Goal: Information Seeking & Learning: Learn about a topic

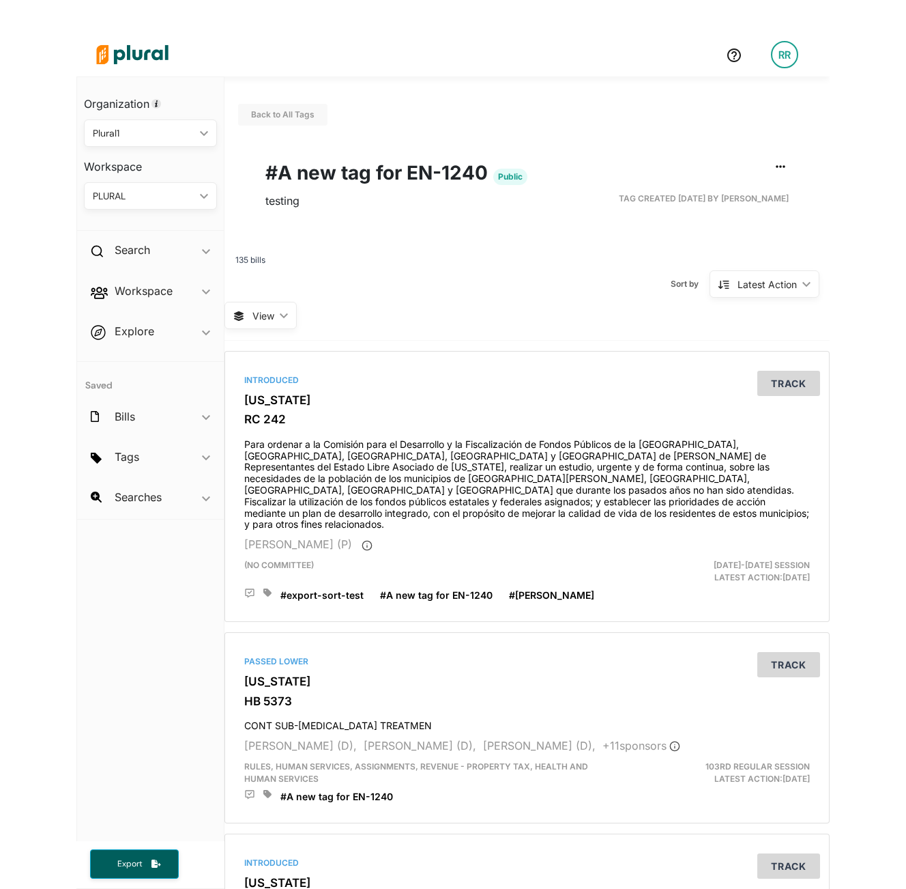
scroll to position [33, 0]
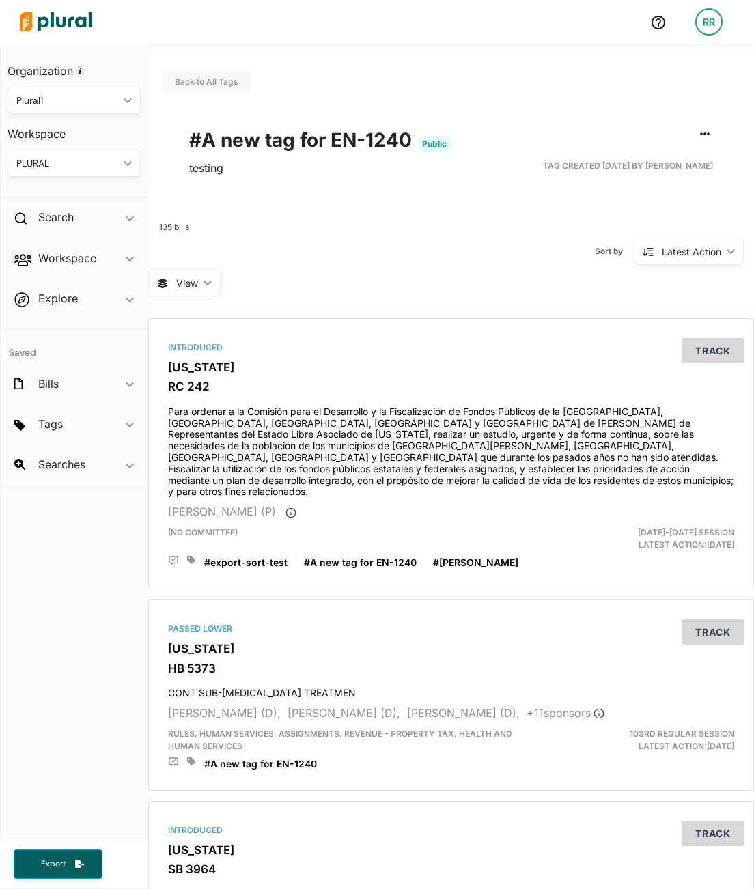
click at [197, 284] on span "View" at bounding box center [187, 283] width 22 height 14
click at [200, 324] on button "Table" at bounding box center [209, 314] width 119 height 31
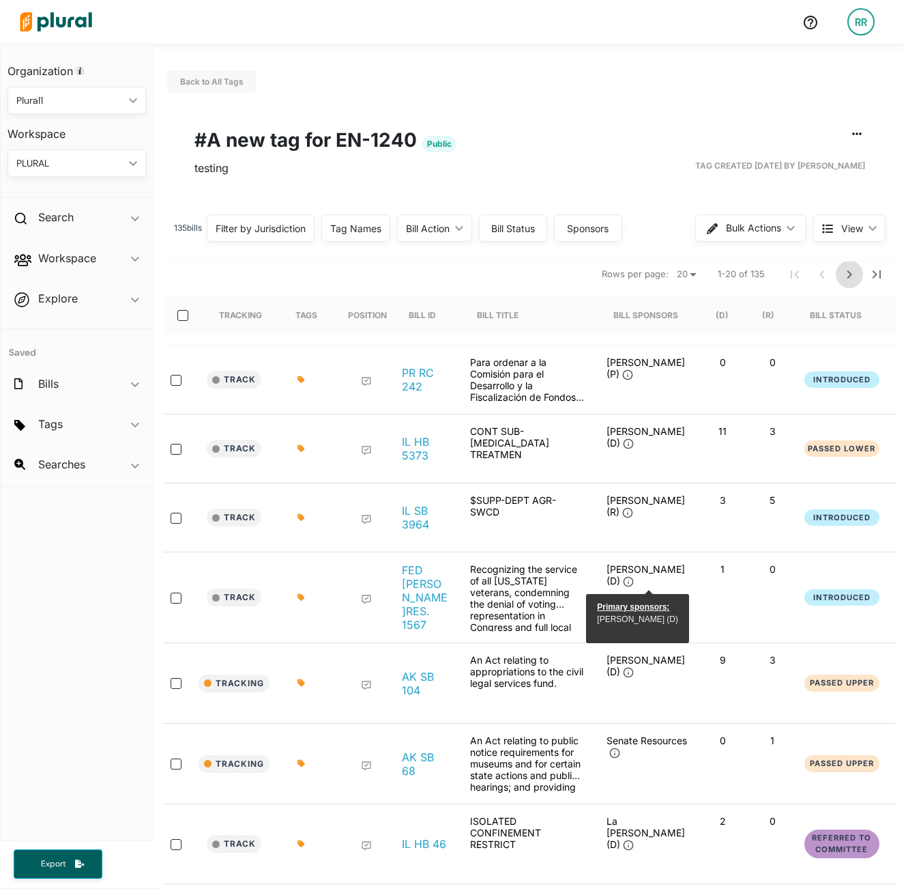
click at [763, 276] on icon "Next Page" at bounding box center [850, 274] width 16 height 16
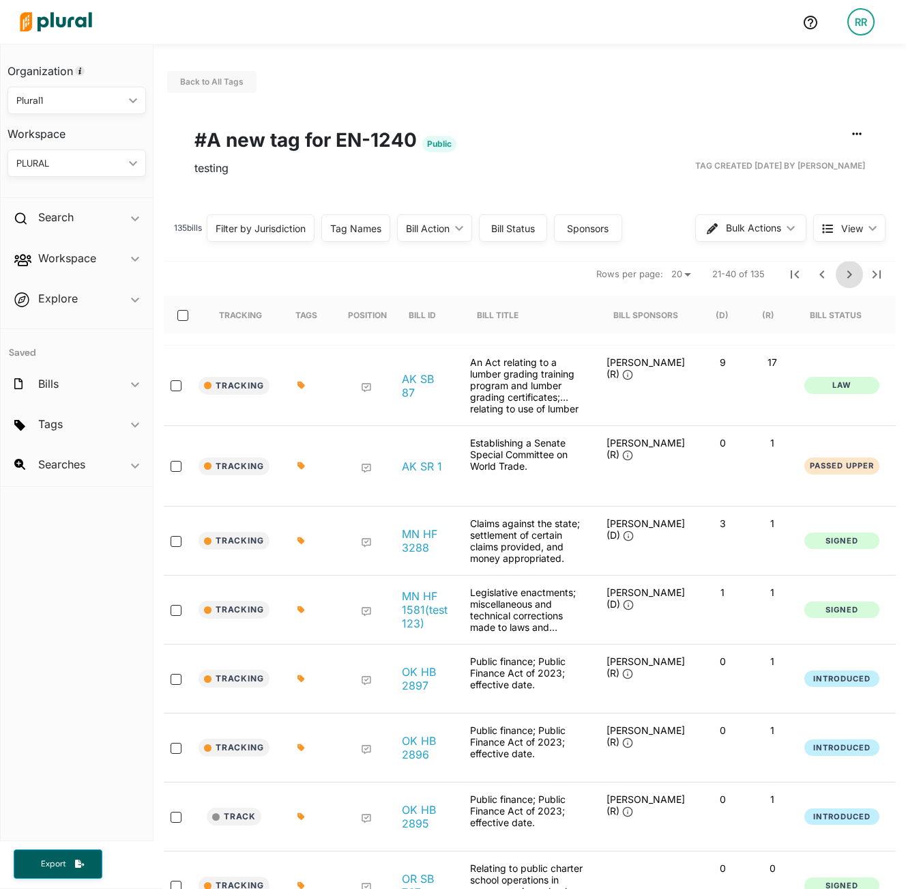
click at [763, 262] on button "Next Page" at bounding box center [849, 274] width 27 height 27
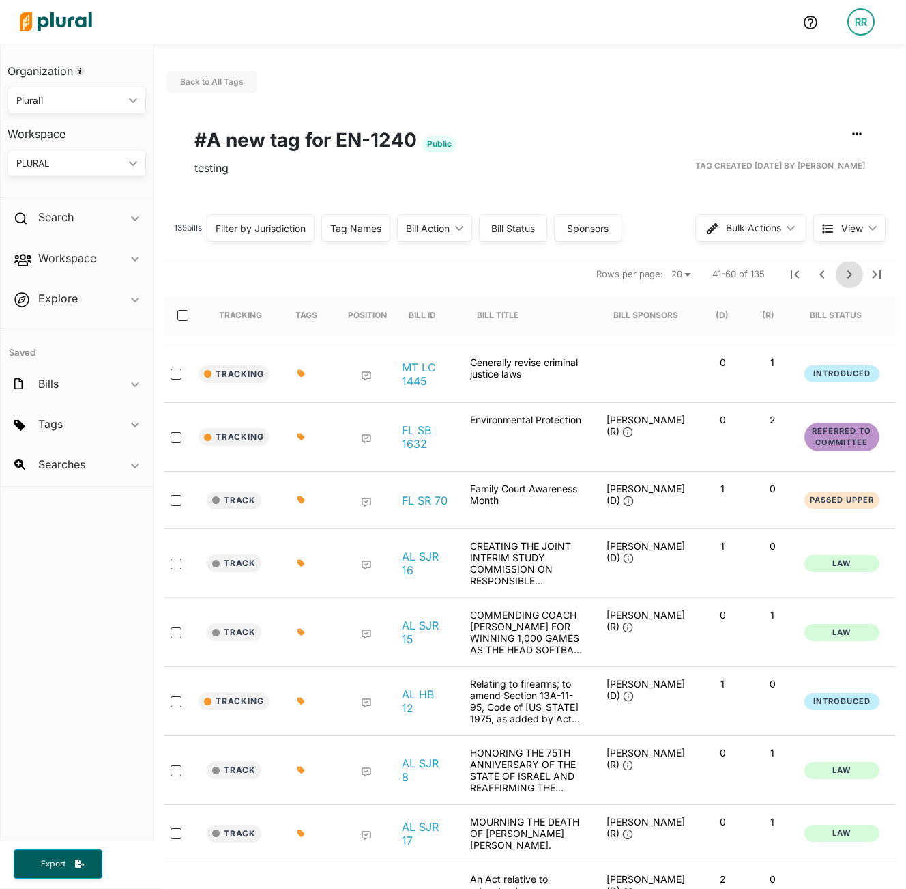
click at [763, 270] on icon "Next Page" at bounding box center [850, 274] width 16 height 16
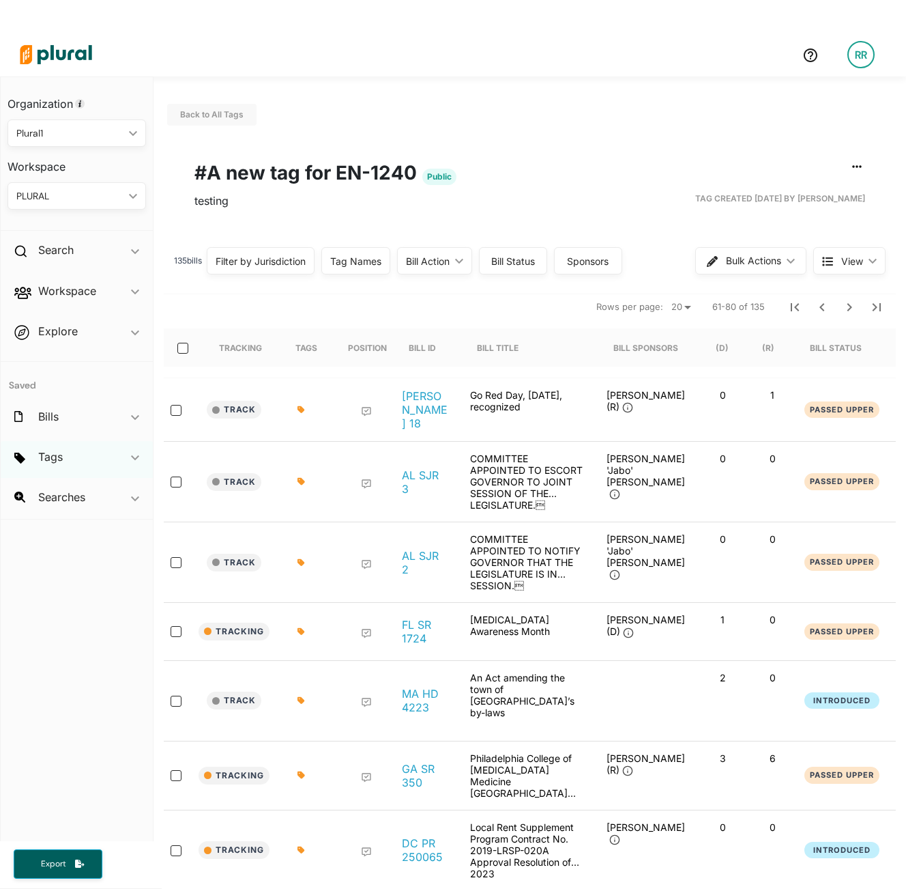
click at [71, 456] on div "Tags ic_keyboard_arrow_down" at bounding box center [77, 459] width 152 height 37
click at [62, 303] on div "Workspace ic_keyboard_arrow_down" at bounding box center [77, 293] width 152 height 37
click at [57, 350] on div "Members Bills Tags Saved Searches Activity" at bounding box center [77, 365] width 152 height 106
click at [60, 356] on h4 "Tags" at bounding box center [80, 358] width 118 height 13
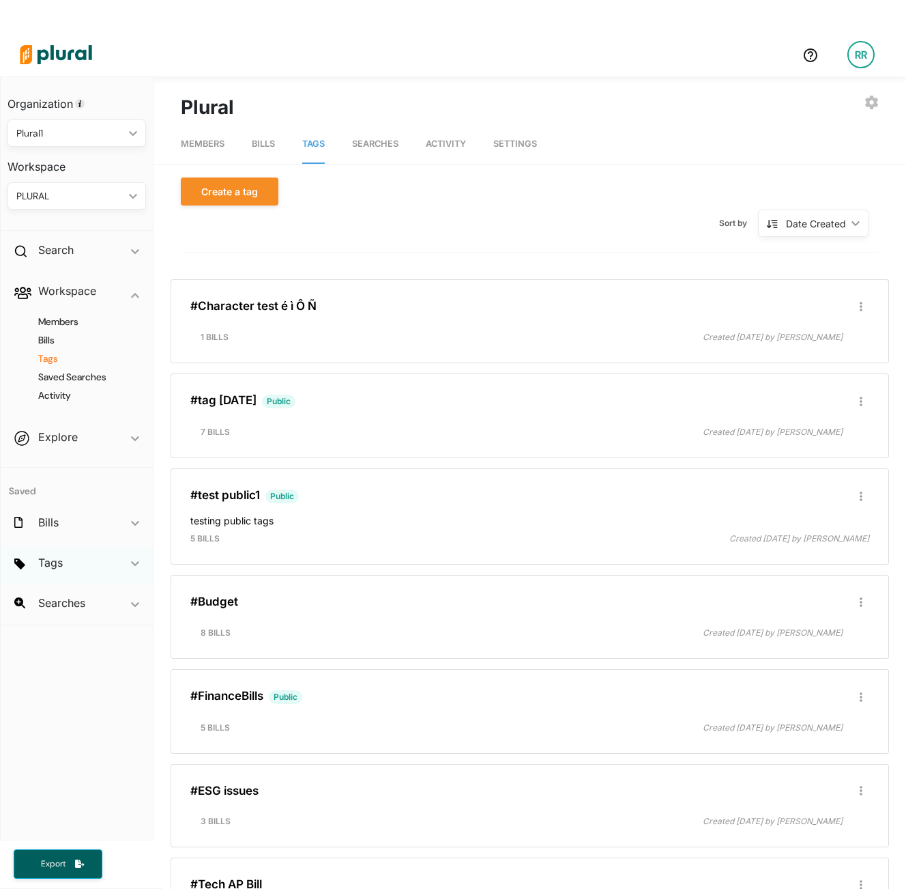
click at [66, 567] on div "Tags ic_keyboard_arrow_down" at bounding box center [77, 565] width 152 height 37
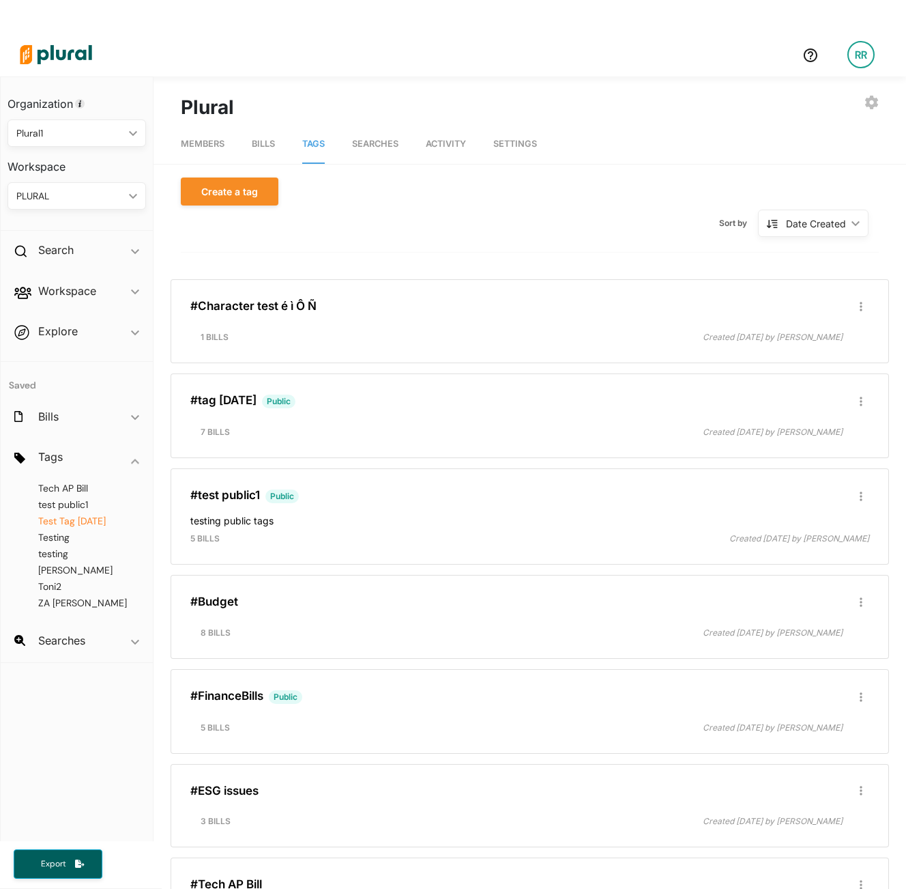
scroll to position [280, 0]
click at [79, 570] on span "Tech AP Bill" at bounding box center [63, 570] width 50 height 12
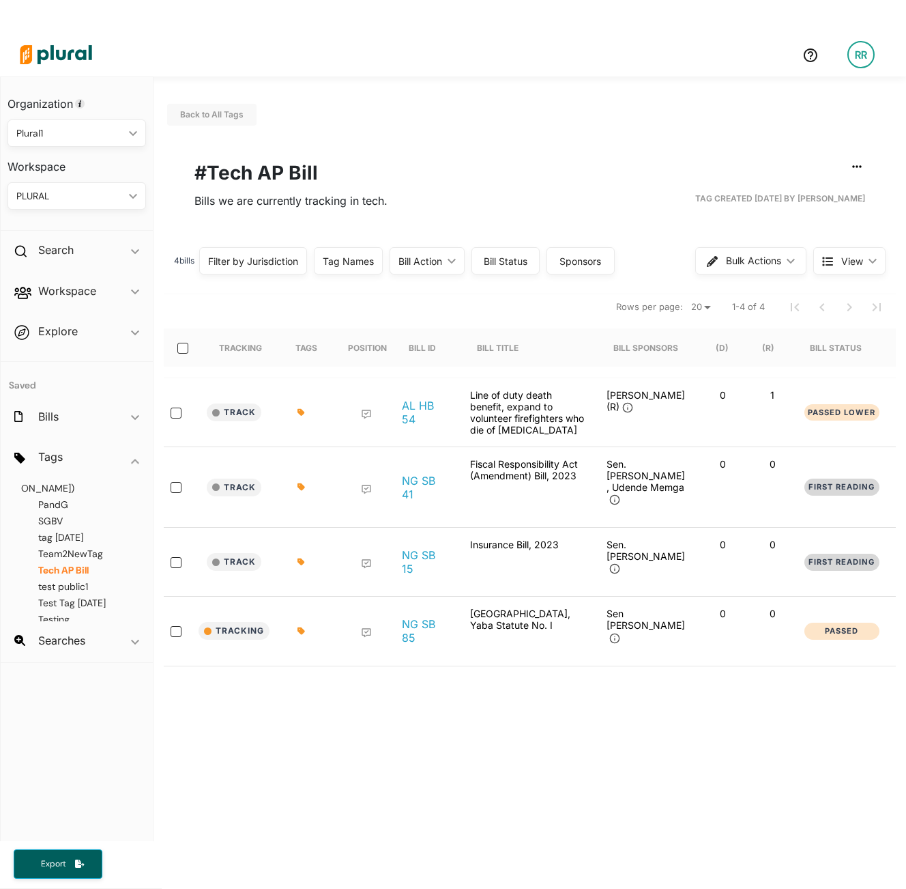
scroll to position [33, 0]
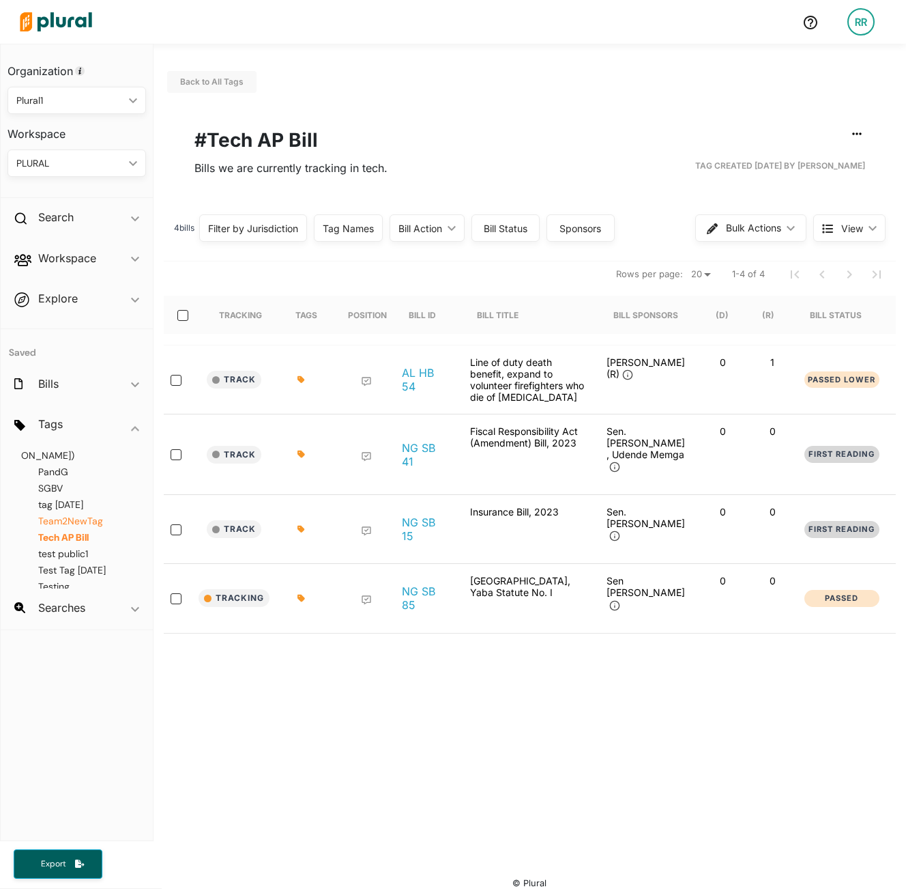
click at [84, 522] on span "Team2NewTag" at bounding box center [70, 521] width 65 height 12
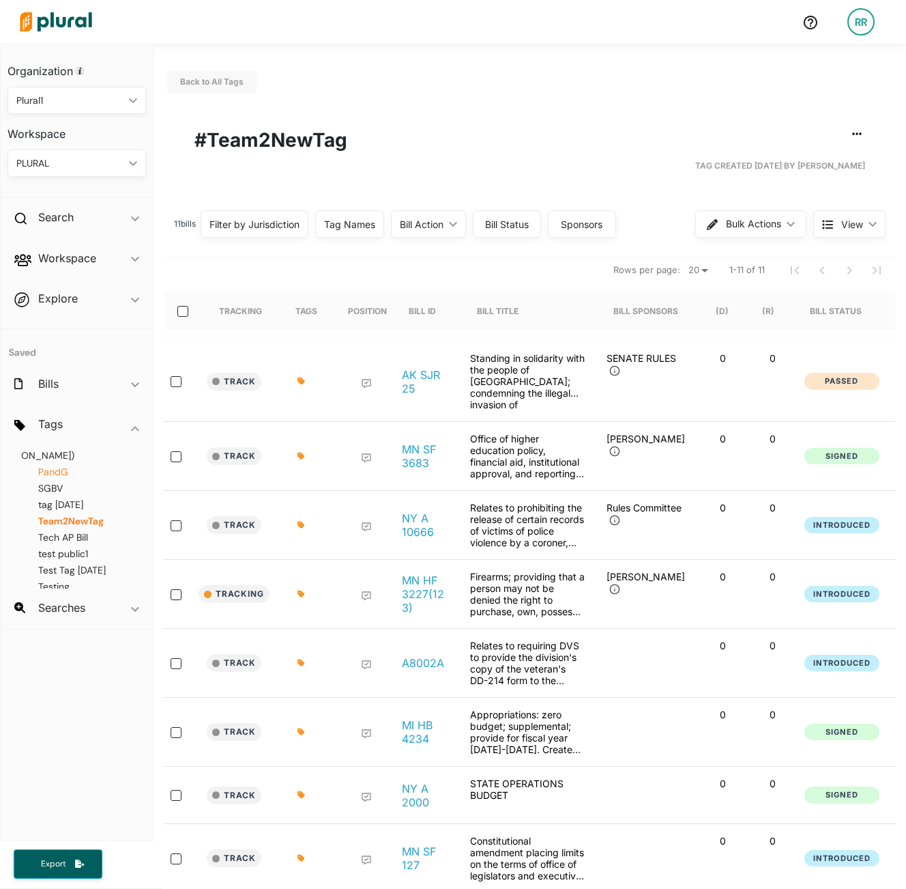
click at [59, 474] on span "PandG" at bounding box center [53, 472] width 30 height 12
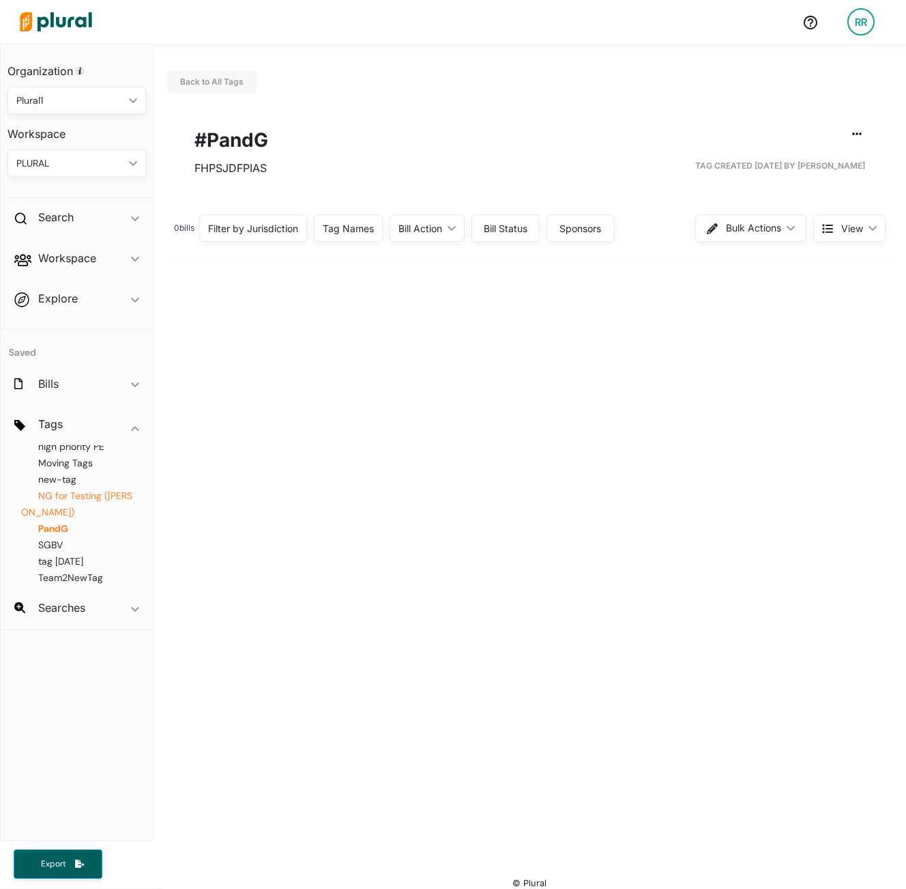
scroll to position [198, 0]
click at [87, 539] on span "NG for Testing (Toni)" at bounding box center [76, 529] width 111 height 29
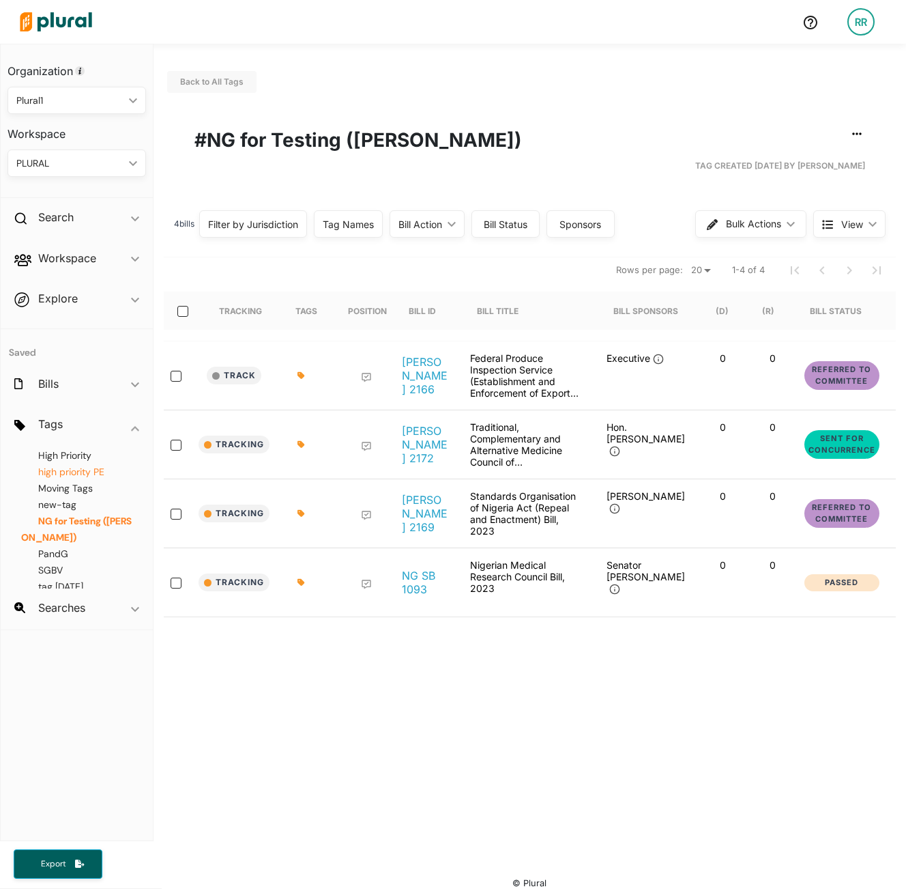
click at [82, 478] on span "high priority PE" at bounding box center [71, 472] width 66 height 12
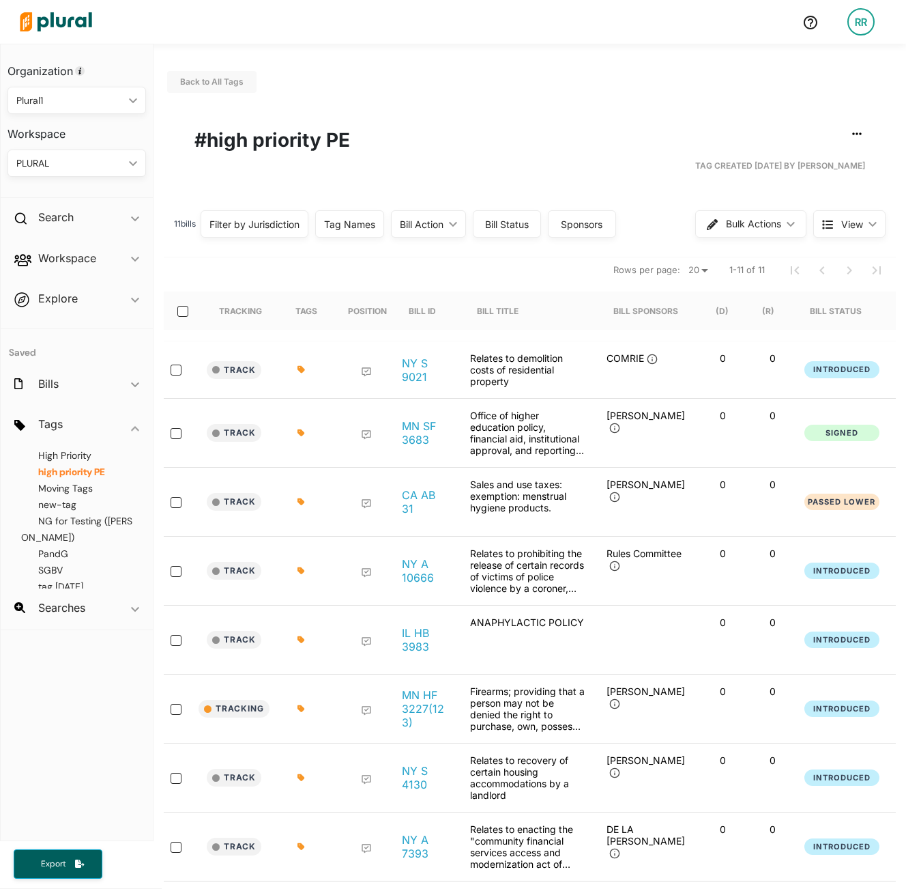
scroll to position [116, 0]
click at [76, 527] on span "FinanceBills" at bounding box center [63, 521] width 51 height 12
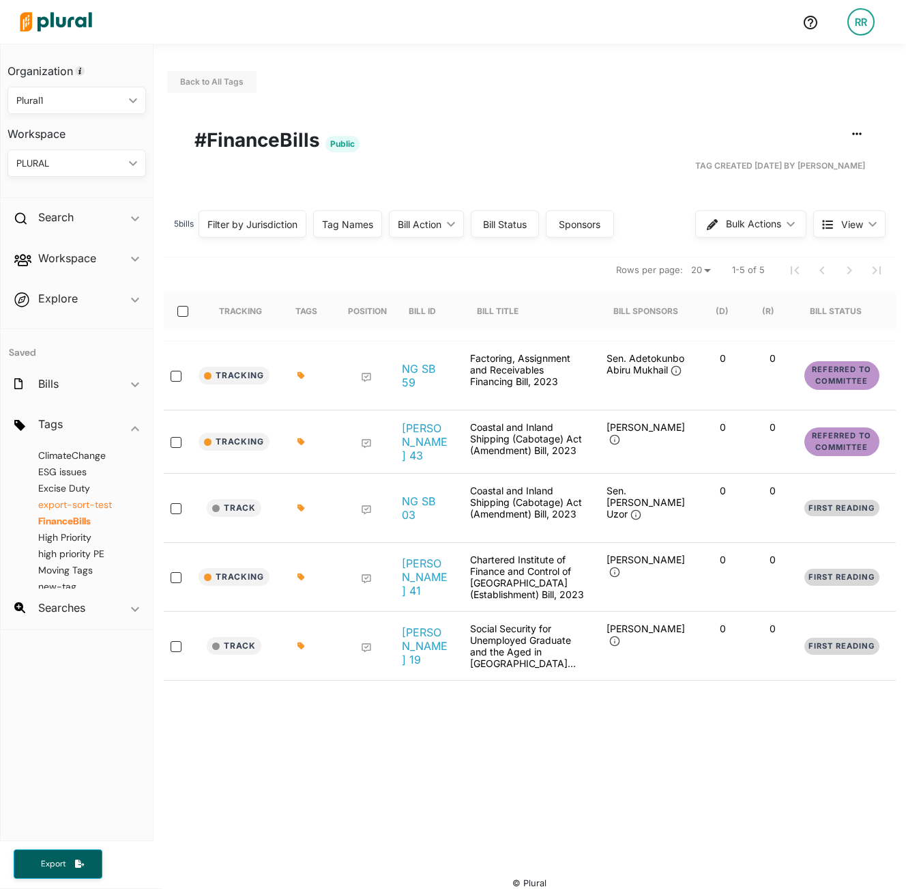
click at [81, 511] on span "export-sort-test" at bounding box center [75, 504] width 74 height 12
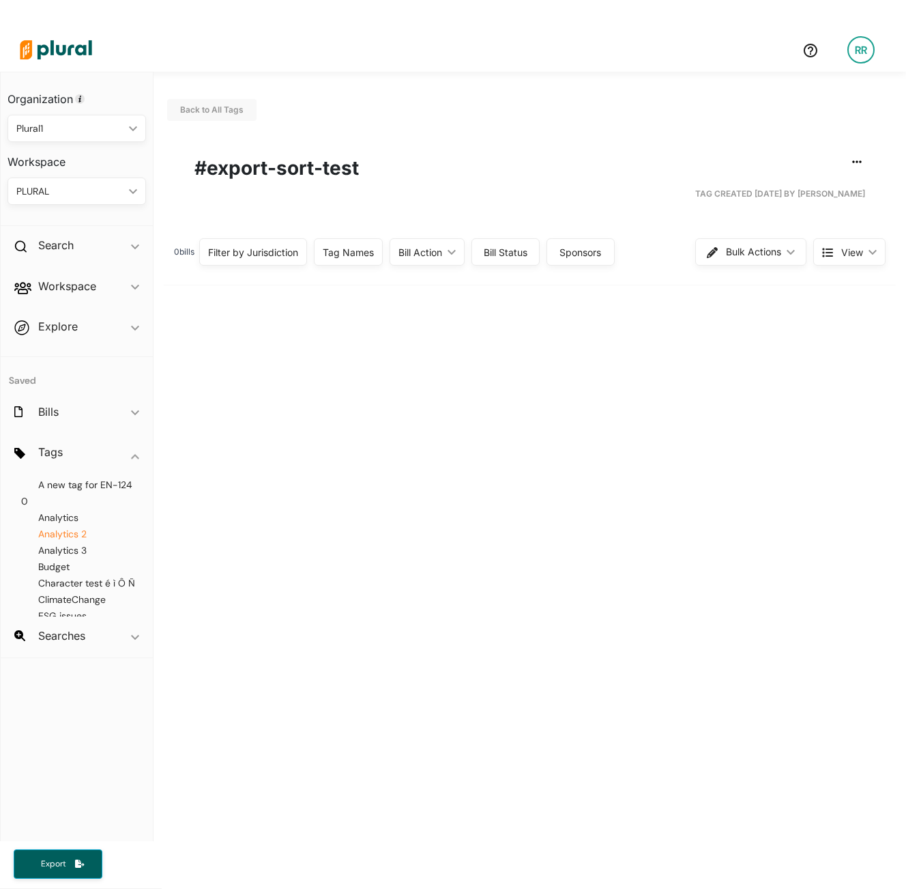
click at [75, 507] on div "A new tag for EN-1240 Analytics Analytics 2 Analytics 3 Budget Character test é…" at bounding box center [77, 544] width 152 height 143
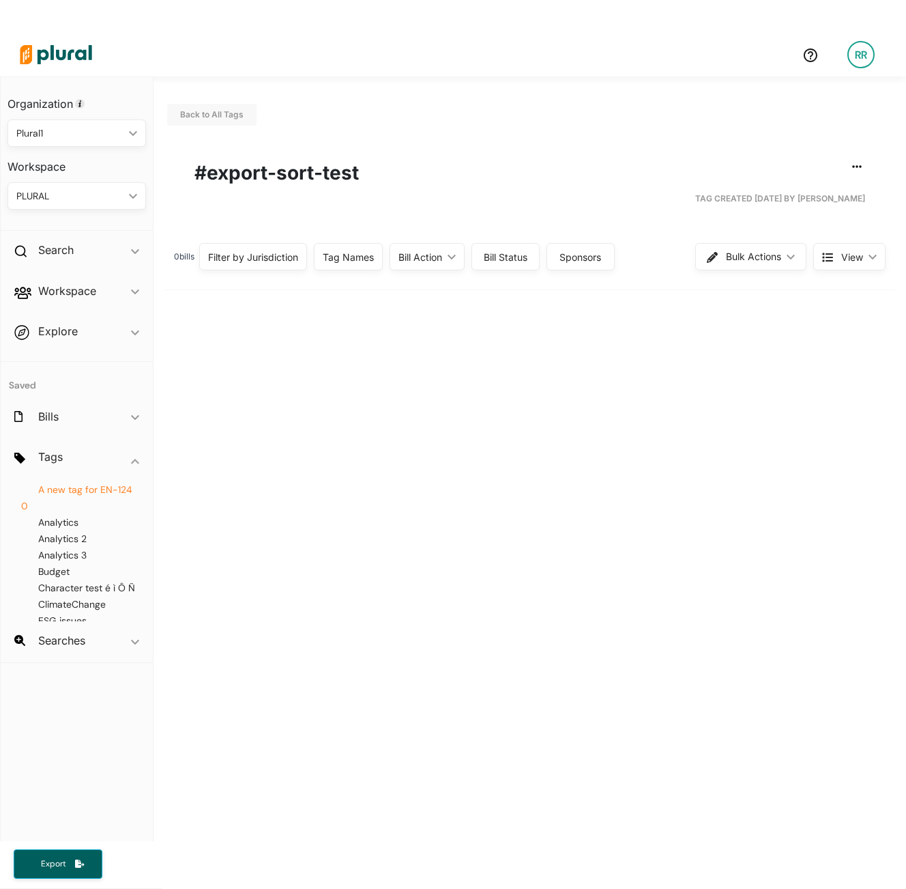
click at [92, 496] on span "A new tag for EN-1240" at bounding box center [76, 497] width 111 height 29
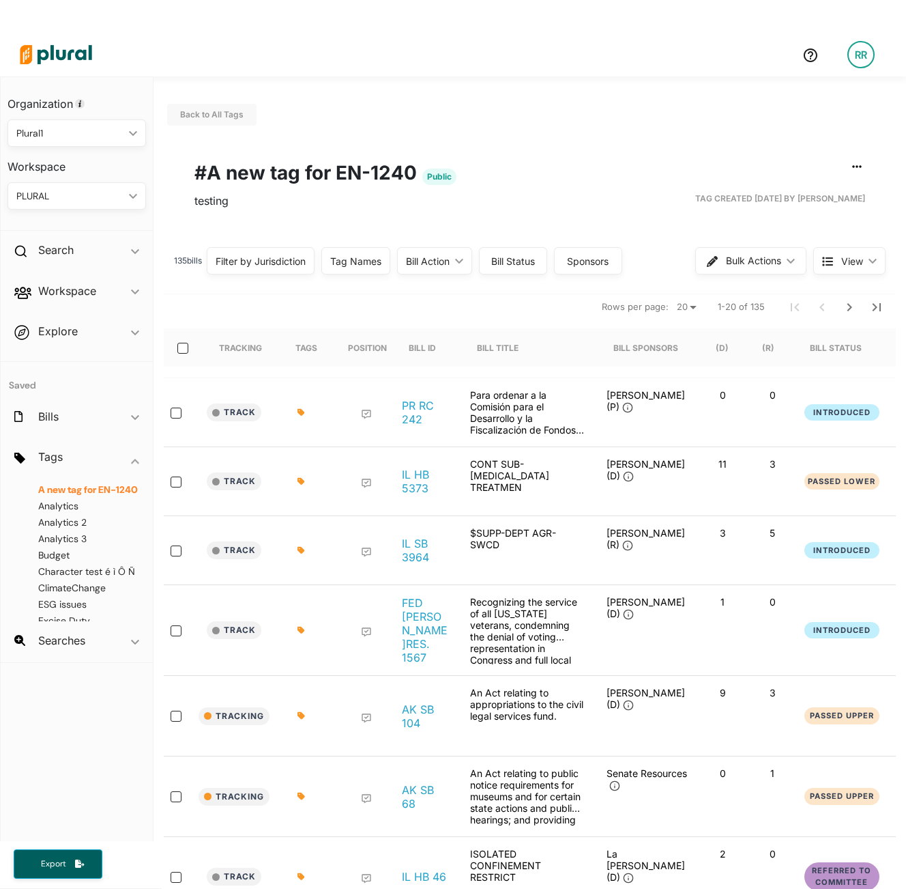
click at [70, 48] on img at bounding box center [56, 55] width 96 height 48
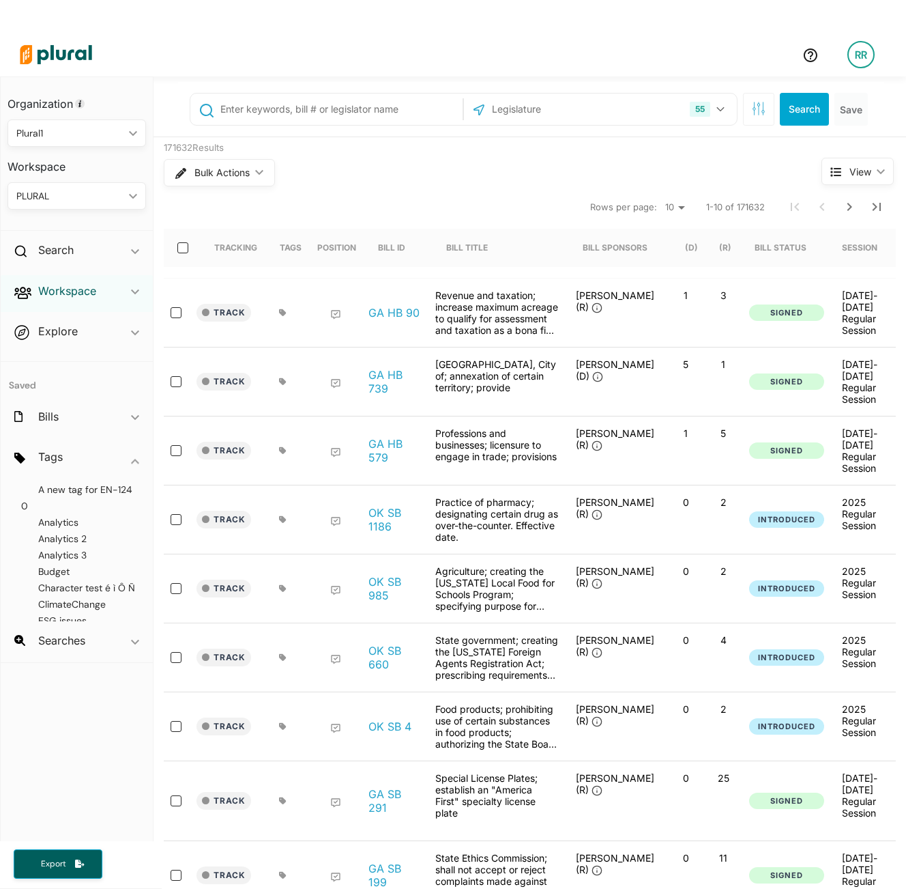
click at [71, 287] on h2 "Workspace" at bounding box center [67, 290] width 58 height 15
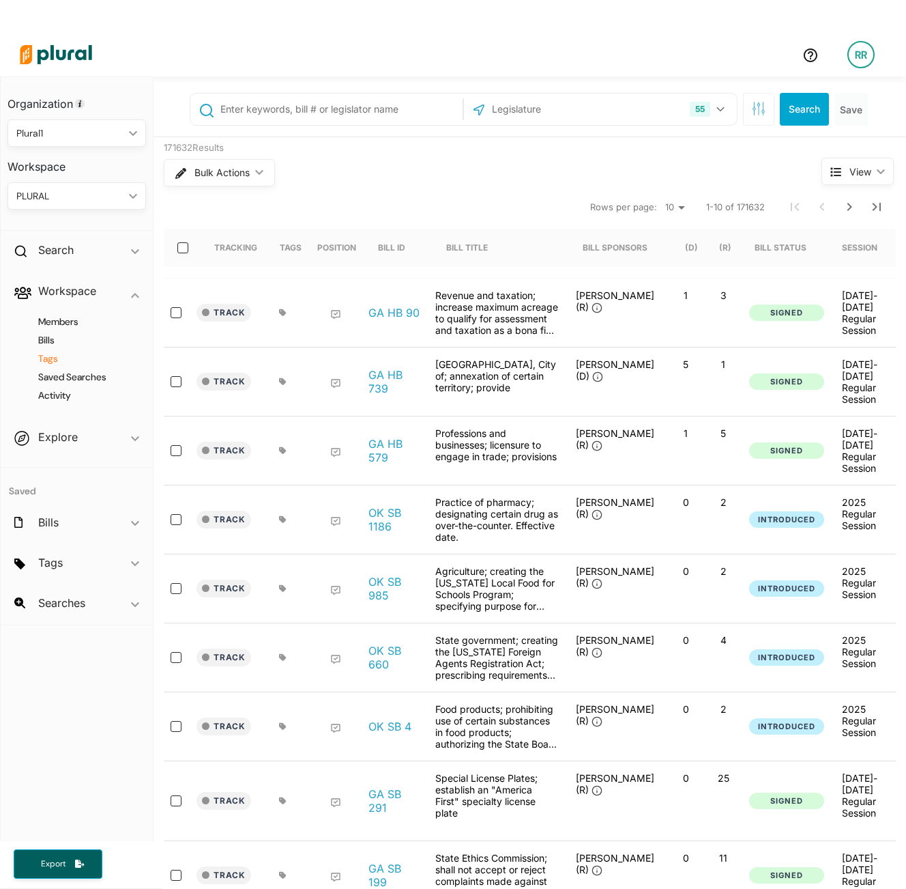
click at [60, 357] on h4 "Tags" at bounding box center [80, 358] width 118 height 13
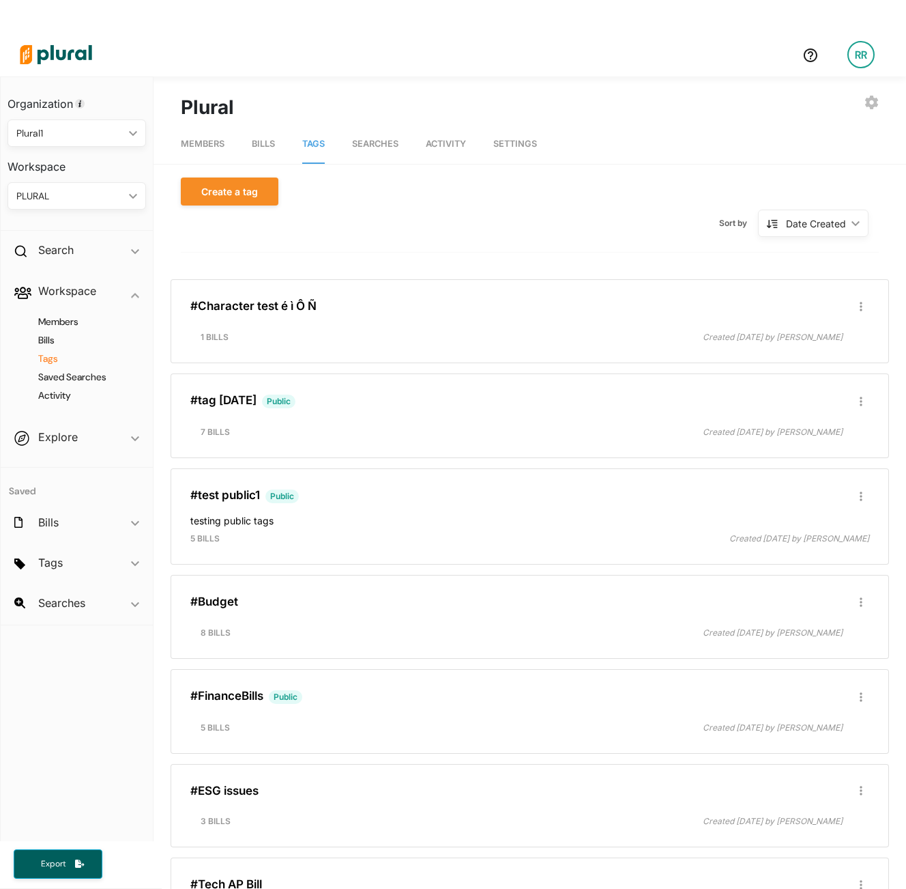
click at [98, 200] on div "PLURAL" at bounding box center [69, 196] width 107 height 14
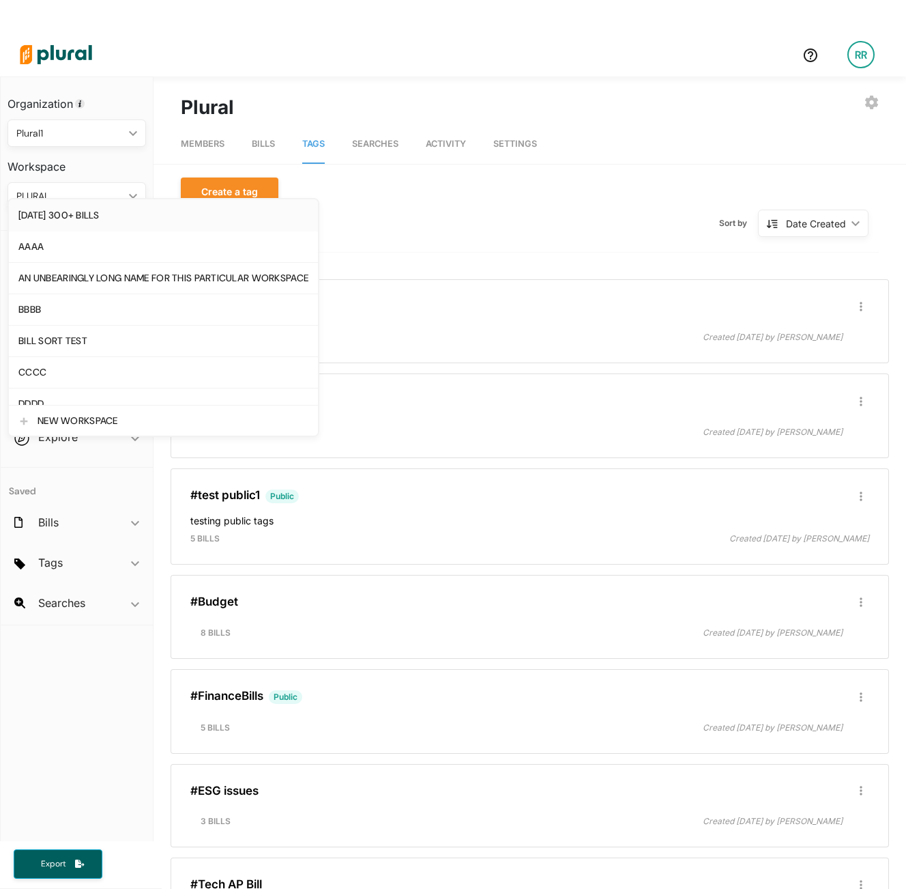
click at [158, 212] on div "[DATE] 300+ BILLS" at bounding box center [163, 216] width 290 height 12
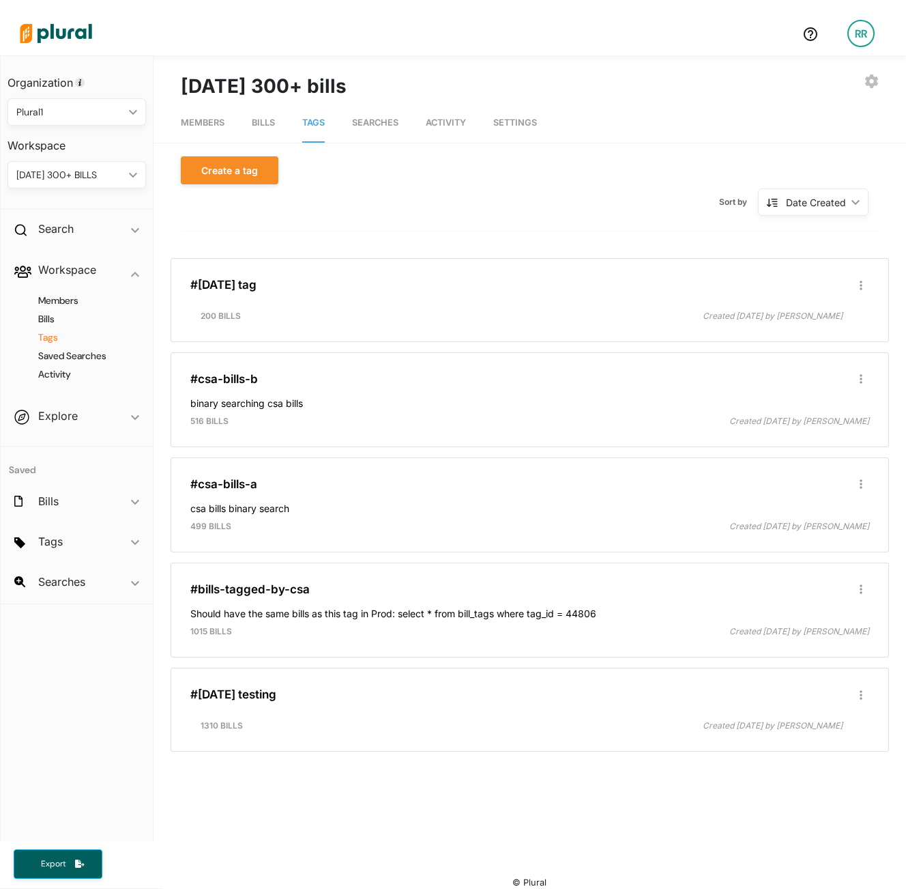
scroll to position [33, 0]
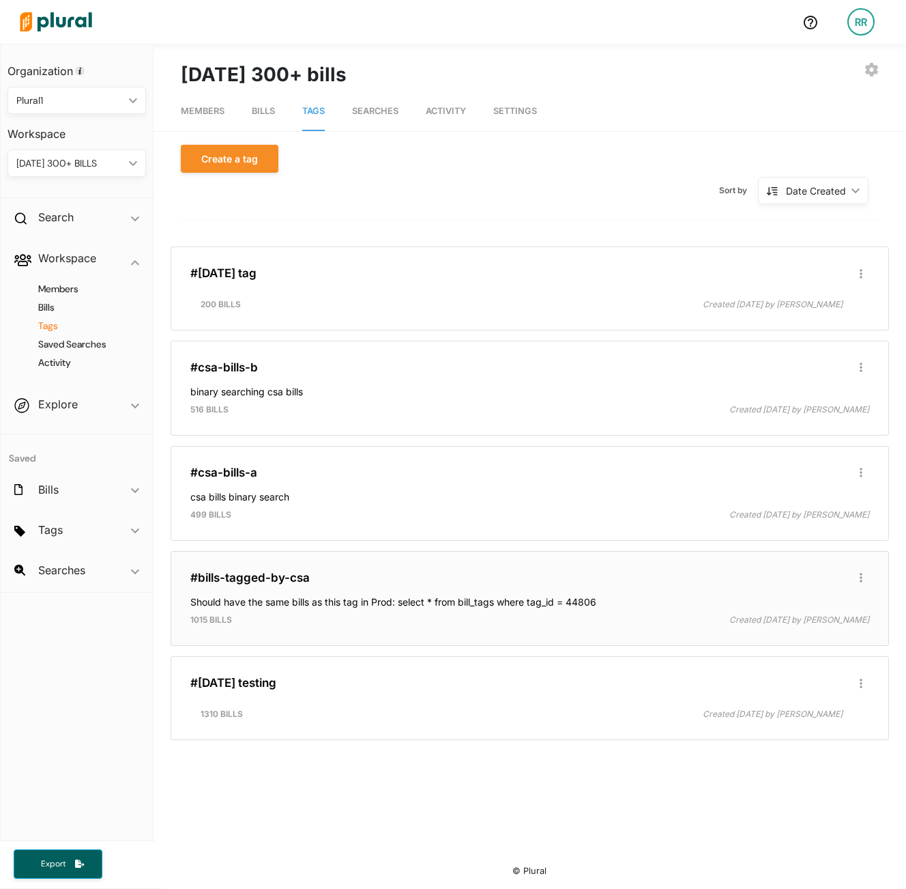
click at [361, 584] on h3 "#bills-tagged-by-csa" at bounding box center [529, 578] width 679 height 14
click at [260, 577] on link "#bills-tagged-by-csa" at bounding box center [249, 578] width 119 height 14
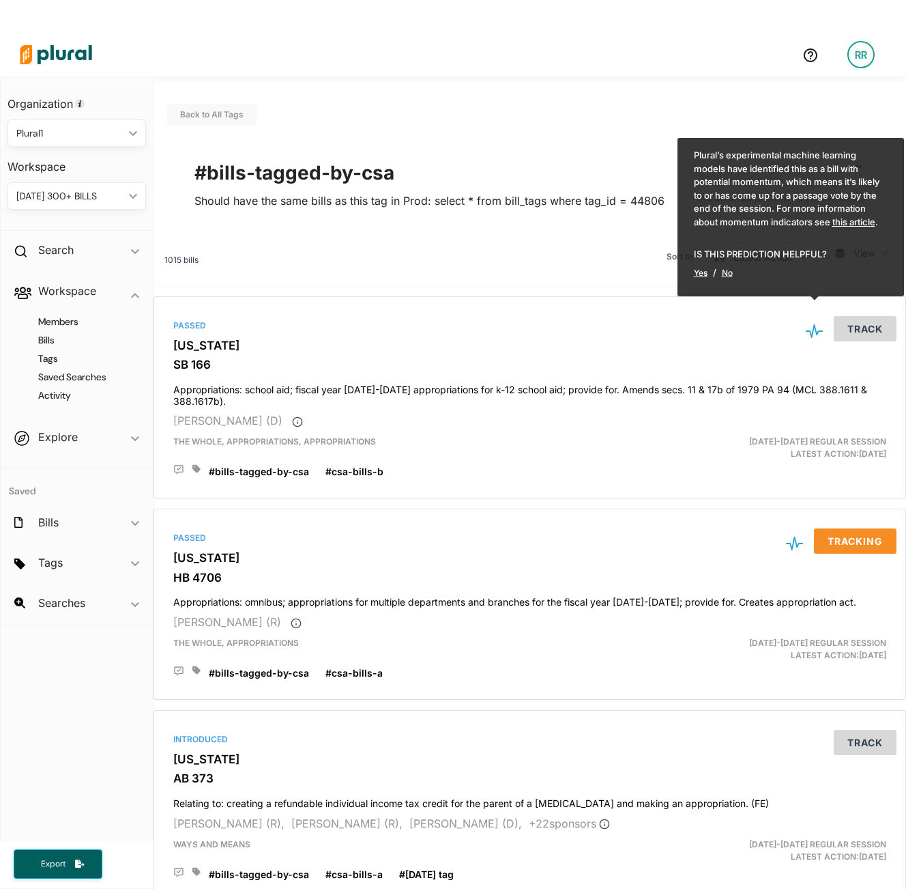
click at [592, 195] on span "Should have the same bills as this tag in Prod: select * from bill_tags where t…" at bounding box center [430, 200] width 470 height 25
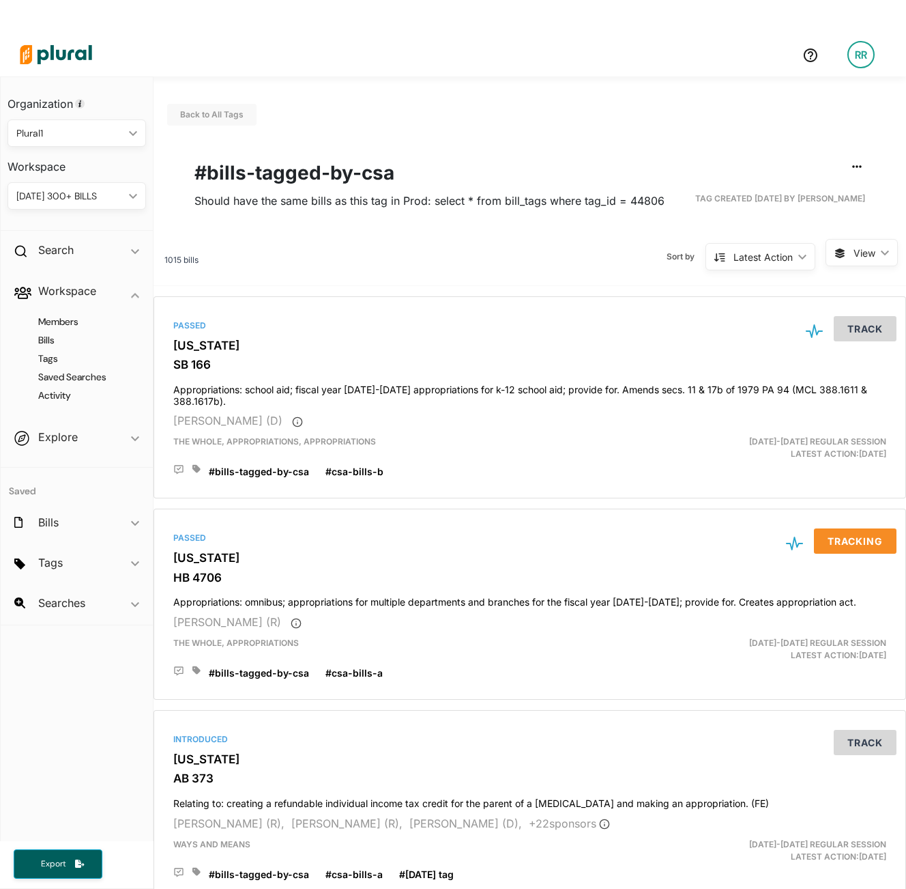
click at [763, 252] on div "Latest Action" at bounding box center [763, 257] width 59 height 14
click at [763, 248] on span "View ic_keyboard_arrow_down" at bounding box center [862, 252] width 72 height 27
click at [763, 289] on span "Table" at bounding box center [846, 285] width 81 height 12
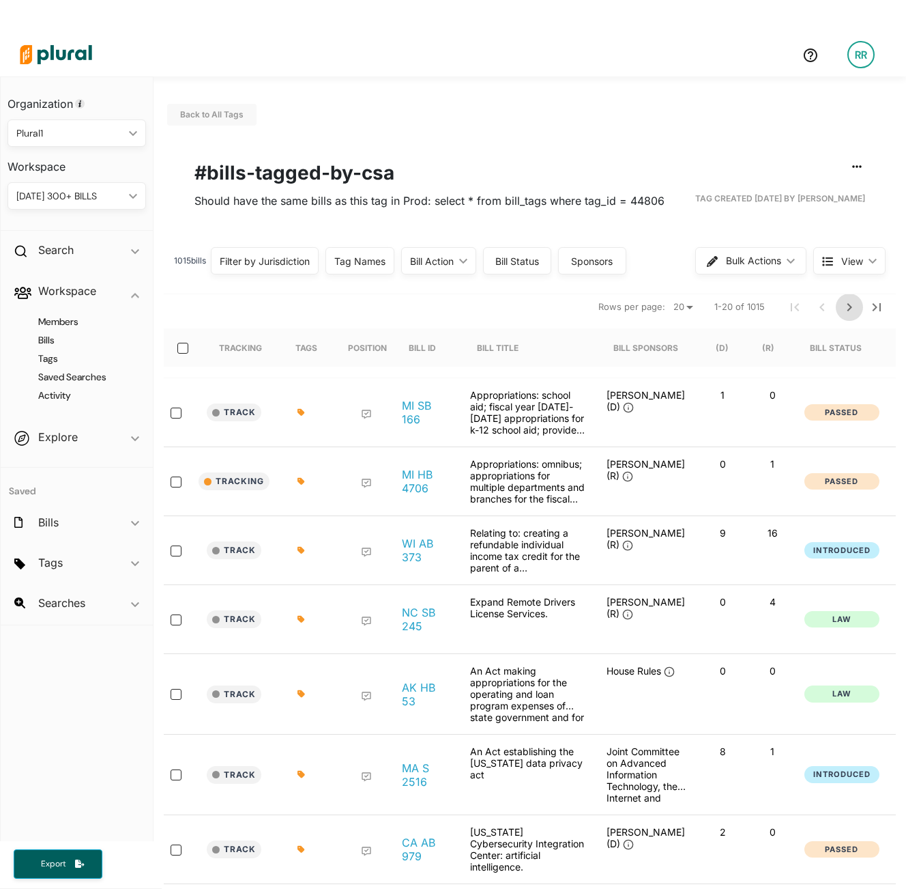
click at [763, 308] on icon "Next Page" at bounding box center [850, 307] width 16 height 16
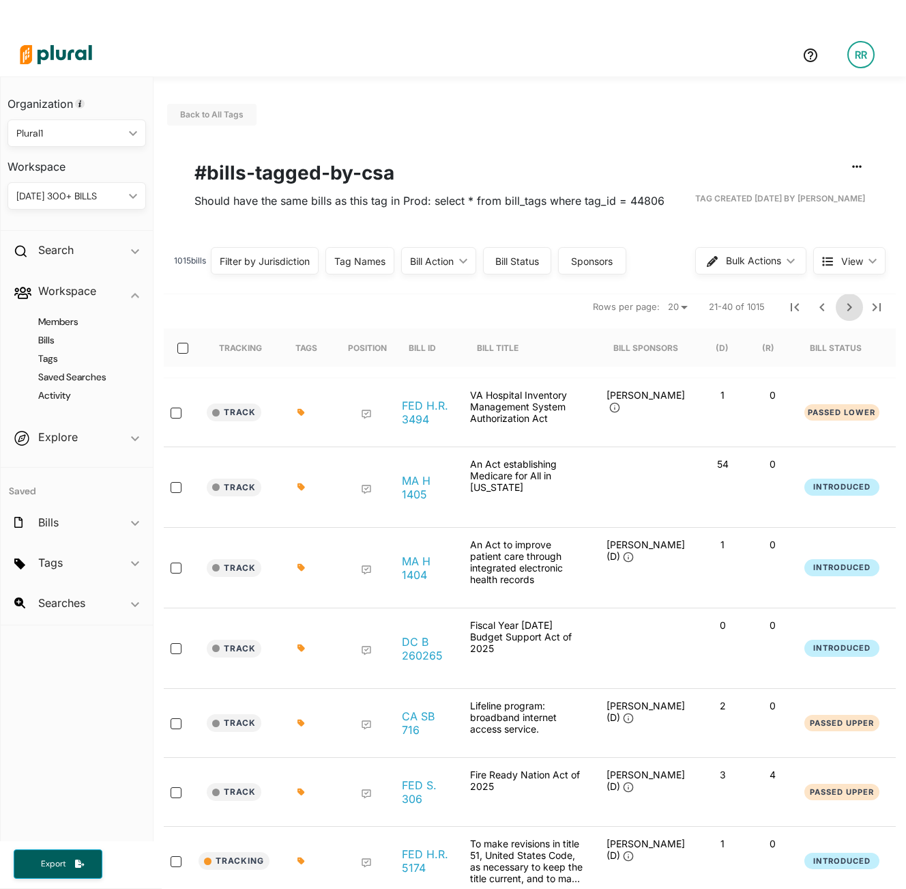
click at [763, 308] on icon "Next Page" at bounding box center [850, 307] width 16 height 16
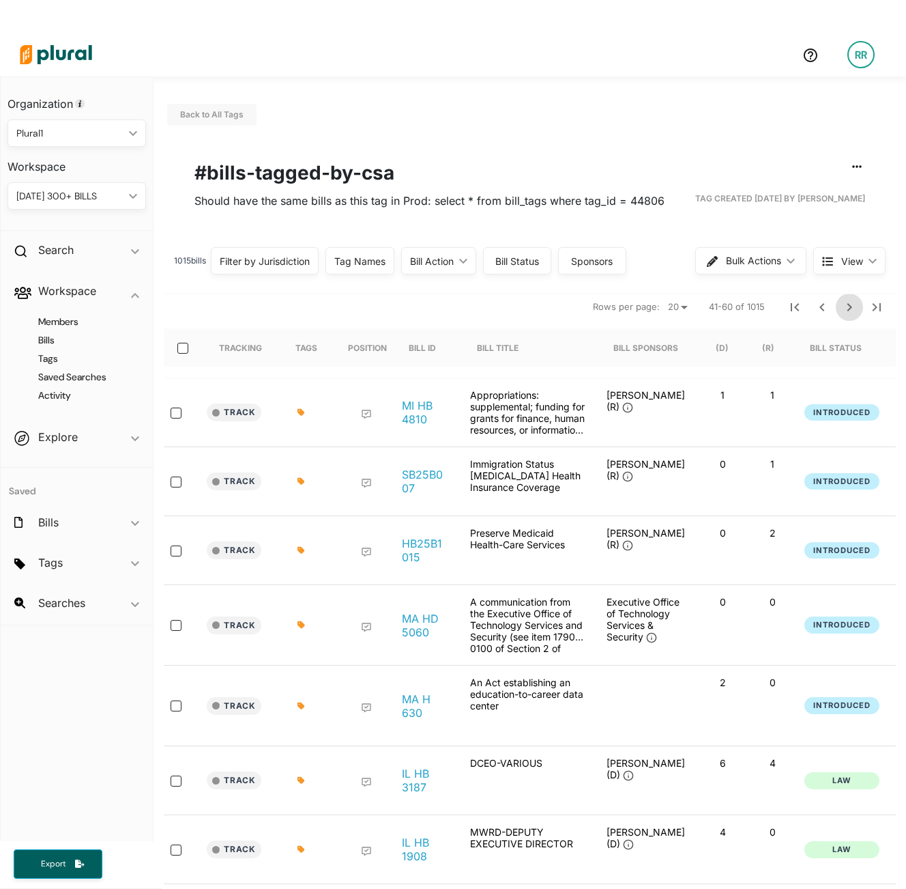
click at [763, 308] on icon "Next Page" at bounding box center [850, 307] width 16 height 16
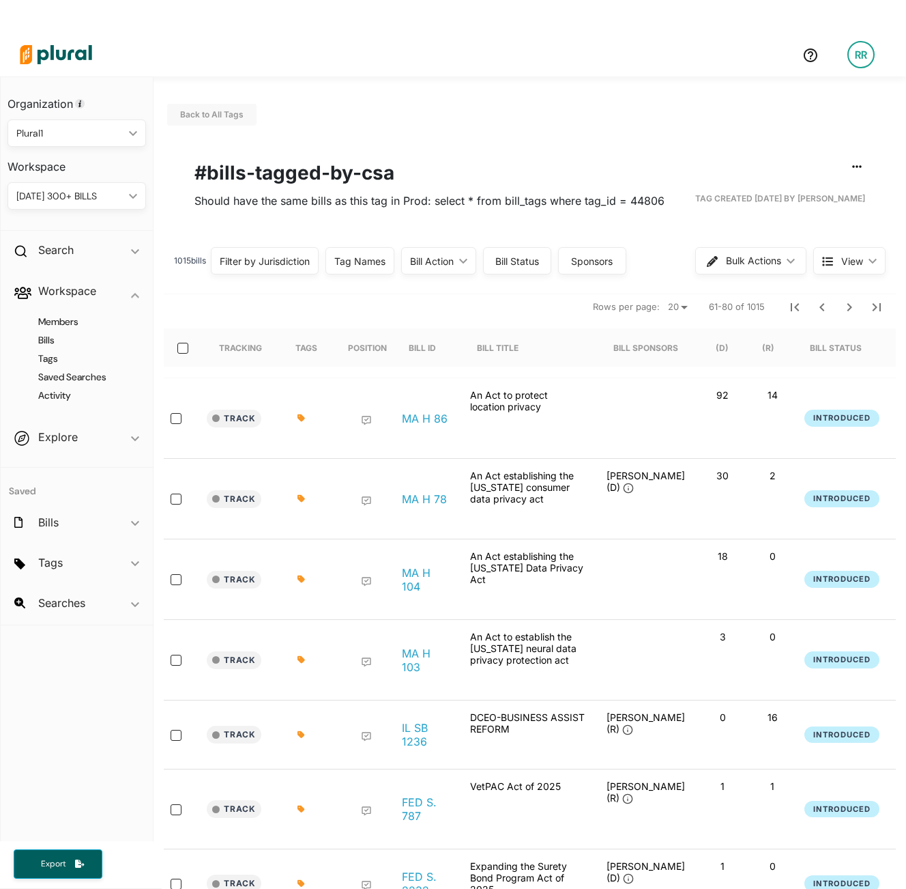
click at [46, 362] on h4 "Tags" at bounding box center [80, 358] width 118 height 13
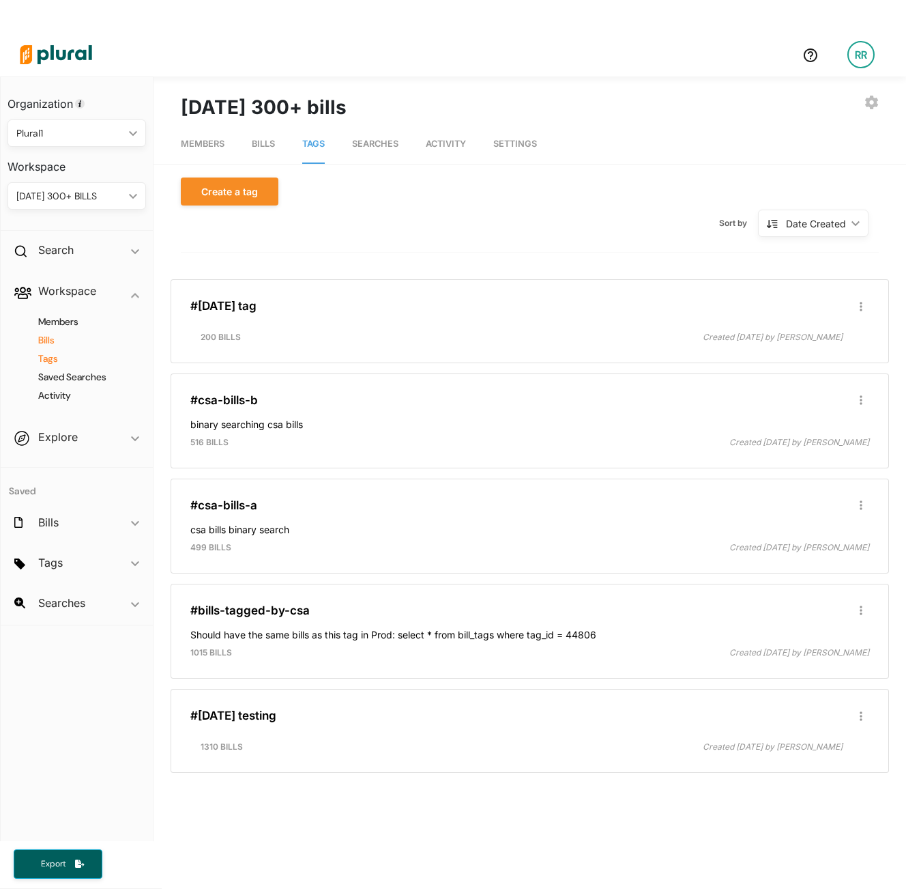
click at [45, 341] on h4 "Bills" at bounding box center [80, 340] width 118 height 13
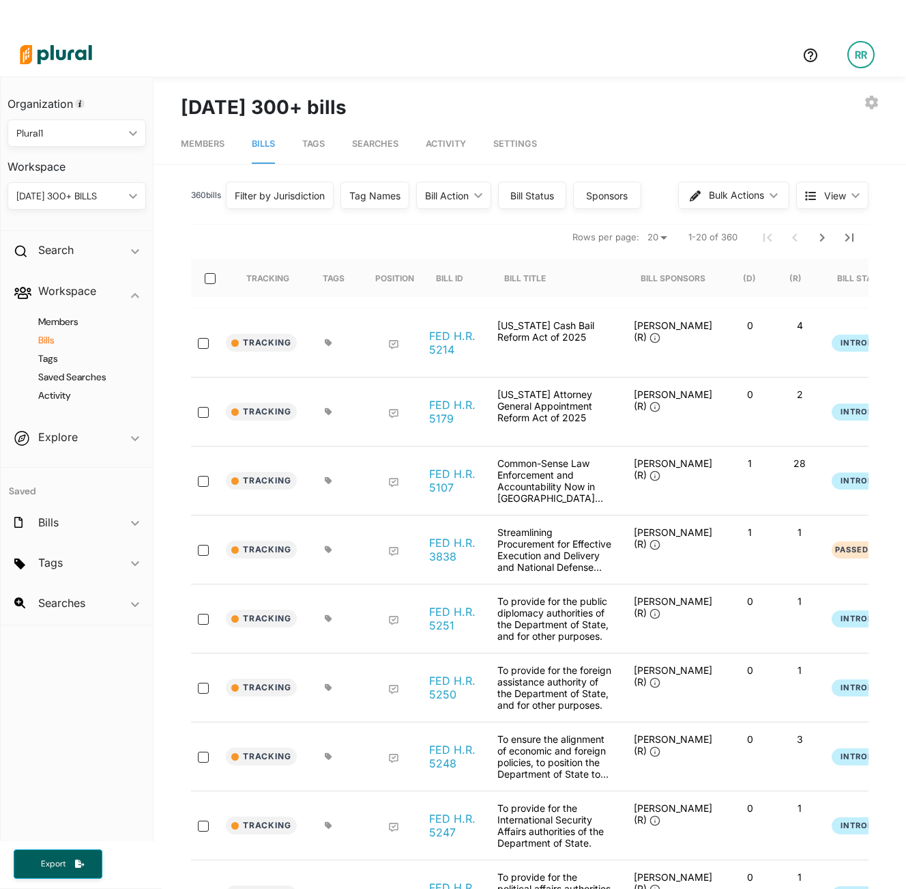
click at [380, 207] on div "Tag Names" at bounding box center [375, 195] width 69 height 27
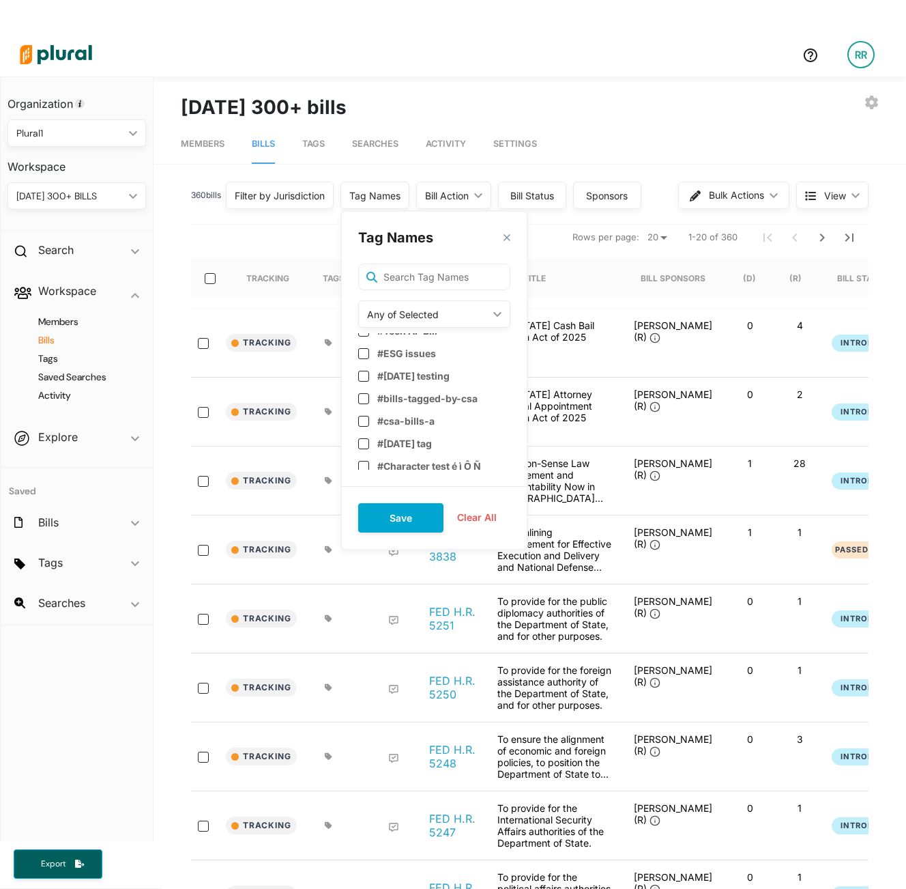
scroll to position [1147, 0]
click at [369, 415] on input "checkbox" at bounding box center [363, 420] width 11 height 11
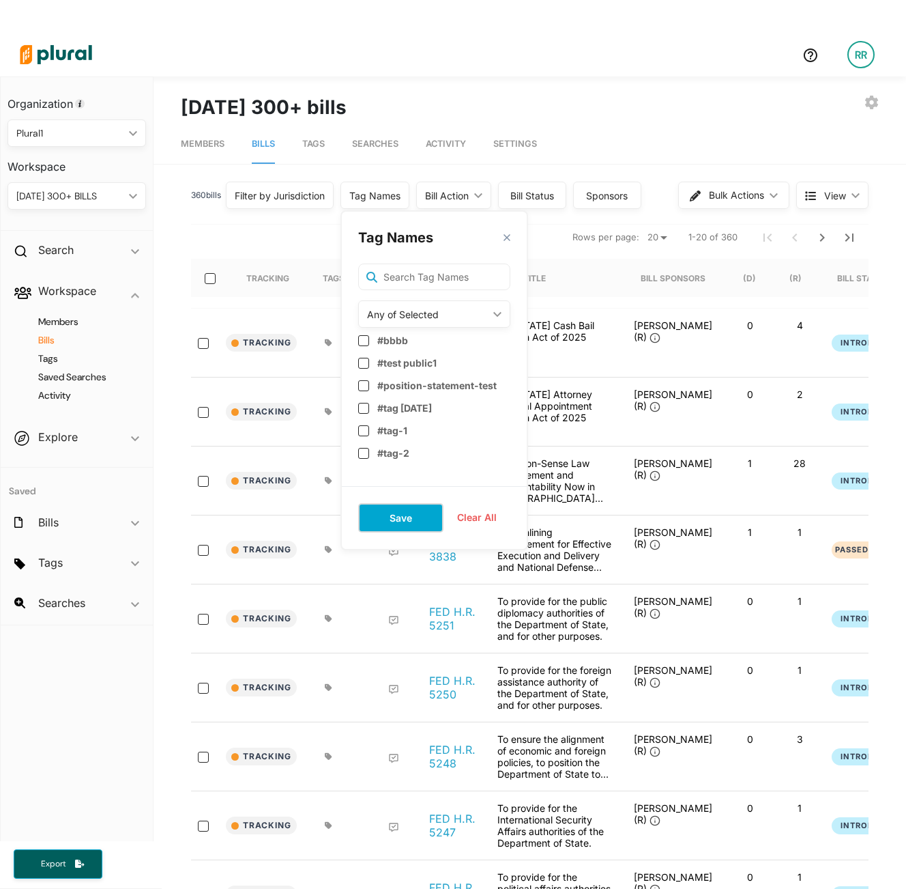
click at [420, 517] on button "Save" at bounding box center [400, 517] width 85 height 29
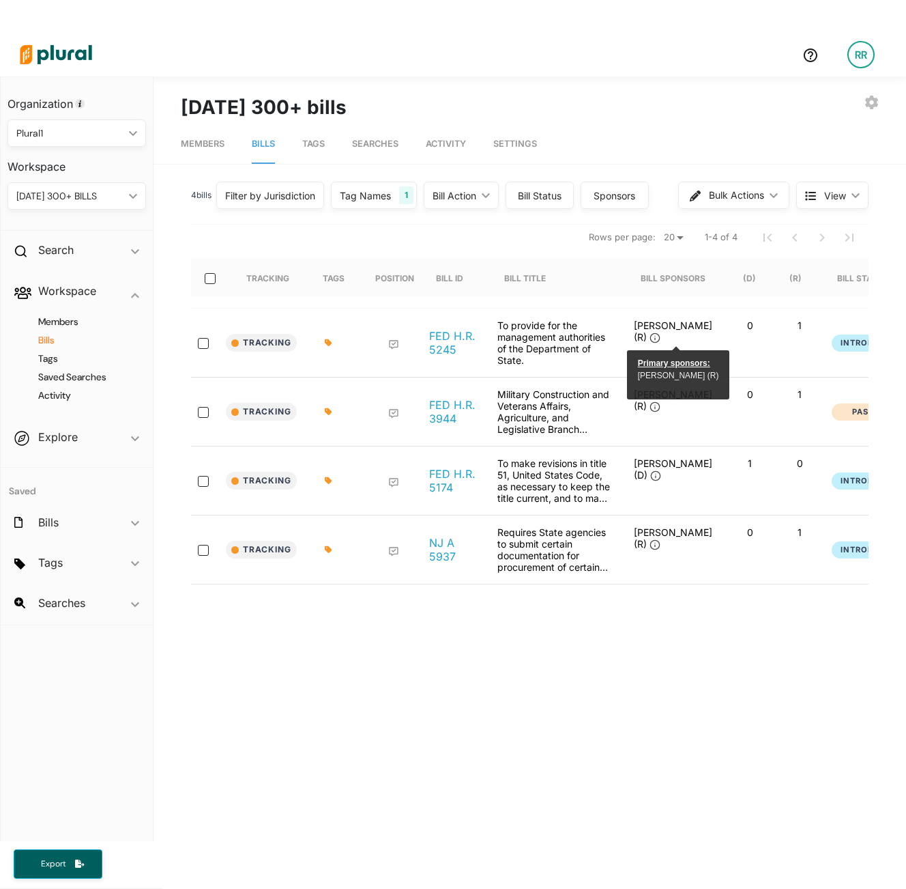
click at [397, 197] on div "Tag Names 1" at bounding box center [374, 195] width 86 height 27
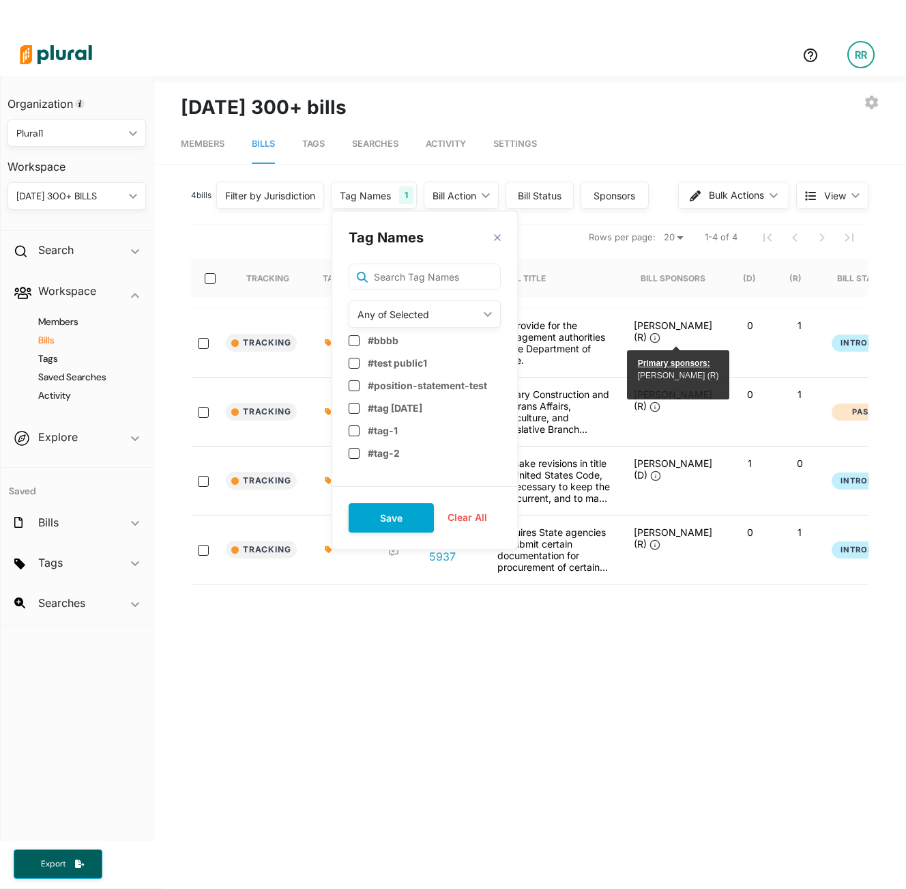
click at [475, 526] on button "Clear All" at bounding box center [467, 517] width 67 height 20
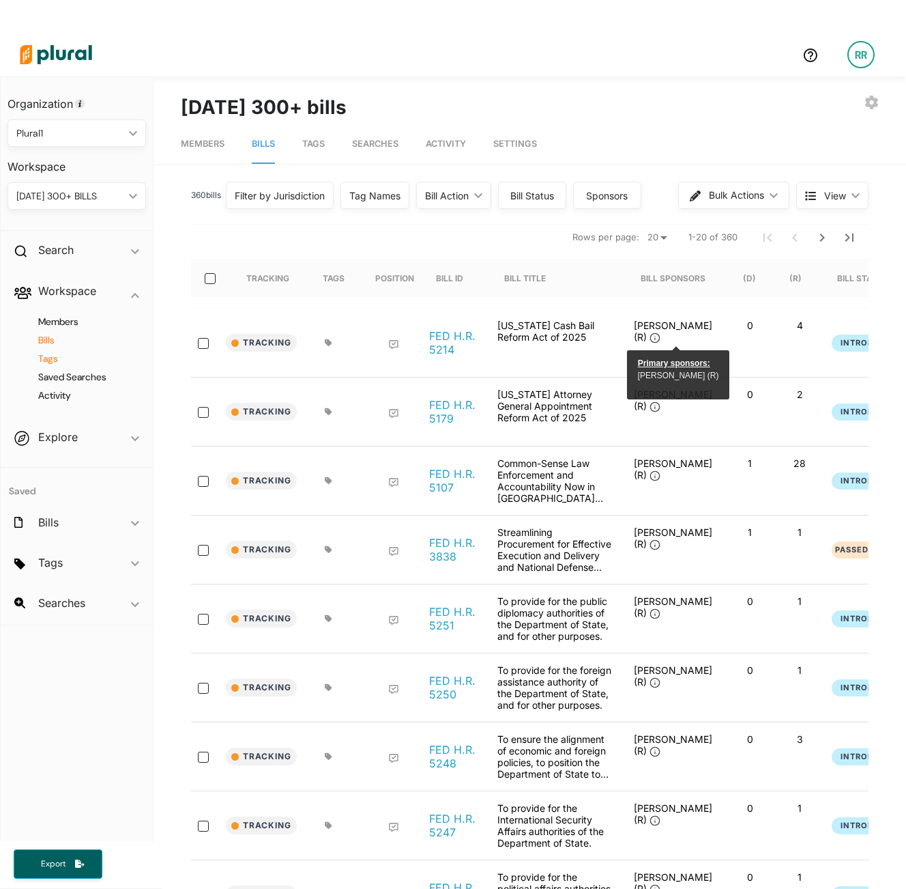
click at [55, 358] on h4 "Tags" at bounding box center [80, 358] width 118 height 13
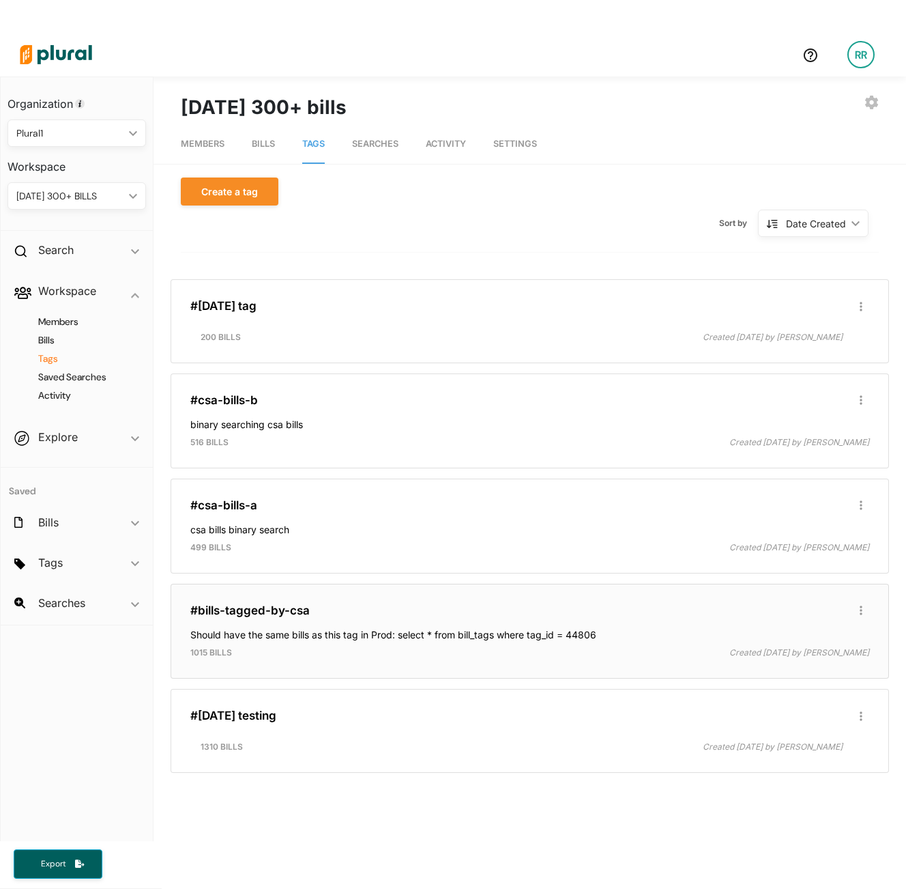
click at [311, 599] on div "#bills-tagged-by-csa Edit/Share Tag Delete Tag ic_group_add Created with Sketch…" at bounding box center [530, 631] width 706 height 83
click at [246, 610] on link "#bills-tagged-by-csa" at bounding box center [249, 610] width 119 height 14
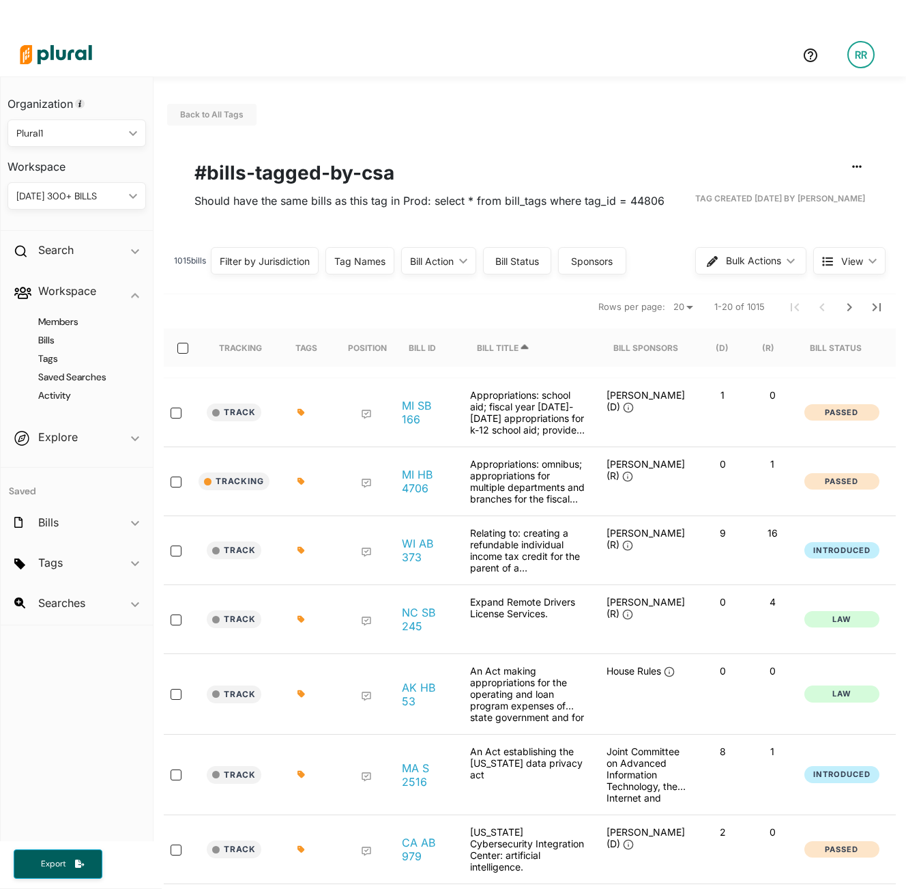
scroll to position [33, 0]
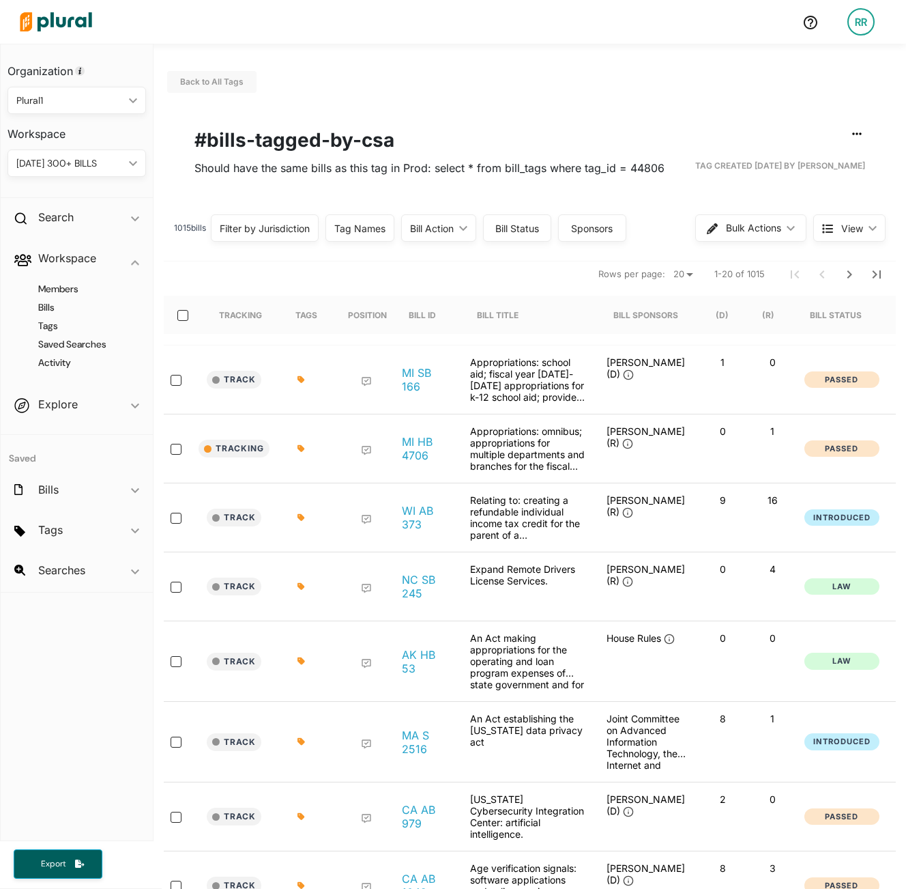
click at [357, 233] on div "Tag Names" at bounding box center [359, 228] width 51 height 14
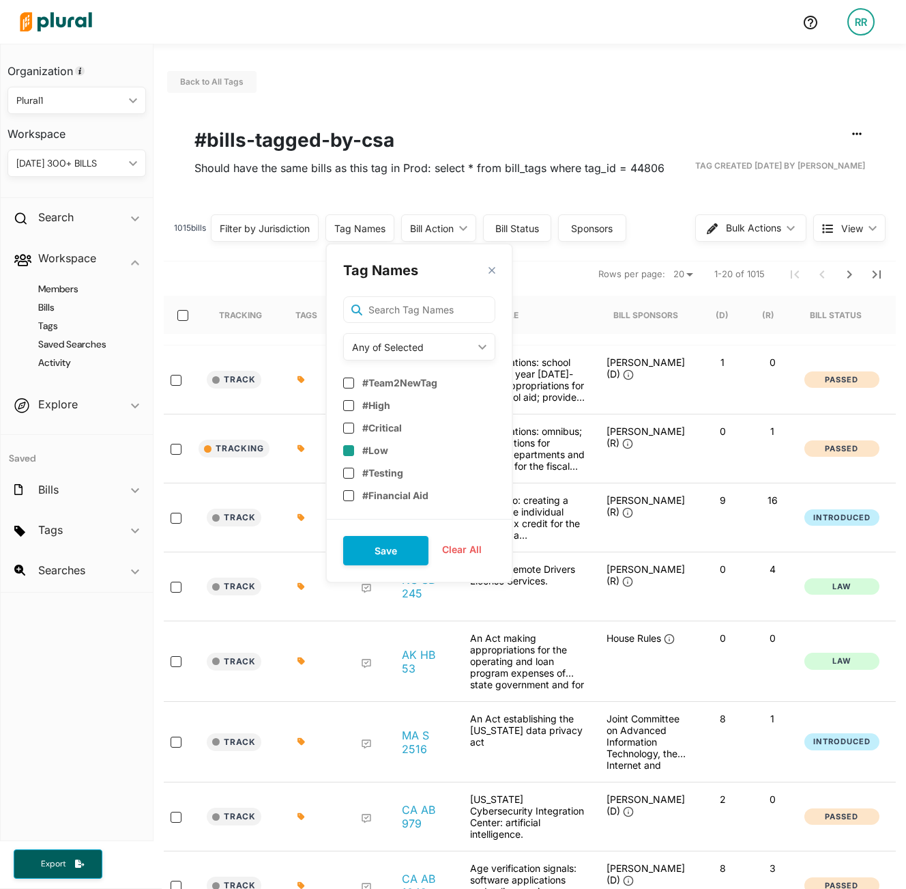
scroll to position [164, 0]
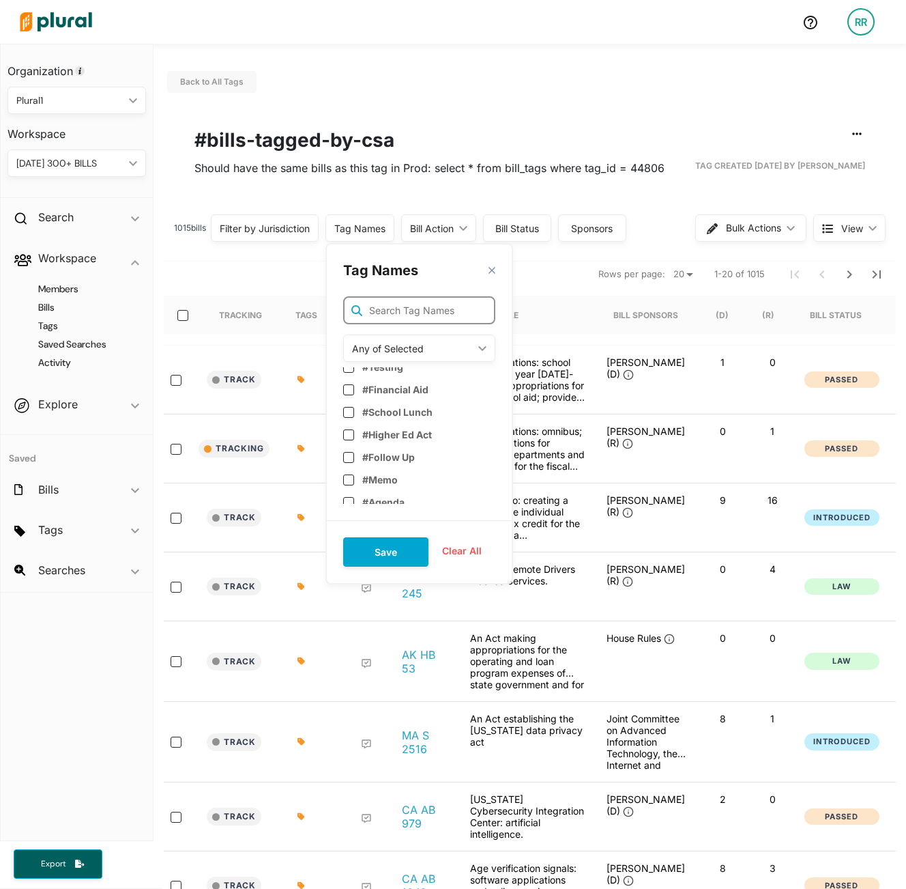
click at [405, 313] on input "text" at bounding box center [419, 310] width 152 height 28
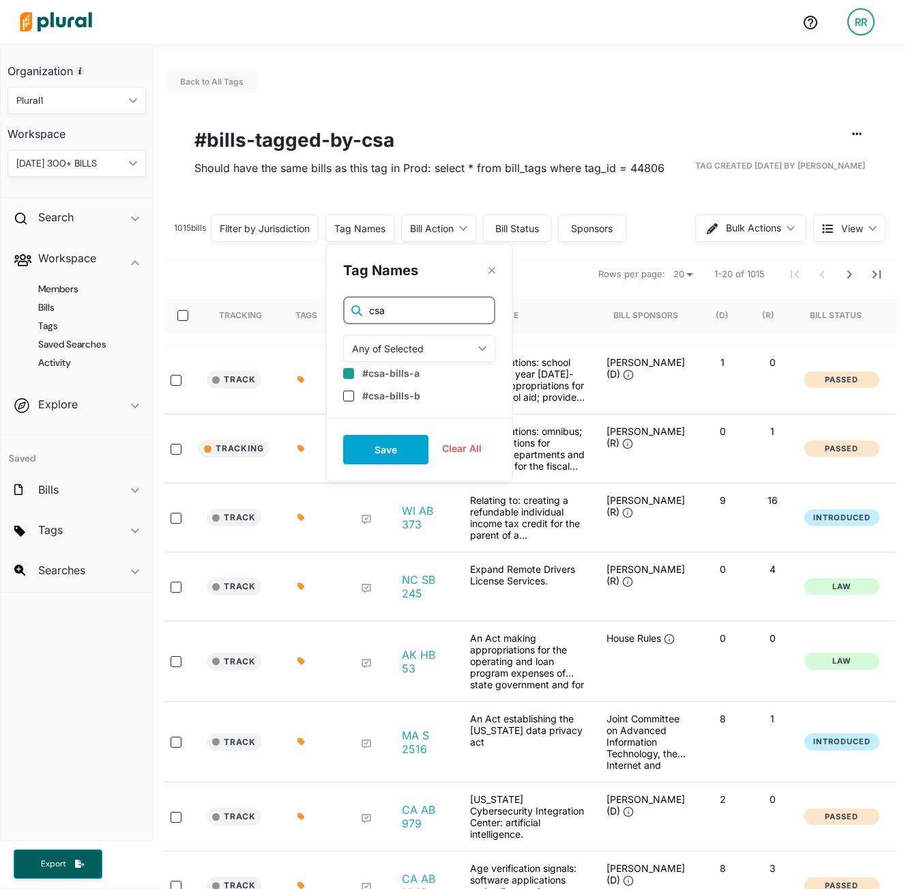
type input "csa"
click at [351, 375] on input "checkbox" at bounding box center [348, 372] width 11 height 11
checkbox input "true"
click at [386, 453] on button "Save" at bounding box center [385, 447] width 85 height 29
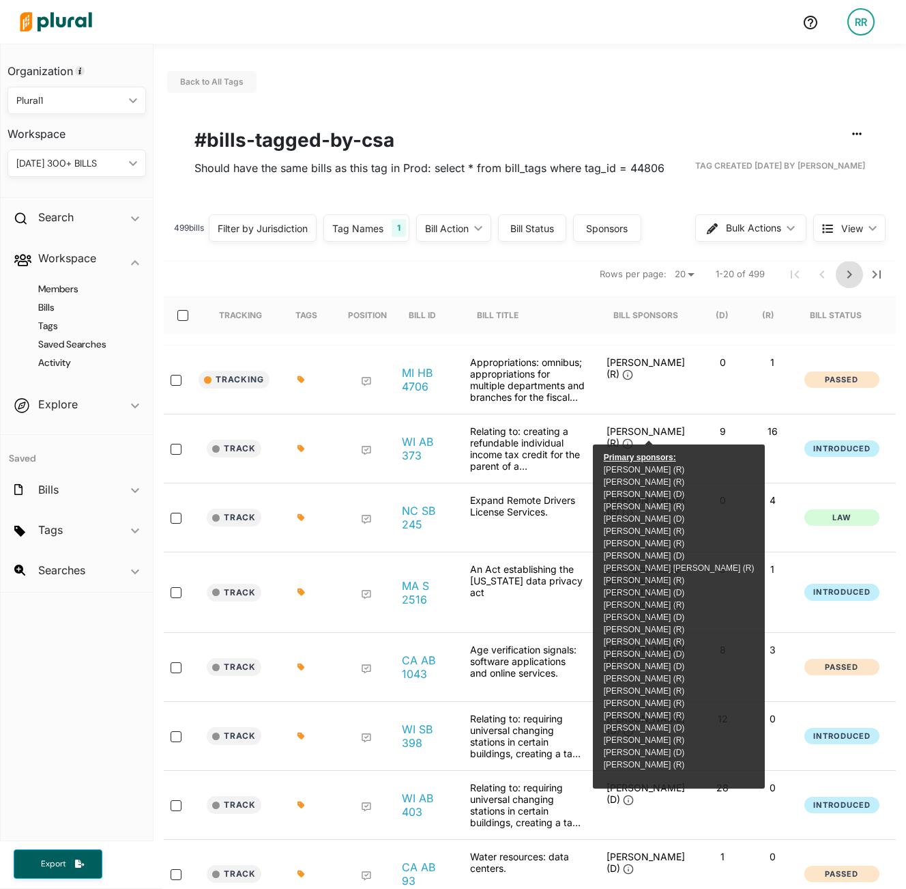
click at [763, 279] on icon "Next Page" at bounding box center [850, 274] width 16 height 16
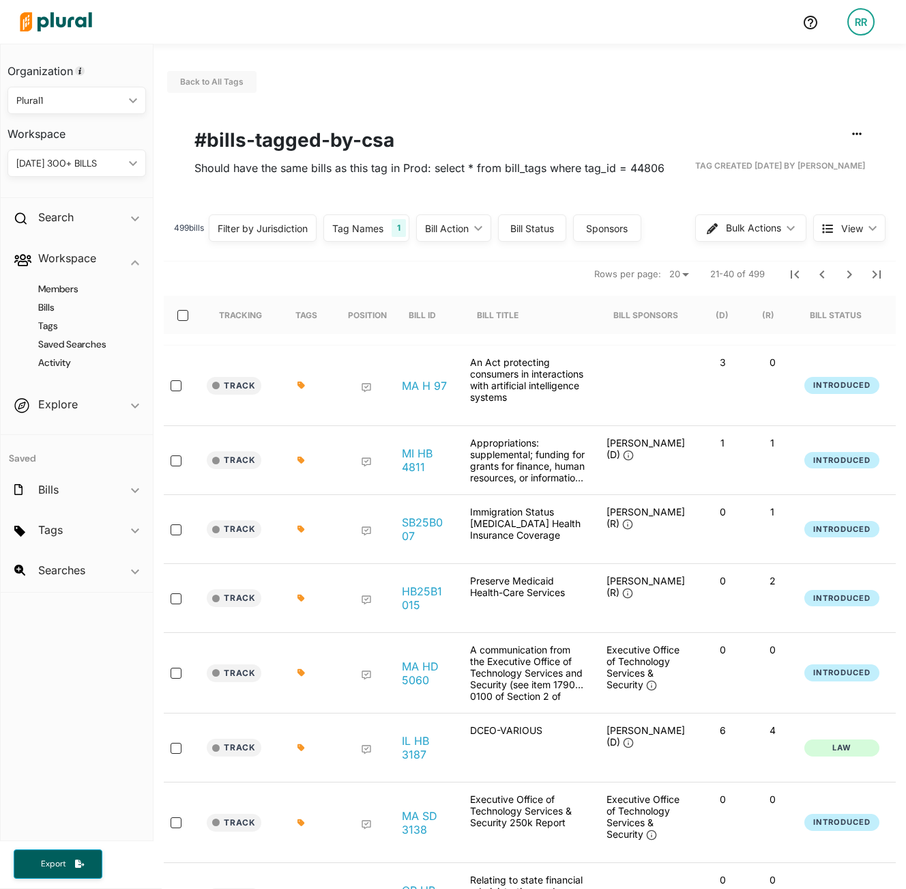
click at [453, 231] on div "Bill Action" at bounding box center [447, 228] width 44 height 14
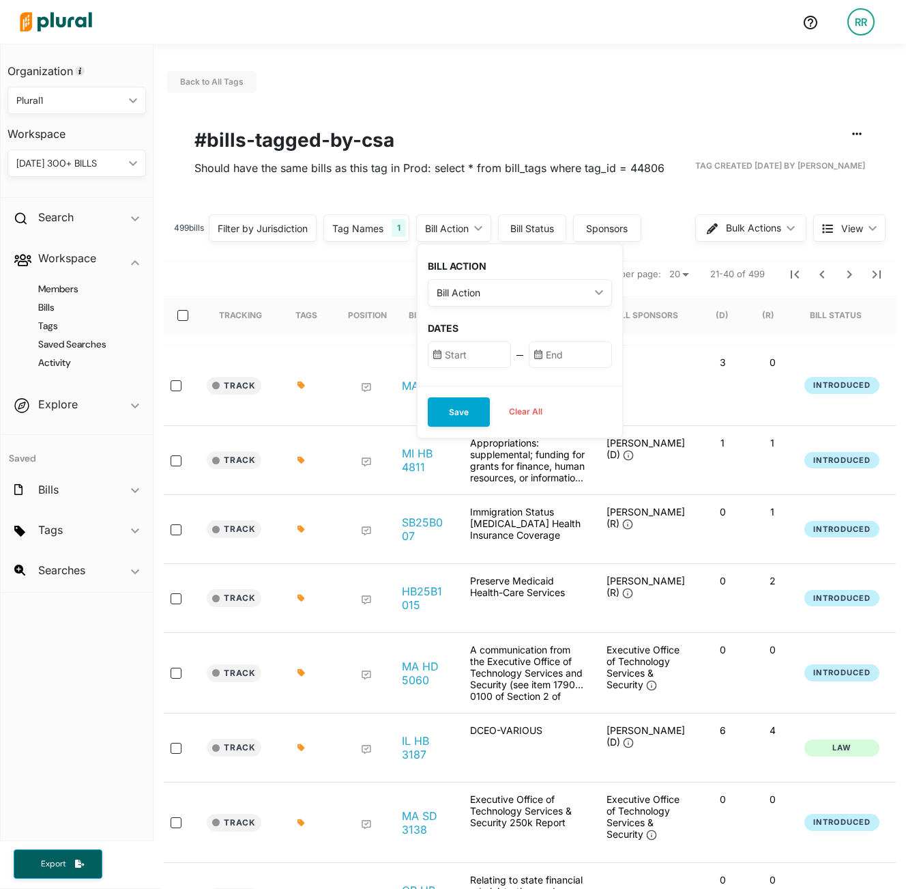
click at [453, 231] on div "Bill Action" at bounding box center [447, 228] width 44 height 14
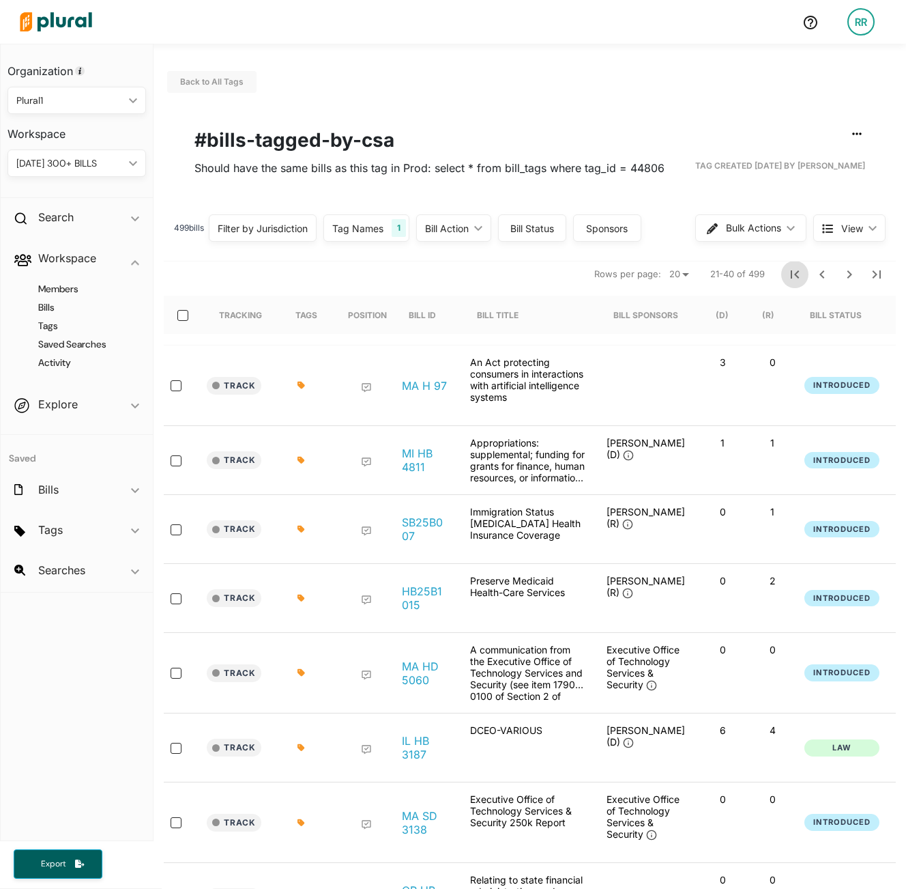
click at [763, 273] on icon "First Page" at bounding box center [795, 274] width 16 height 16
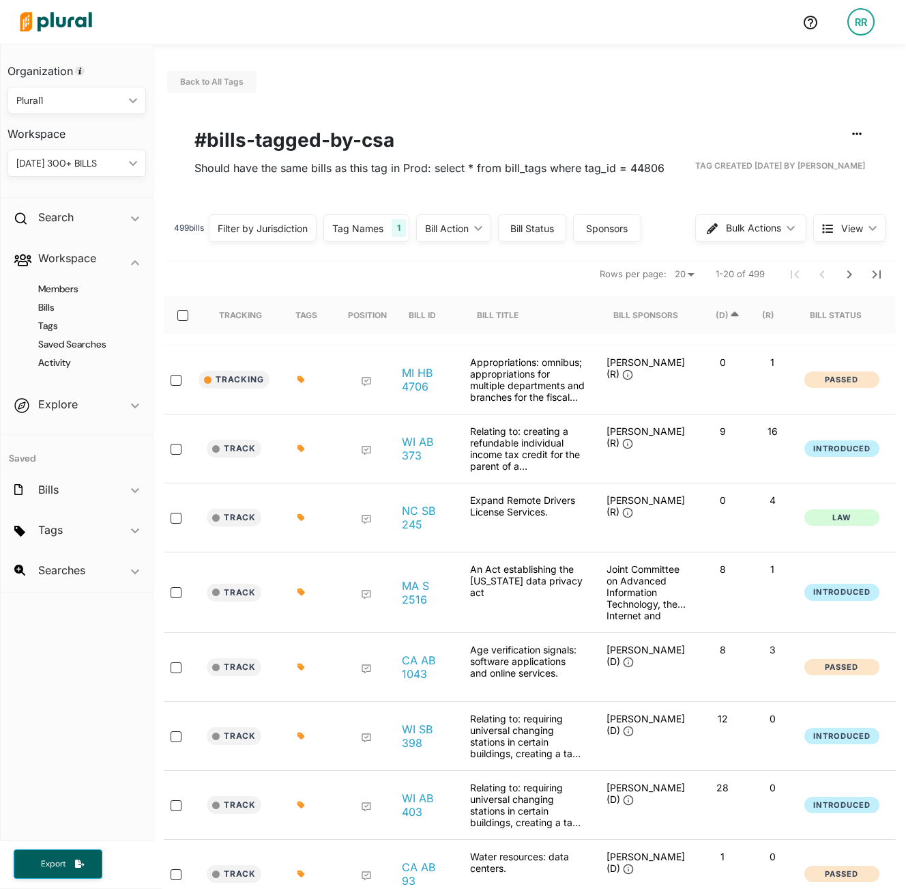
click at [723, 321] on 0\ "(D)" at bounding box center [728, 315] width 25 height 38
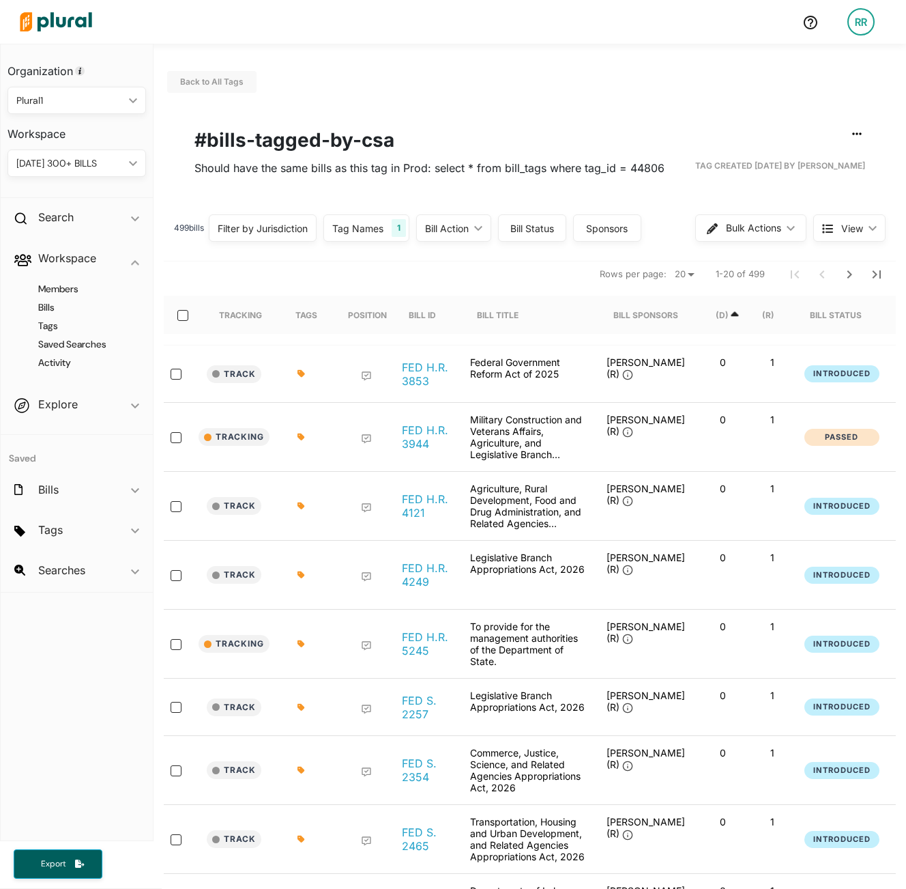
click at [730, 314] on icon at bounding box center [735, 315] width 12 height 12
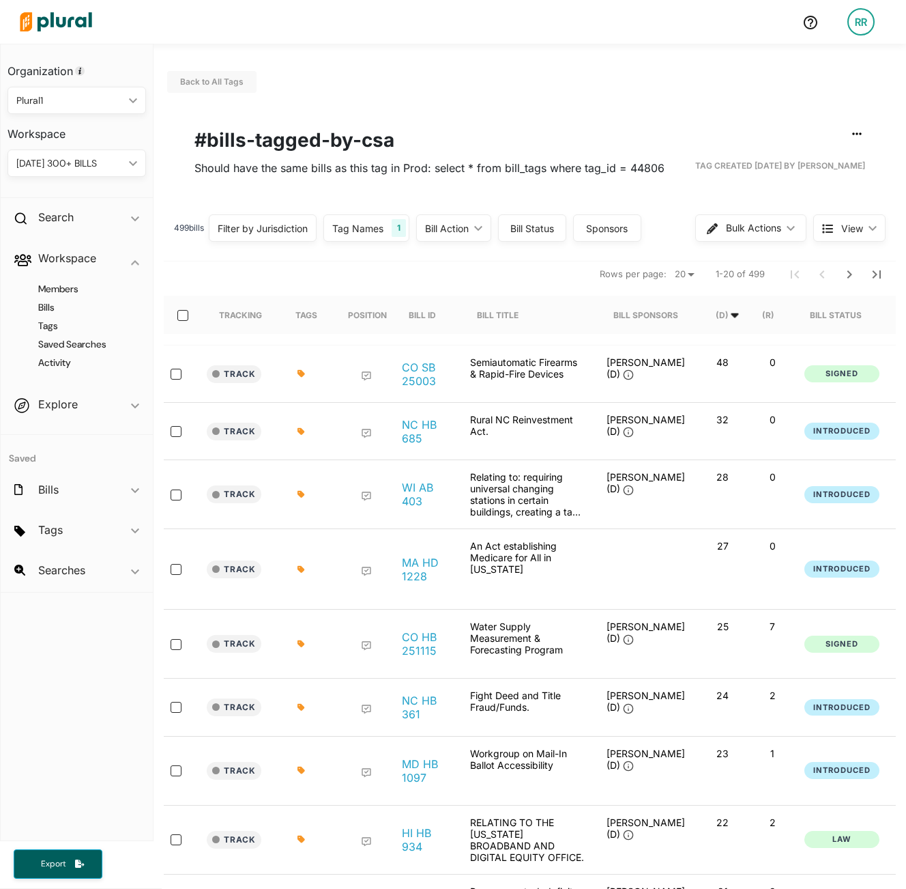
click at [763, 315] on div "(R)" at bounding box center [775, 315] width 46 height 38
click at [763, 315] on div "(R)" at bounding box center [768, 315] width 12 height 10
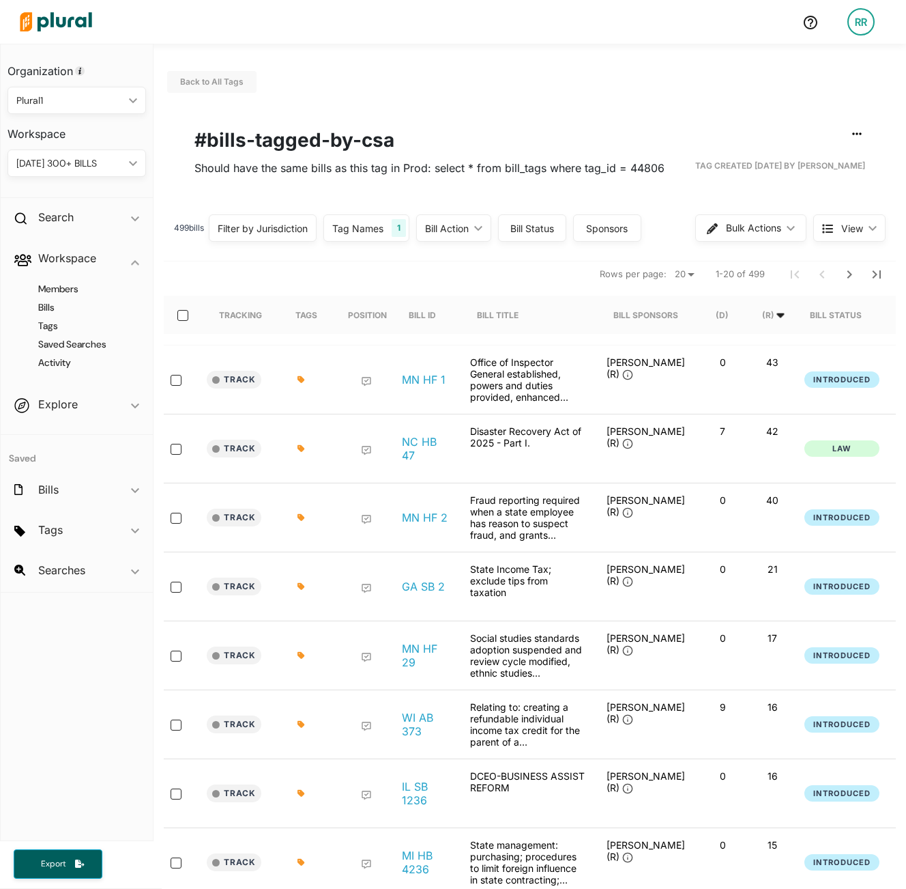
click at [763, 317] on icon at bounding box center [781, 315] width 12 height 12
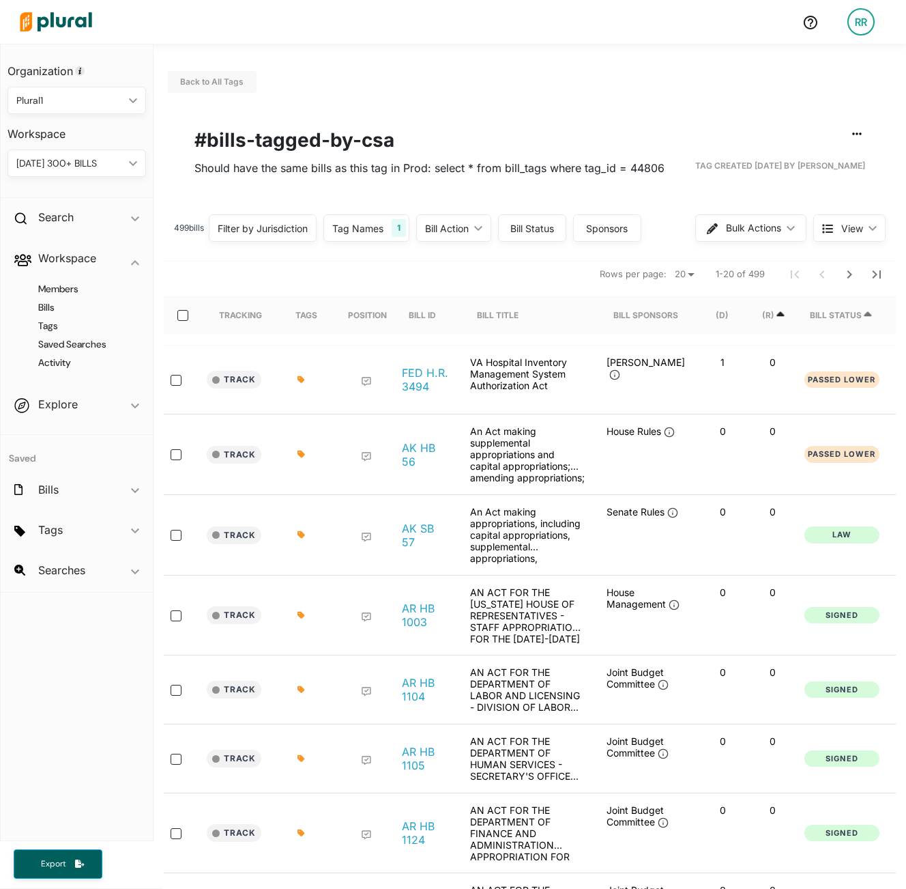
click at [763, 317] on div "Bill Status" at bounding box center [836, 315] width 52 height 10
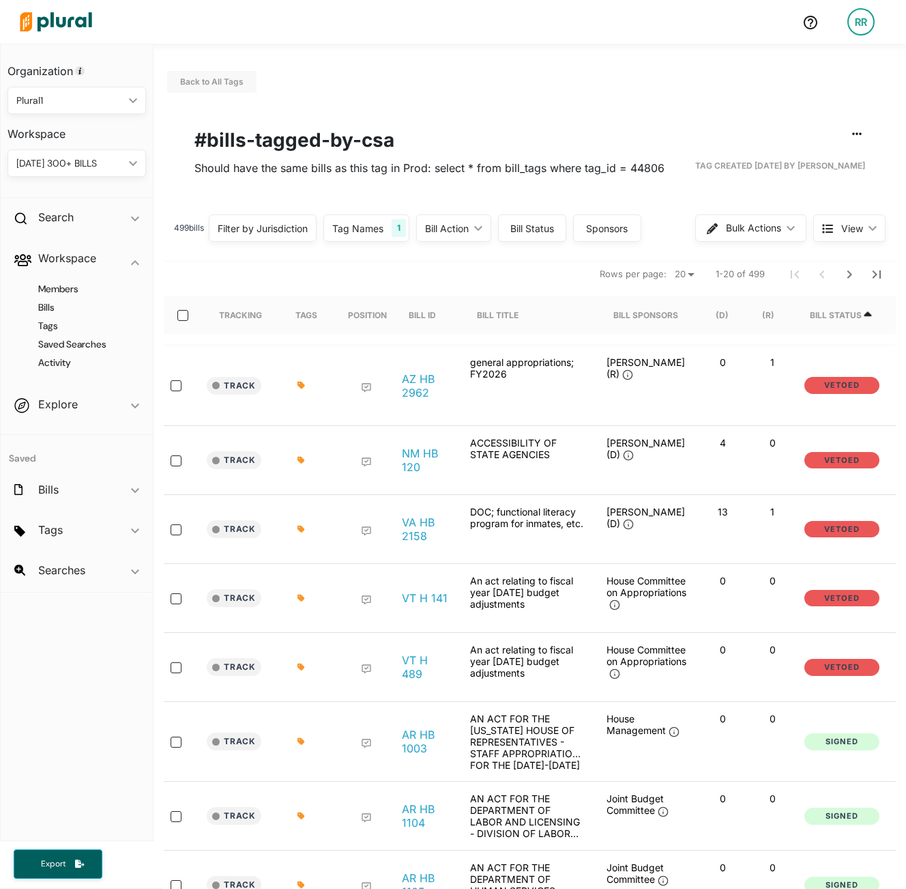
click at [763, 317] on div "Bill Status" at bounding box center [836, 315] width 52 height 10
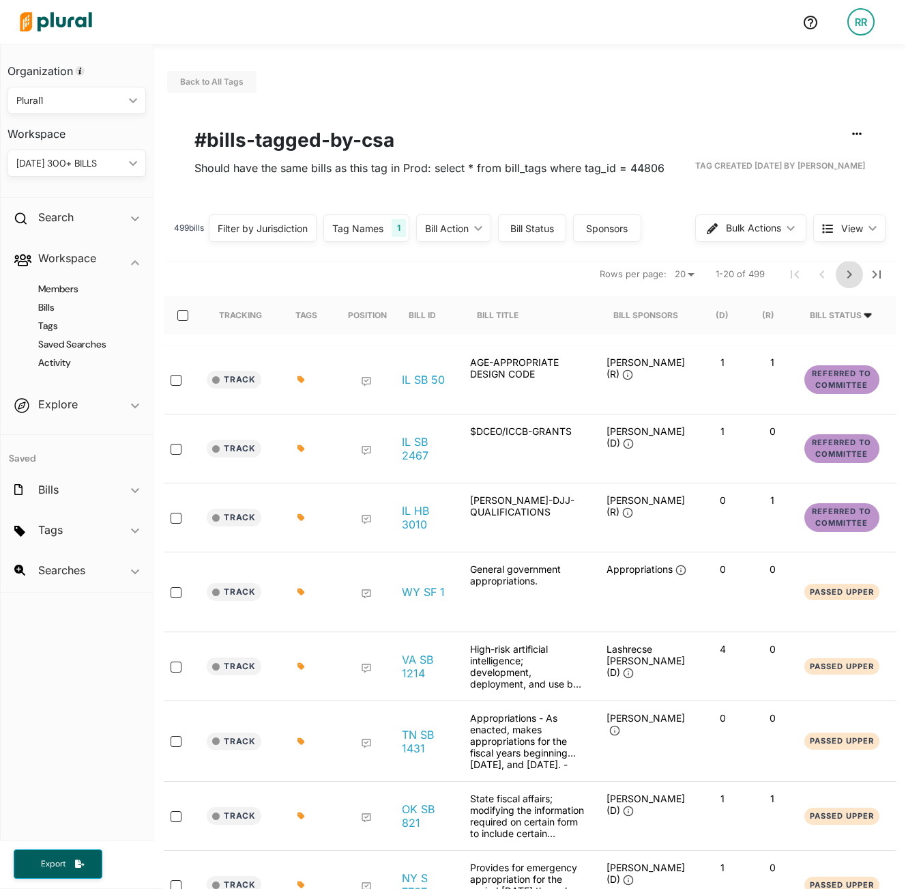
click at [763, 273] on icon "Next Page" at bounding box center [850, 274] width 16 height 16
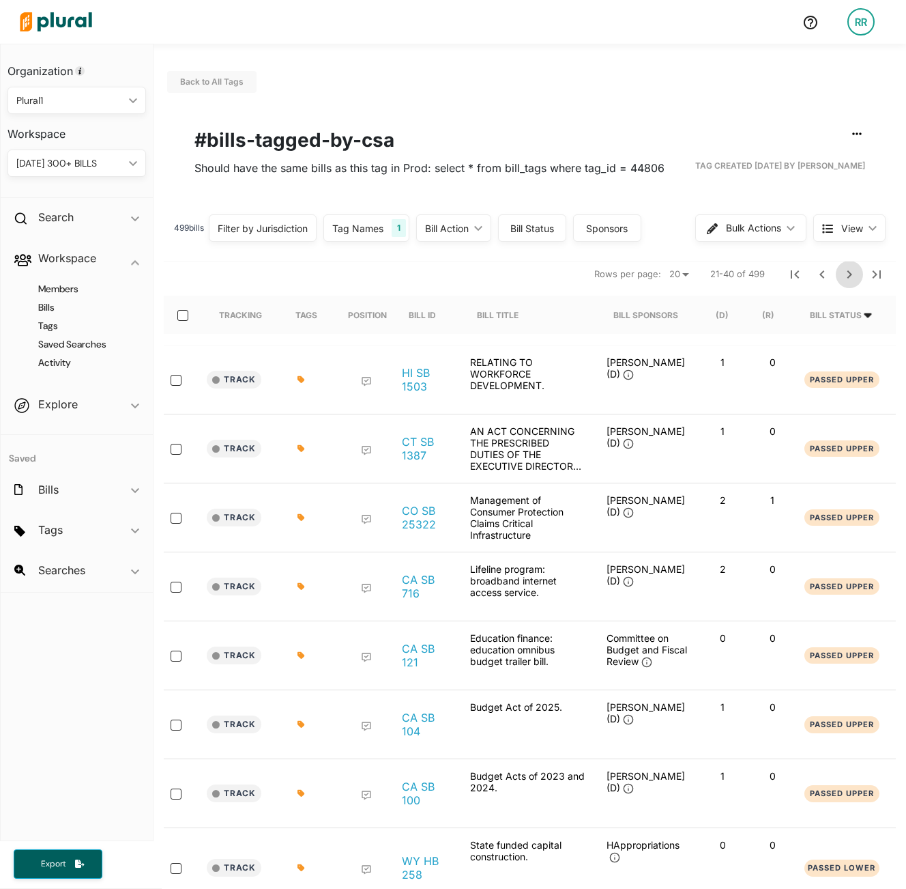
click at [763, 263] on button "Next Page" at bounding box center [849, 274] width 27 height 27
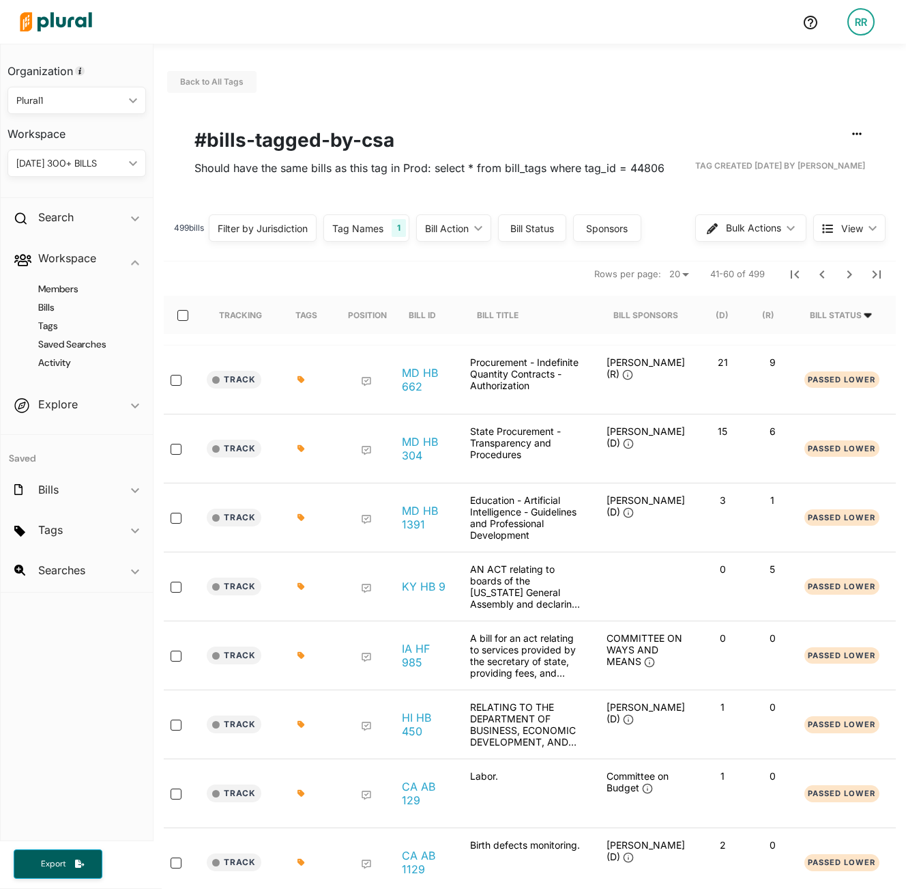
click at [289, 231] on div "Filter by Jurisdiction" at bounding box center [263, 228] width 90 height 14
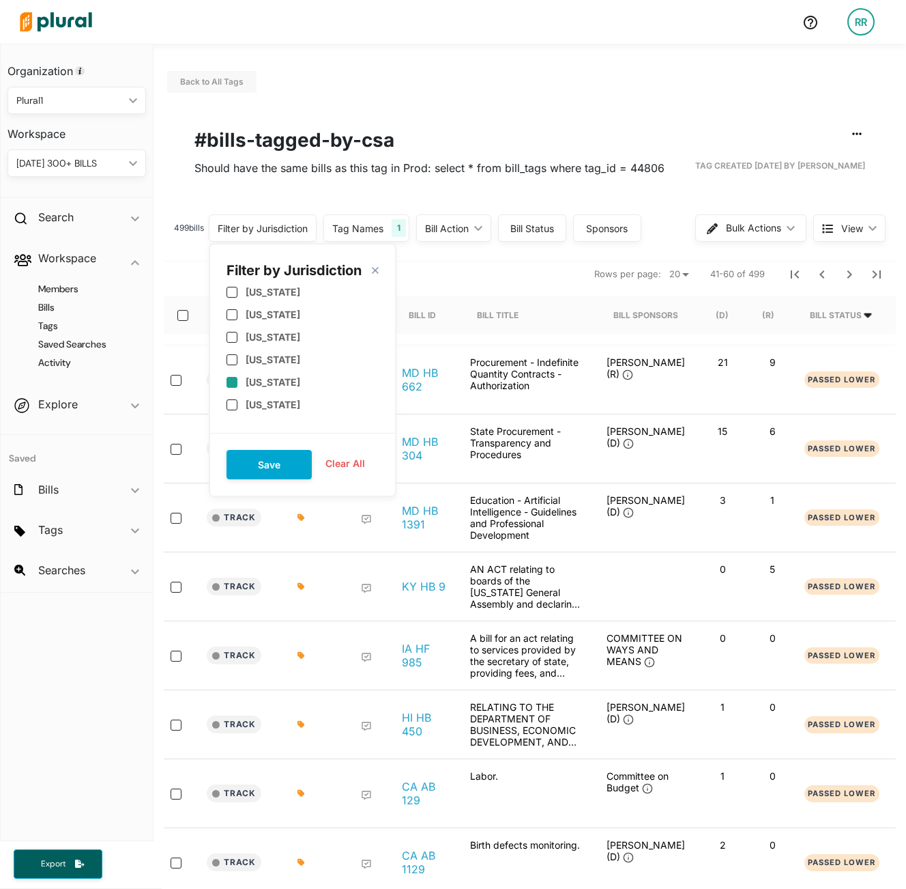
scroll to position [328, 0]
click at [235, 379] on input "checkbox" at bounding box center [232, 380] width 11 height 11
checkbox input "true"
click at [264, 459] on button "Save" at bounding box center [269, 464] width 85 height 29
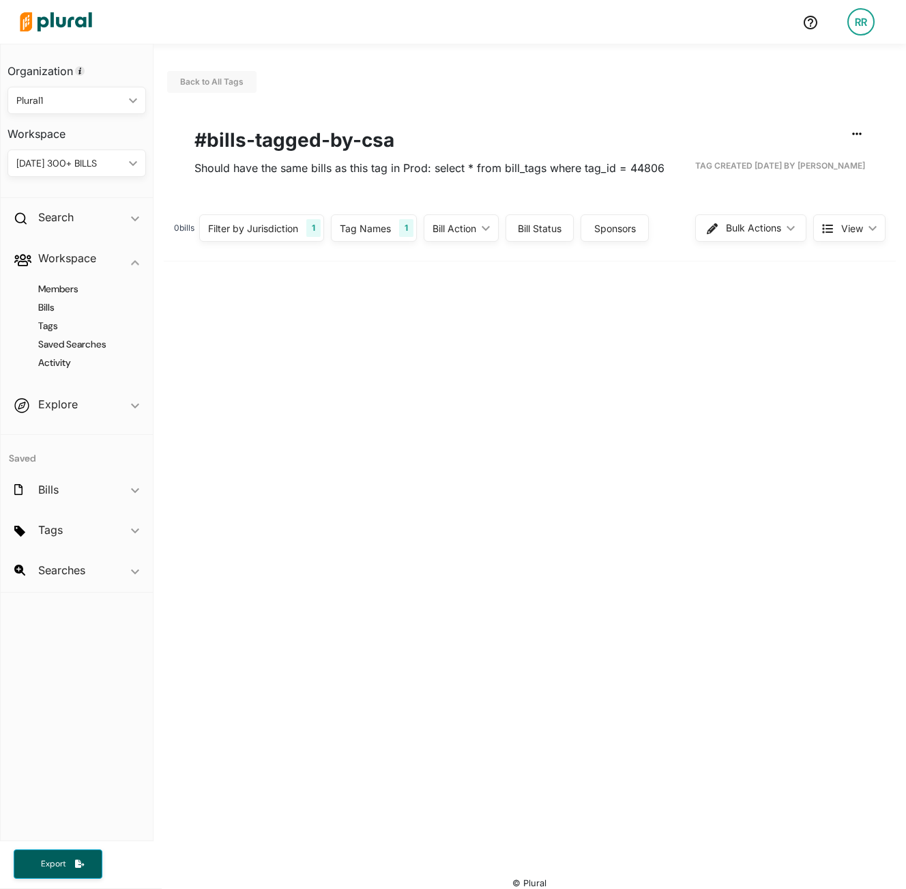
click at [276, 235] on div "Filter by Jurisdiction 1" at bounding box center [261, 227] width 125 height 27
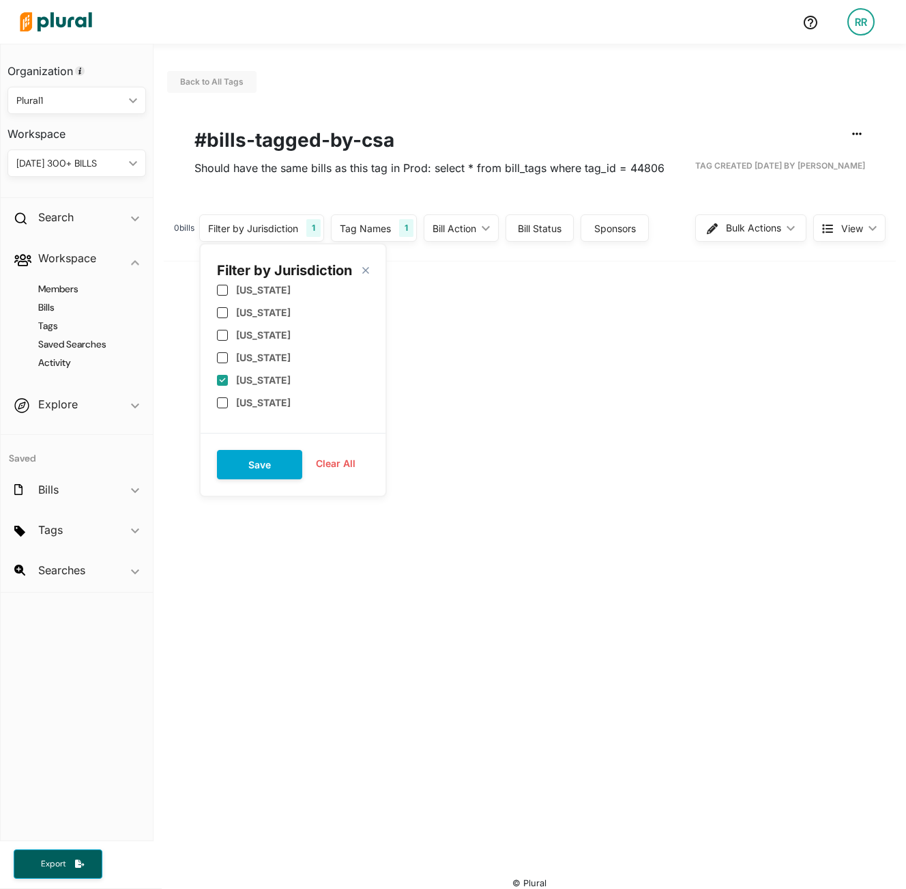
click at [343, 460] on button "Clear All" at bounding box center [335, 463] width 67 height 20
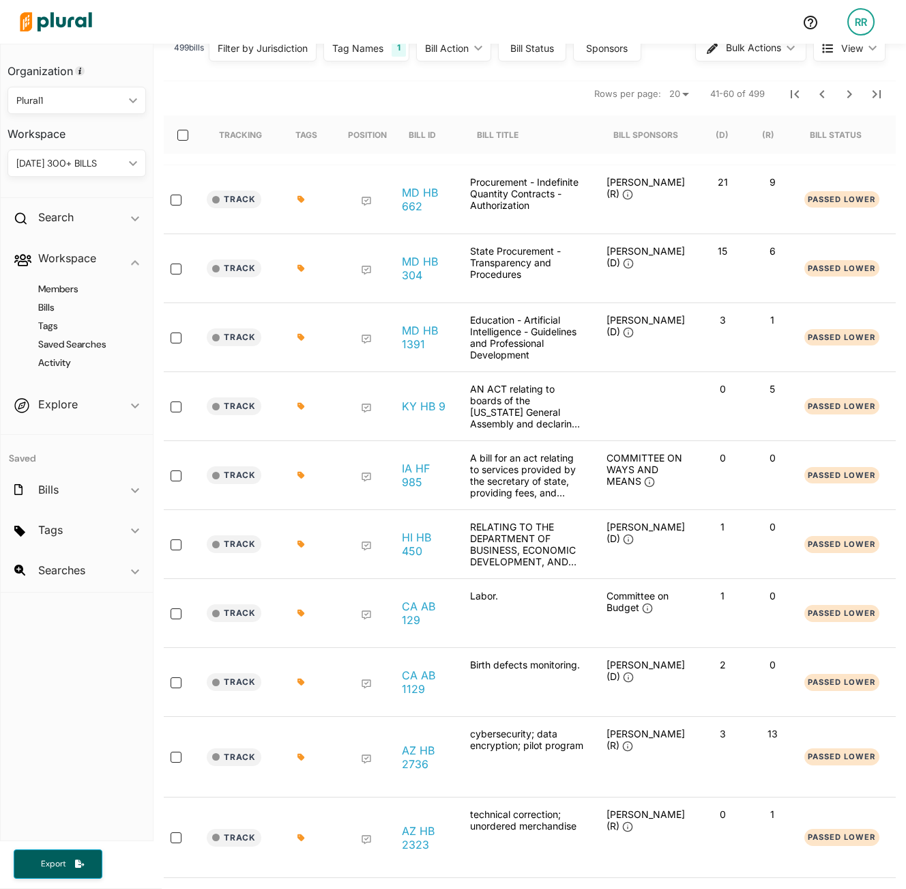
scroll to position [82, 0]
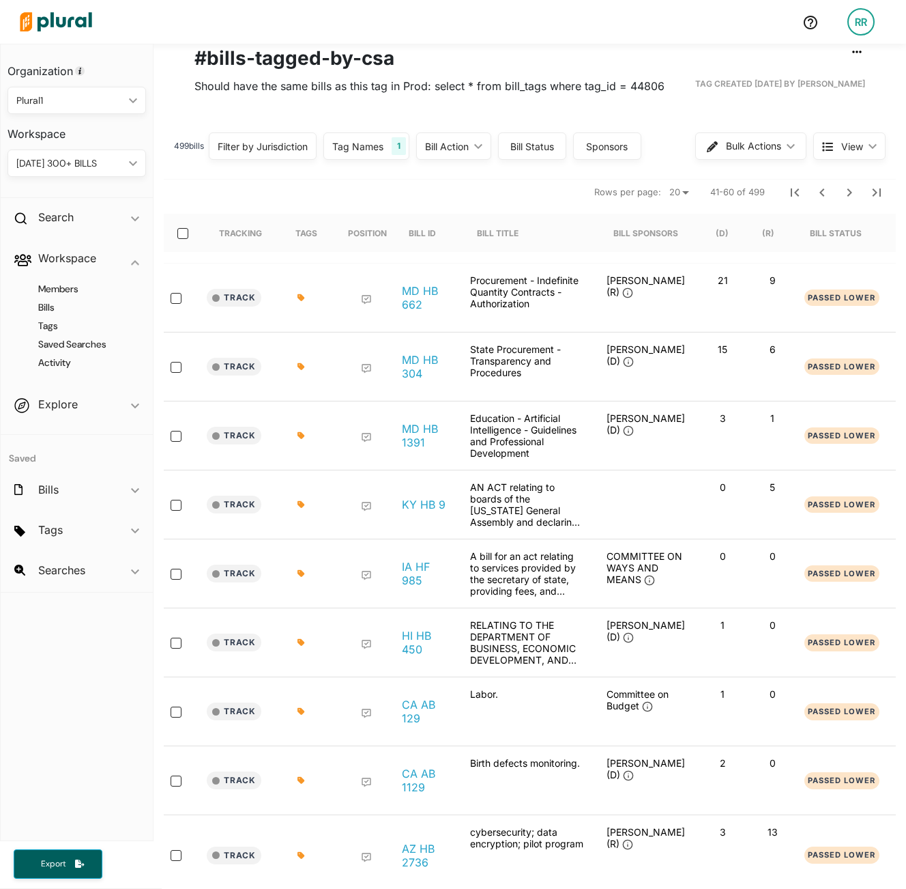
click at [274, 147] on div "Filter by Jurisdiction" at bounding box center [263, 146] width 90 height 14
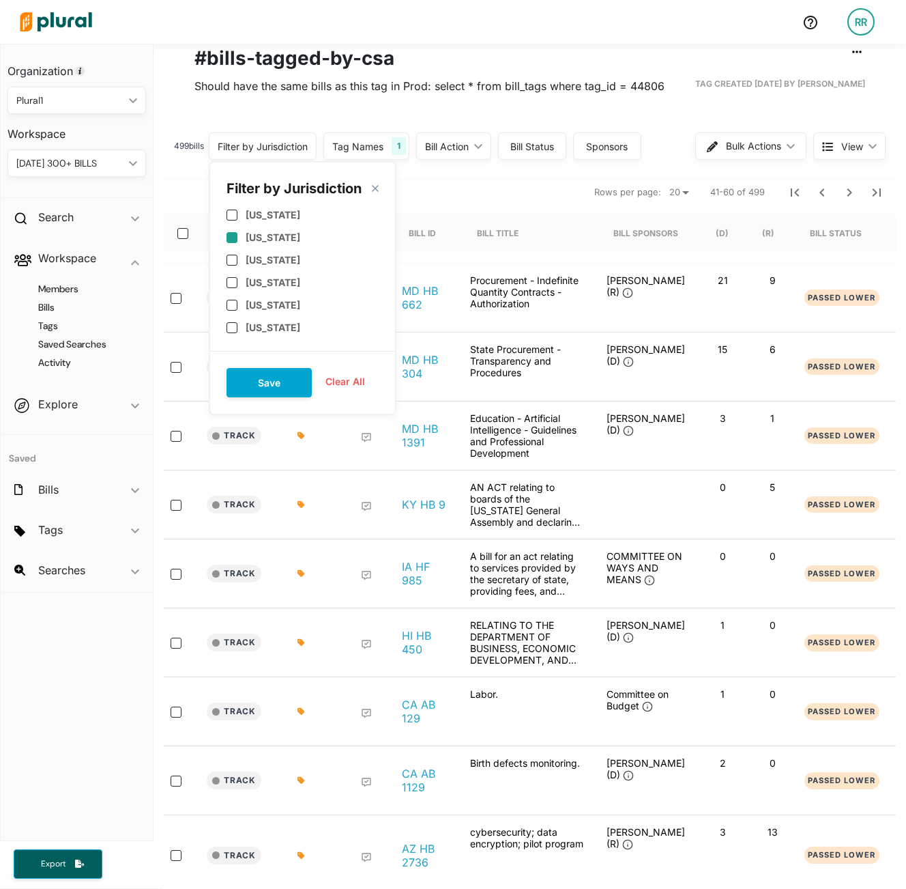
scroll to position [0, 0]
click at [237, 289] on input "checkbox" at bounding box center [232, 288] width 11 height 11
checkbox input "true"
click at [259, 380] on button "Save" at bounding box center [269, 382] width 85 height 29
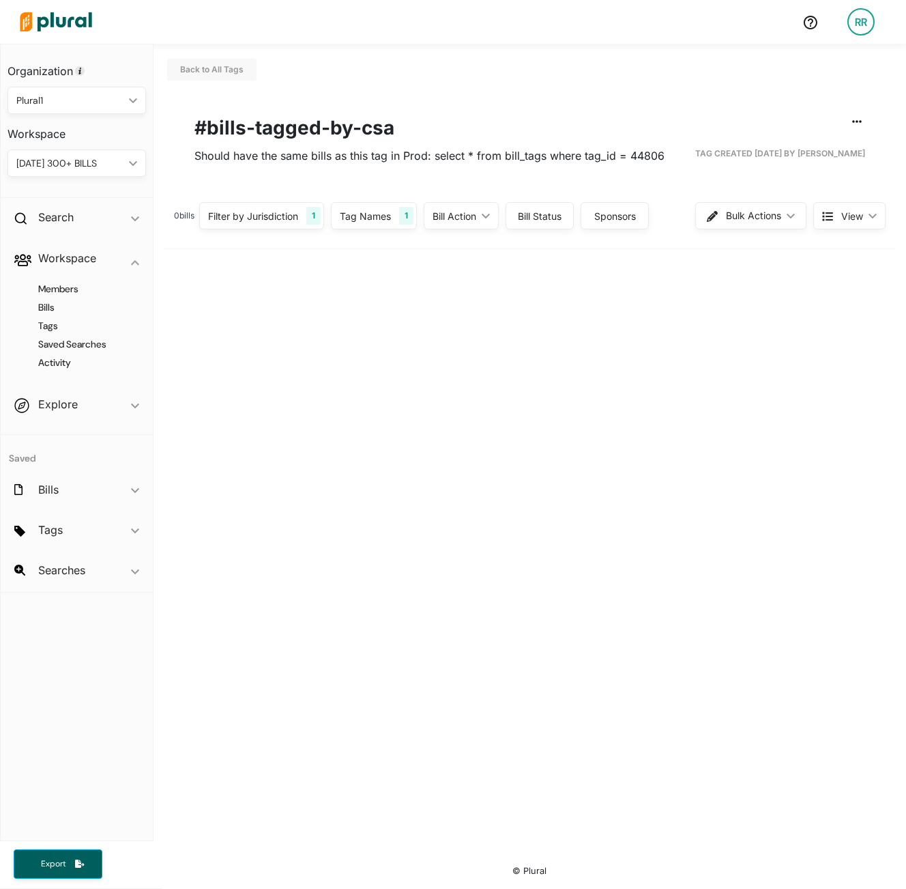
scroll to position [12, 0]
click at [273, 220] on div "Filter by Jurisdiction" at bounding box center [253, 216] width 90 height 14
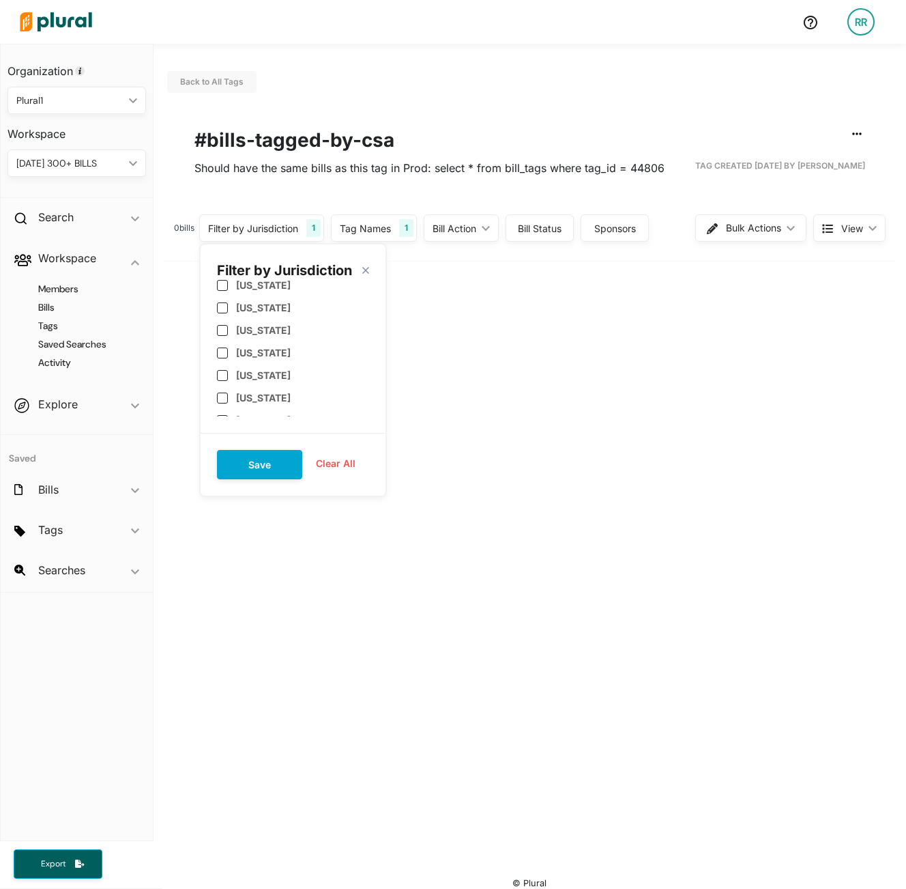
scroll to position [827, 0]
click at [224, 356] on input "checkbox" at bounding box center [222, 353] width 11 height 11
checkbox input "true"
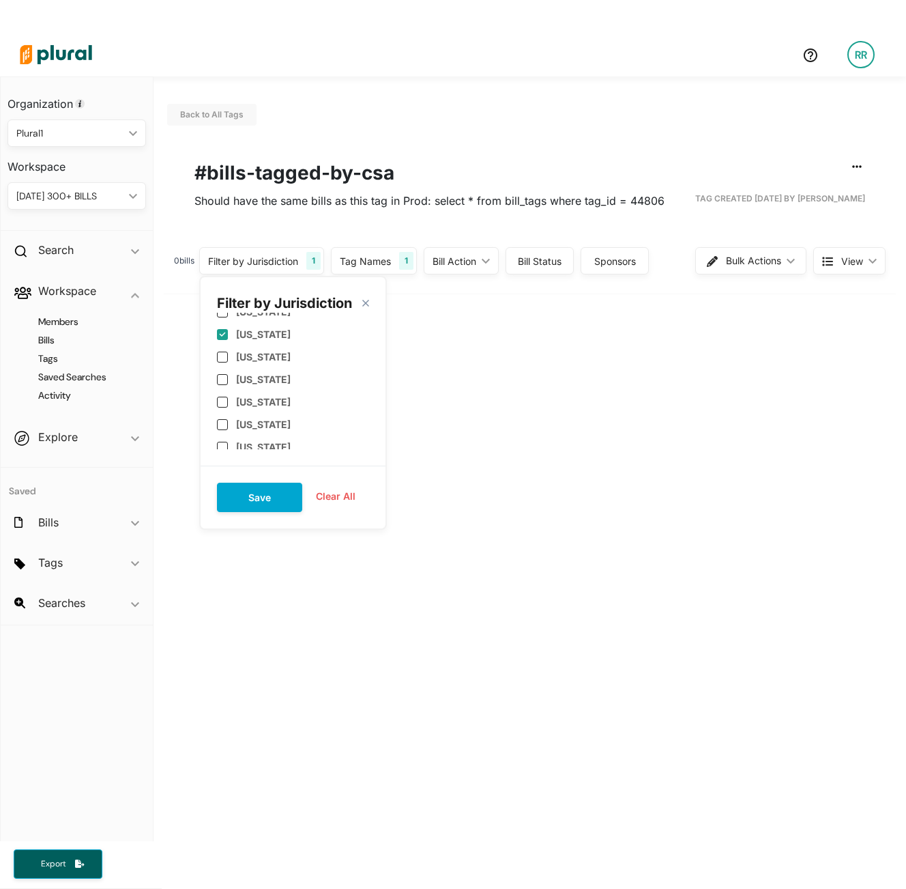
scroll to position [0, 0]
click at [347, 496] on button "Clear All" at bounding box center [335, 496] width 67 height 20
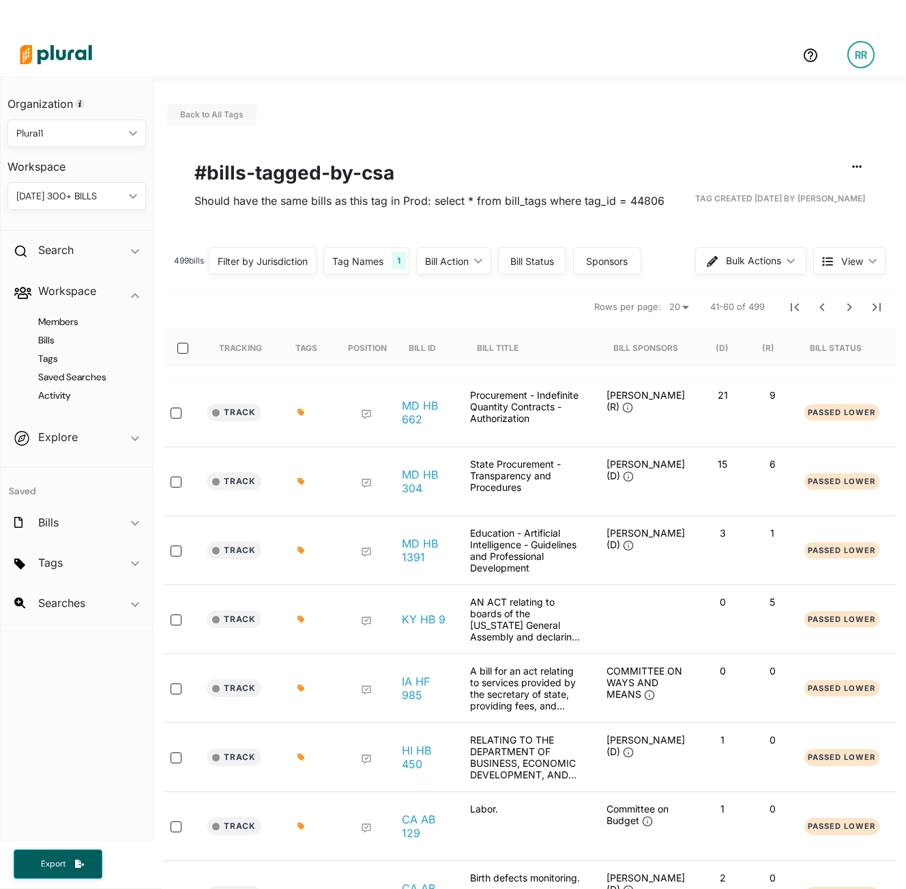
click at [282, 249] on div "Filter by Jurisdiction" at bounding box center [263, 260] width 108 height 27
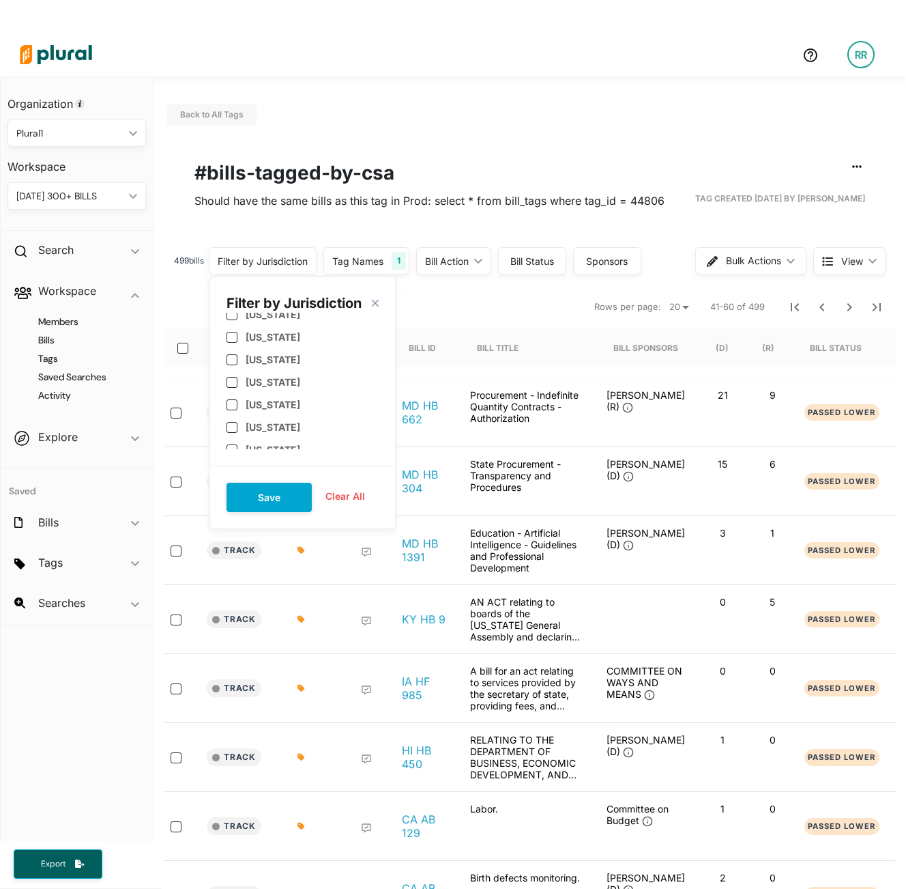
scroll to position [328, 0]
click at [238, 345] on input "checkbox" at bounding box center [232, 345] width 11 height 11
checkbox input "true"
click at [281, 491] on button "Save" at bounding box center [269, 497] width 85 height 29
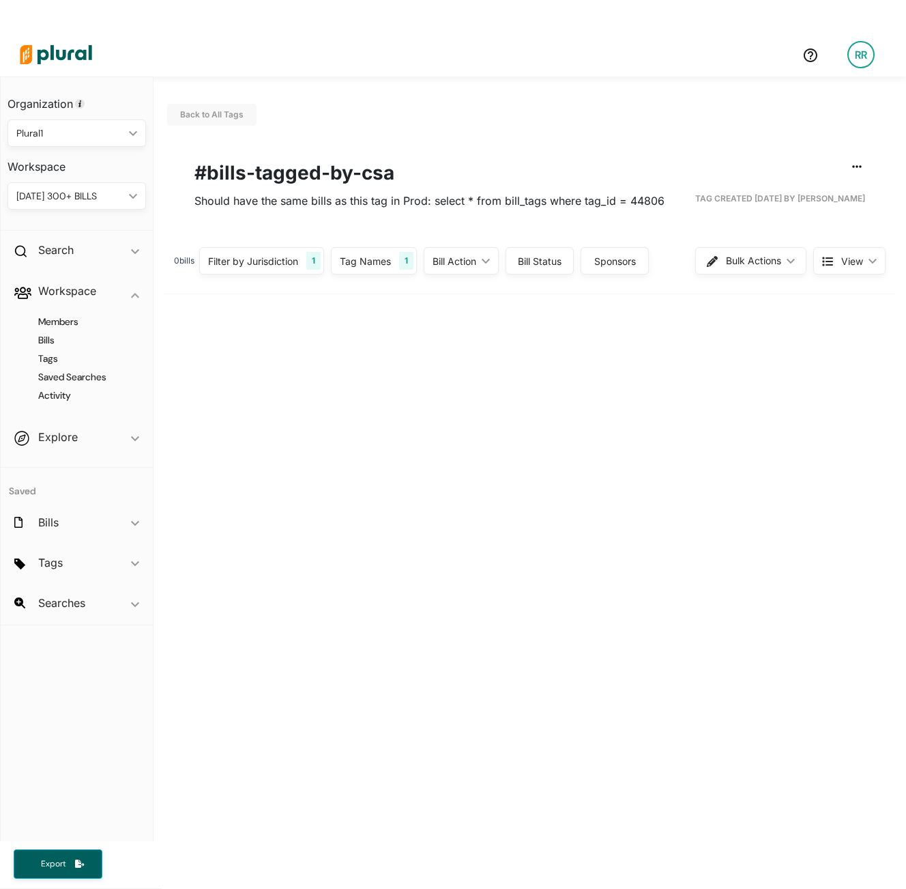
click at [388, 271] on div "Tag Names 1" at bounding box center [374, 260] width 86 height 27
click at [466, 480] on button "Clear All" at bounding box center [467, 480] width 67 height 20
click at [408, 239] on div "0 bill s Filter by Jurisdiction 1 Filter by Jurisdiction close Alaska Arizona A…" at bounding box center [530, 261] width 732 height 44
click at [315, 264] on div "1" at bounding box center [313, 261] width 14 height 18
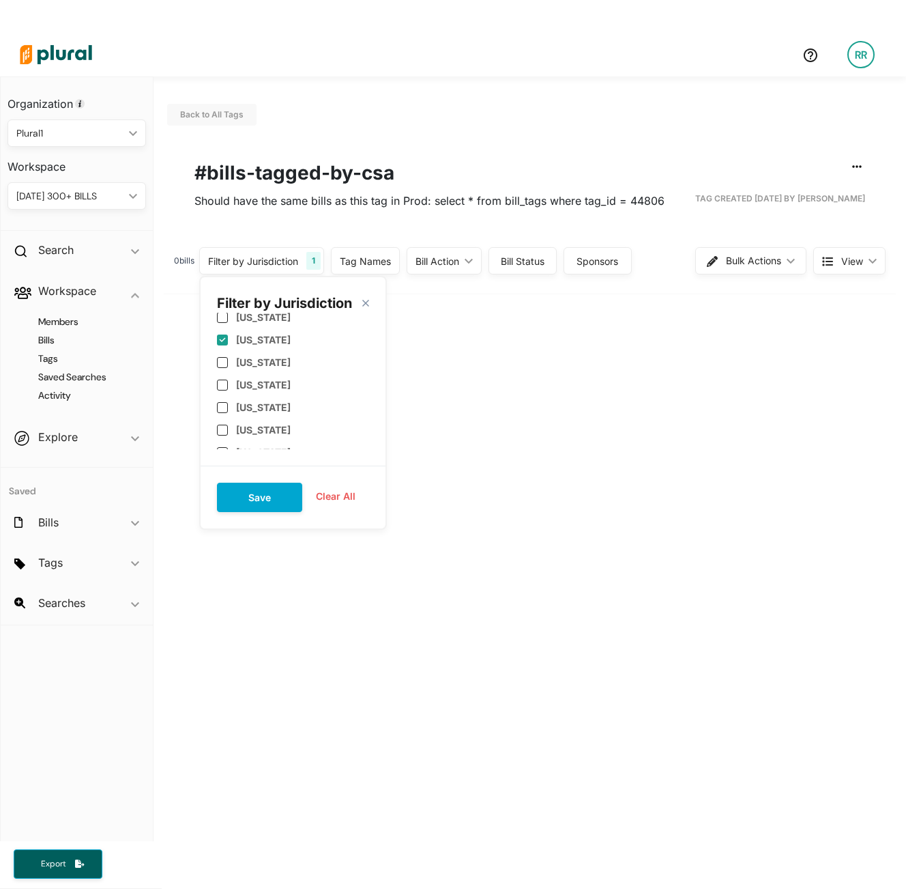
scroll to position [251, 0]
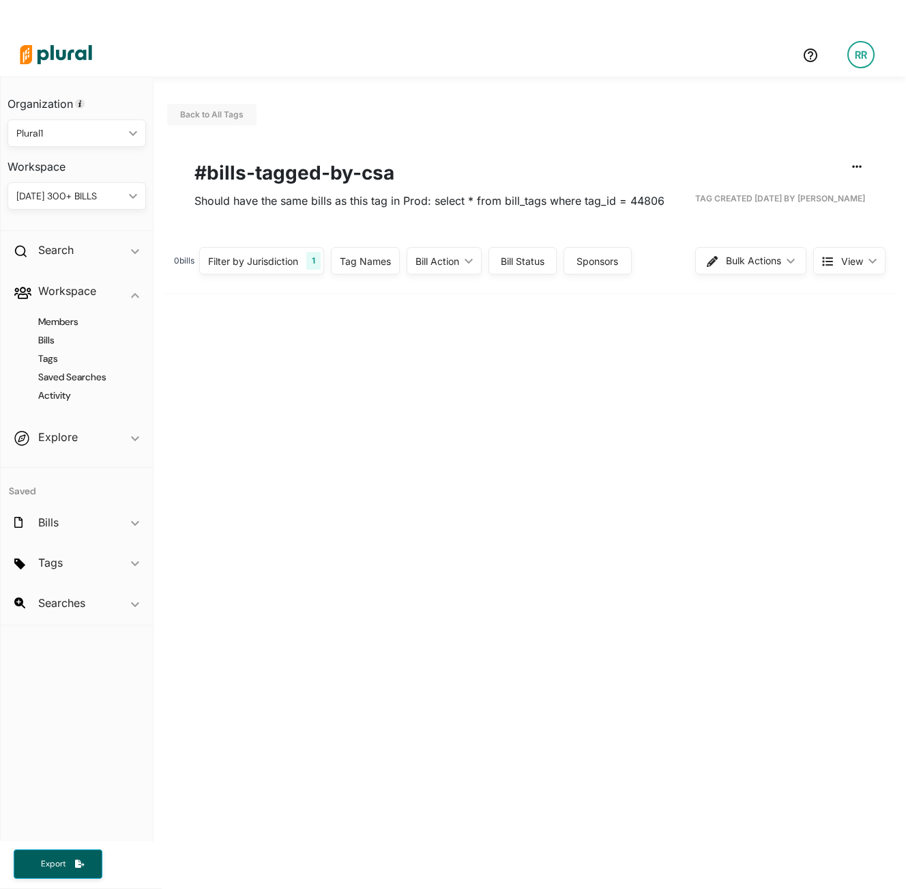
click at [312, 210] on span "Should have the same bills as this tag in Prod: select * from bill_tags where t…" at bounding box center [430, 200] width 470 height 25
click at [255, 271] on div "Filter by Jurisdiction 1" at bounding box center [261, 260] width 125 height 27
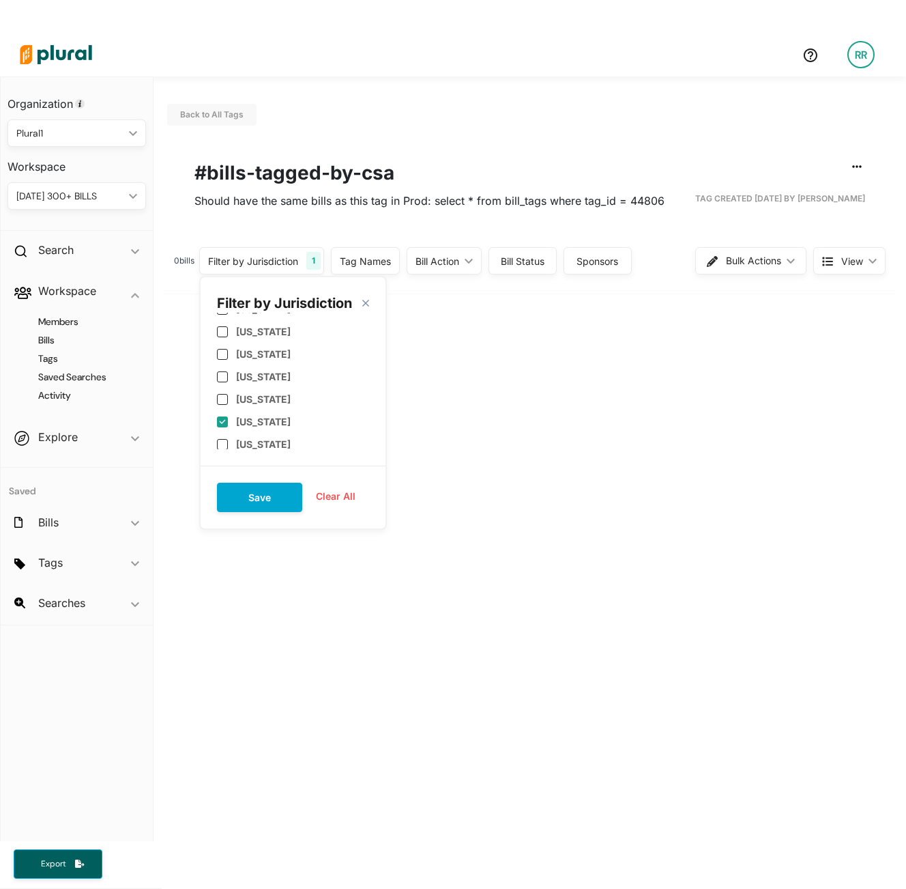
click at [683, 365] on div "Back to All Tags Edit/Share Tag Delete Tag ic_group_add Created with Sketch. Pu…" at bounding box center [530, 485] width 753 height 819
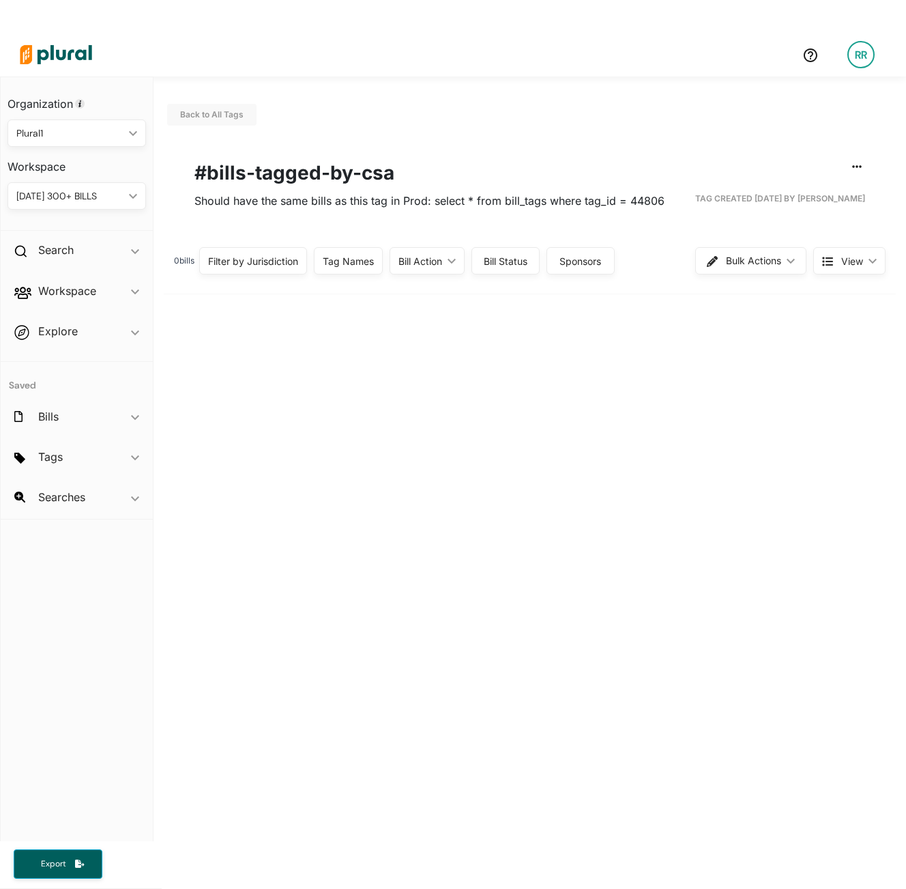
scroll to position [33, 0]
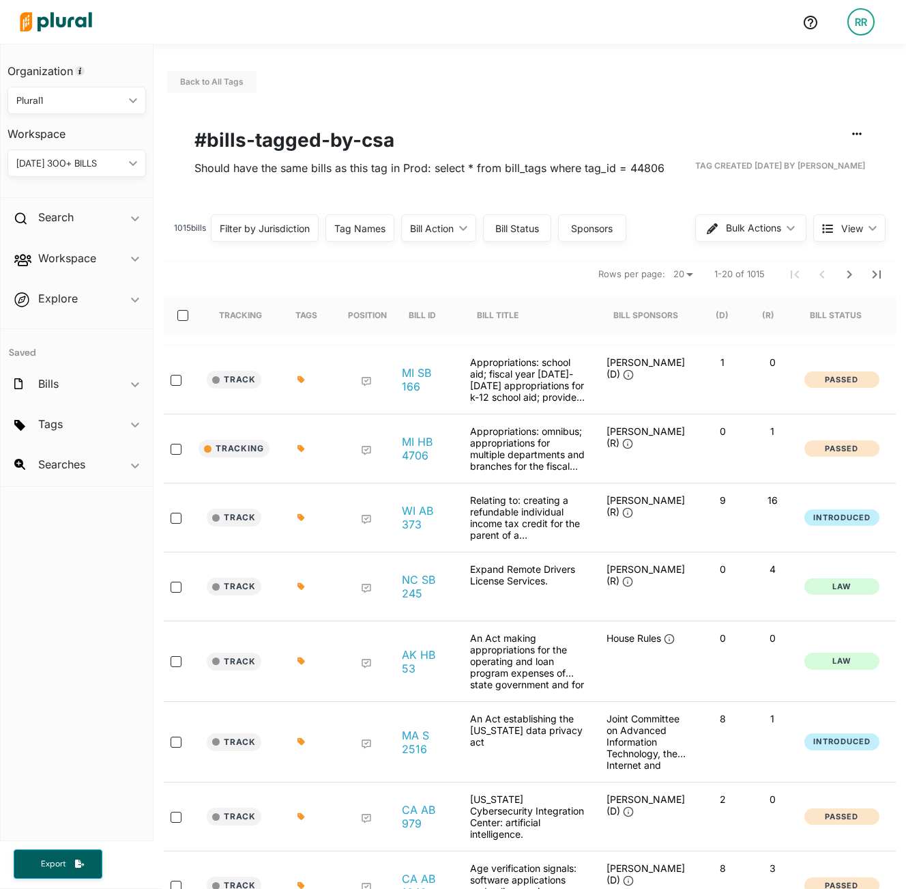
click at [293, 227] on div "Filter by Jurisdiction" at bounding box center [265, 228] width 90 height 14
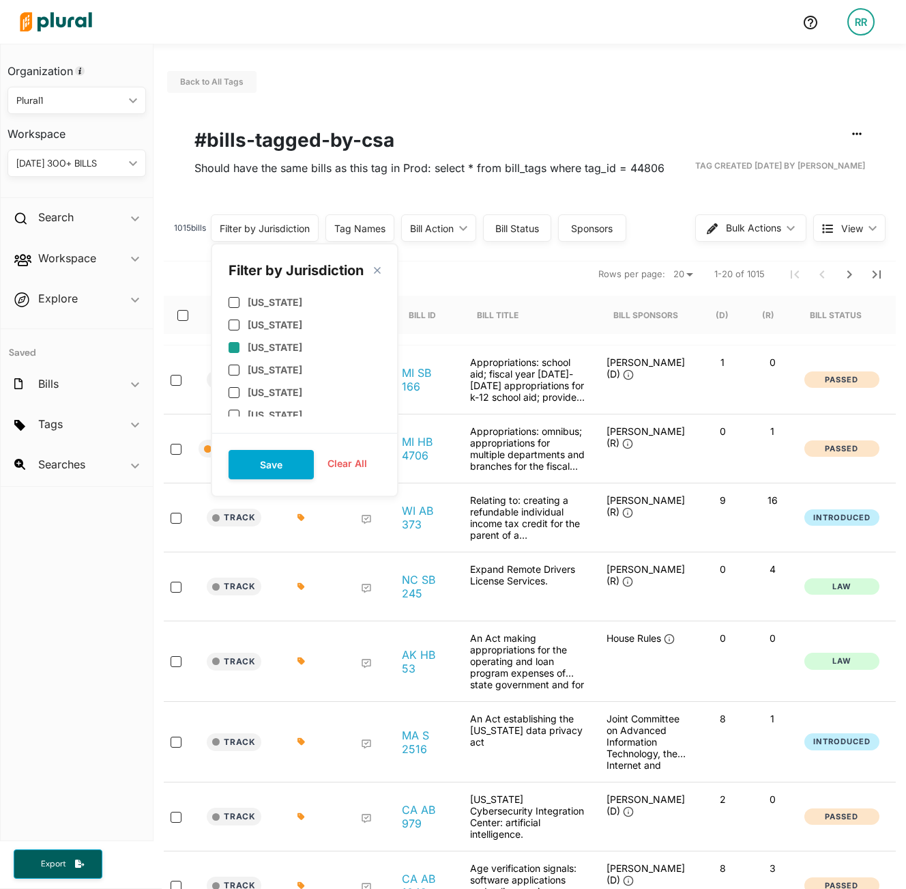
click at [235, 346] on input "checkbox" at bounding box center [234, 347] width 11 height 11
click at [295, 466] on button "Save" at bounding box center [271, 464] width 85 height 29
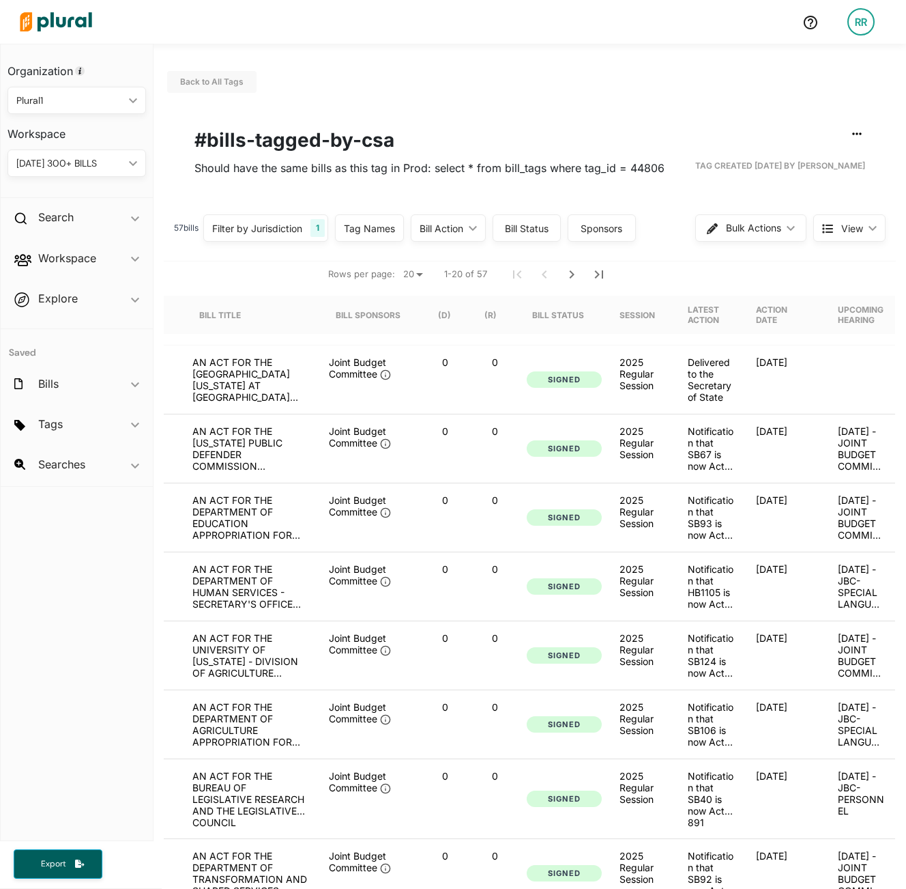
scroll to position [0, 300]
click at [554, 318] on div "Bill Status" at bounding box center [558, 315] width 52 height 10
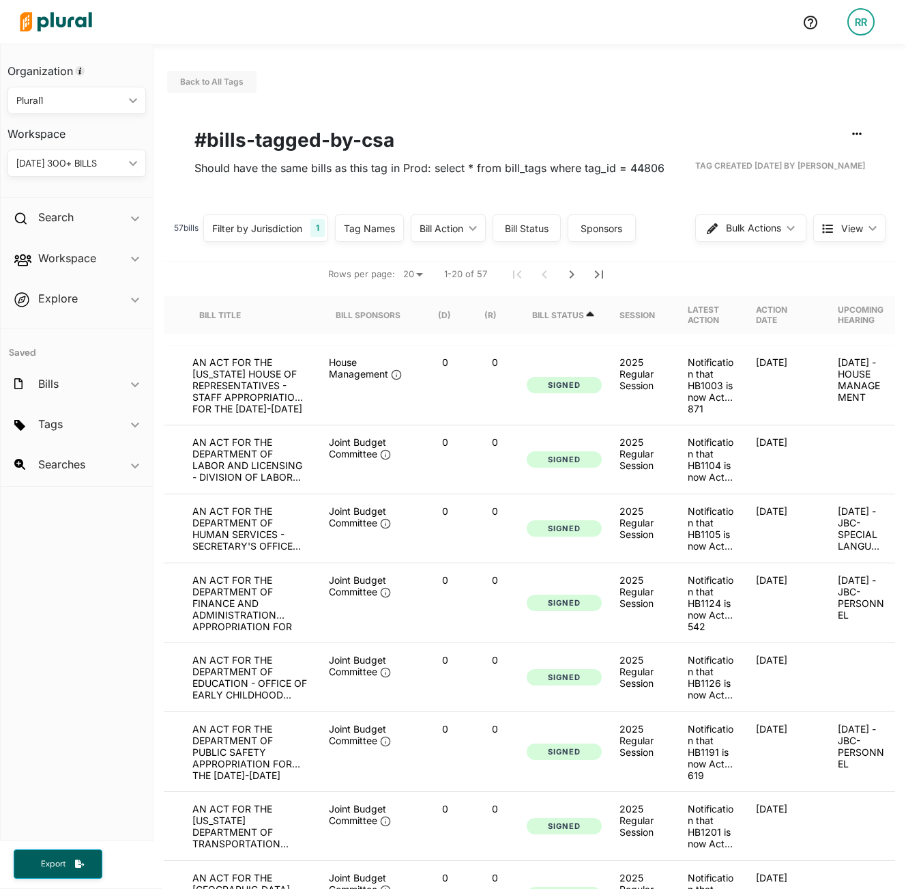
click at [554, 318] on div "Bill Status" at bounding box center [558, 315] width 52 height 10
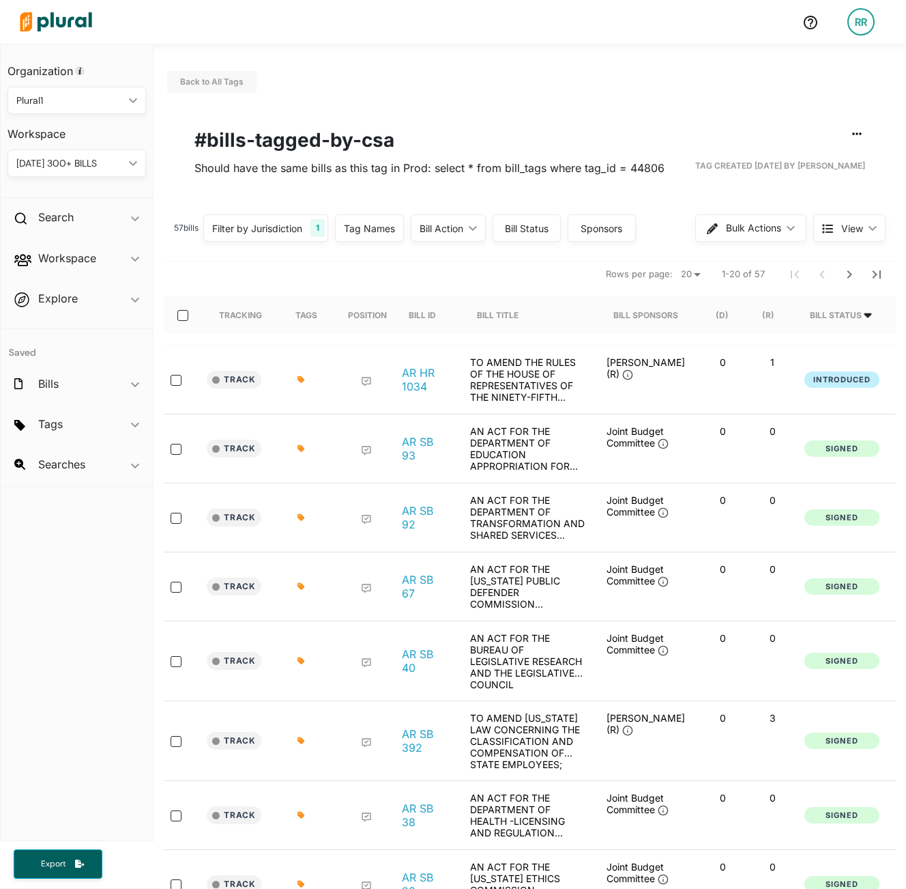
click at [306, 231] on div "Filter by Jurisdiction 1" at bounding box center [265, 227] width 125 height 27
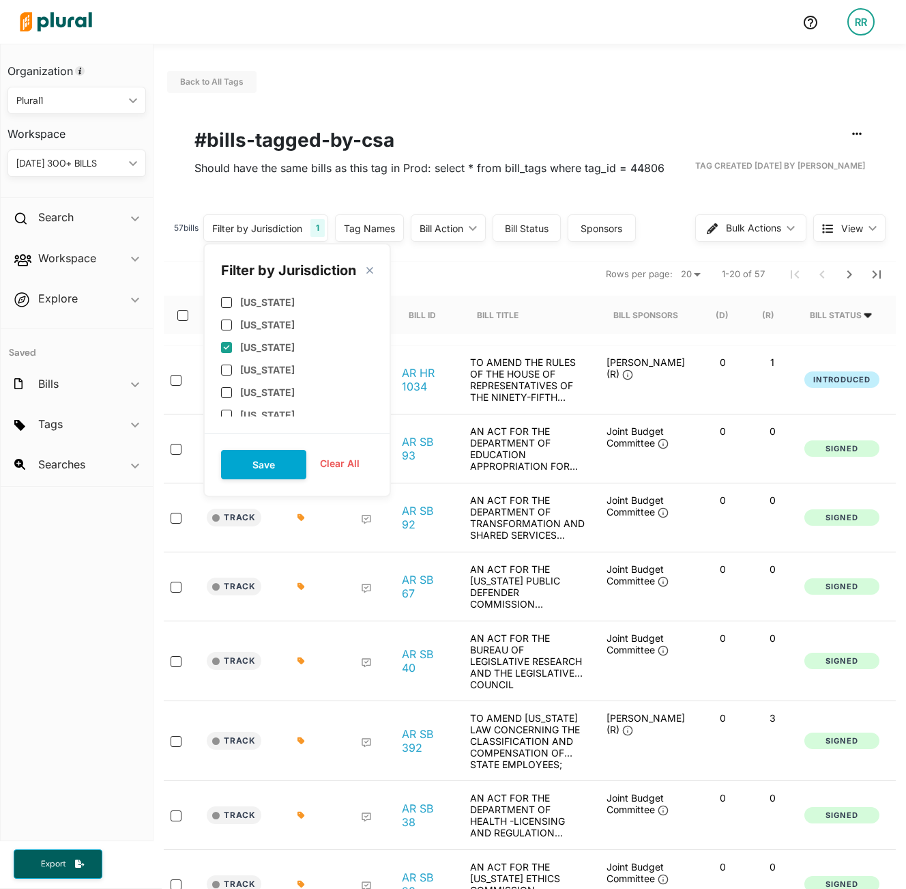
click at [340, 463] on button "Clear All" at bounding box center [339, 463] width 67 height 20
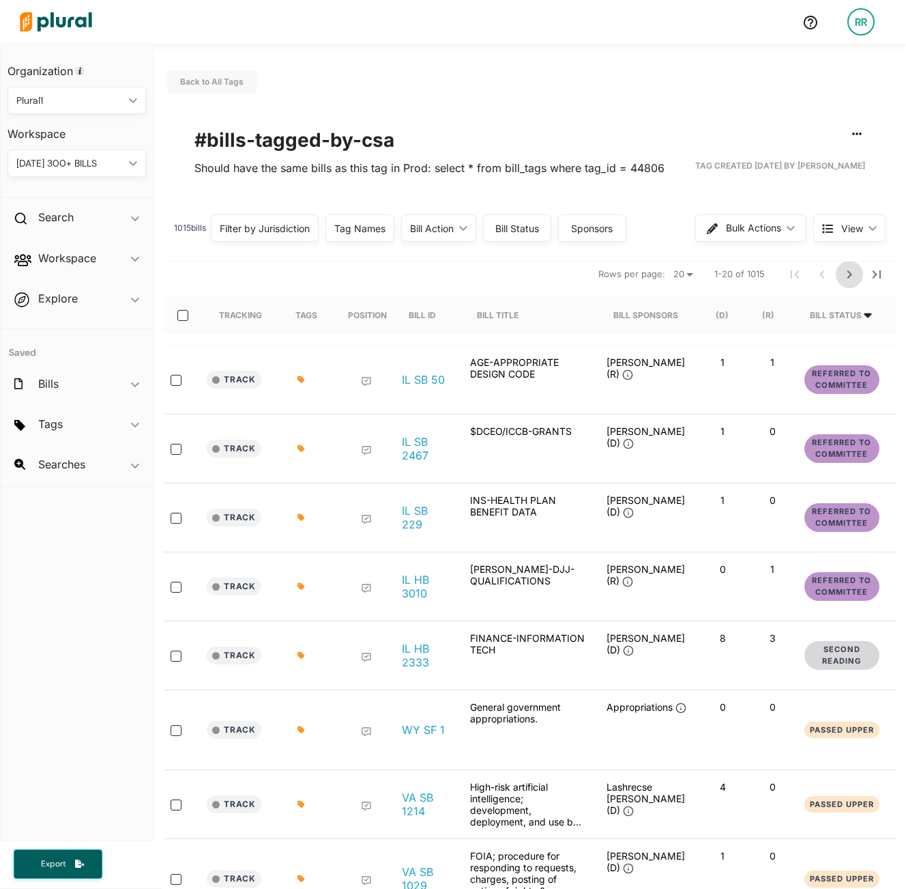
click at [844, 274] on icon "Next Page" at bounding box center [850, 274] width 16 height 16
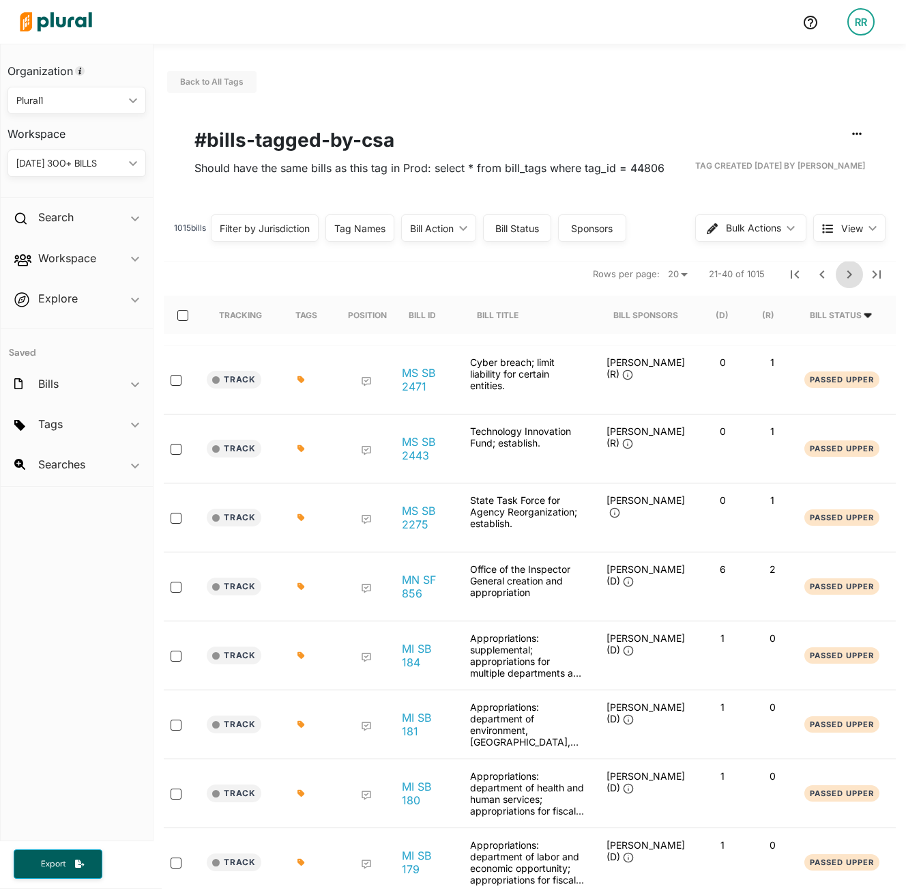
click at [844, 274] on icon "Next Page" at bounding box center [850, 274] width 16 height 16
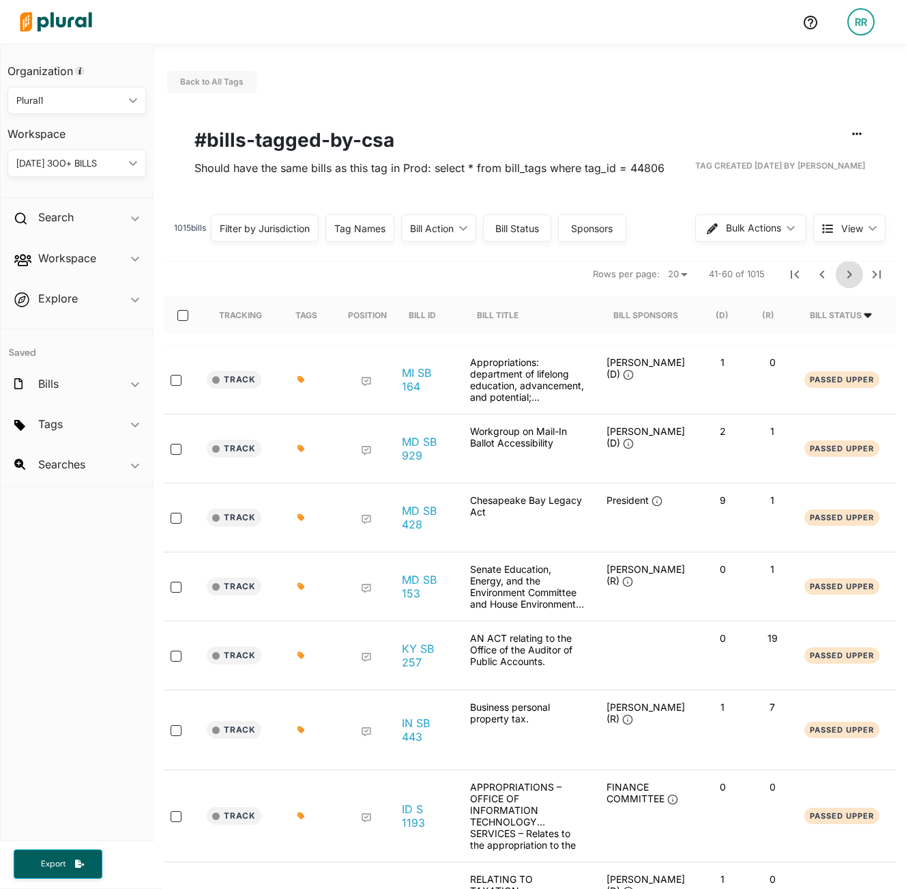
click at [844, 274] on icon "Next Page" at bounding box center [850, 274] width 16 height 16
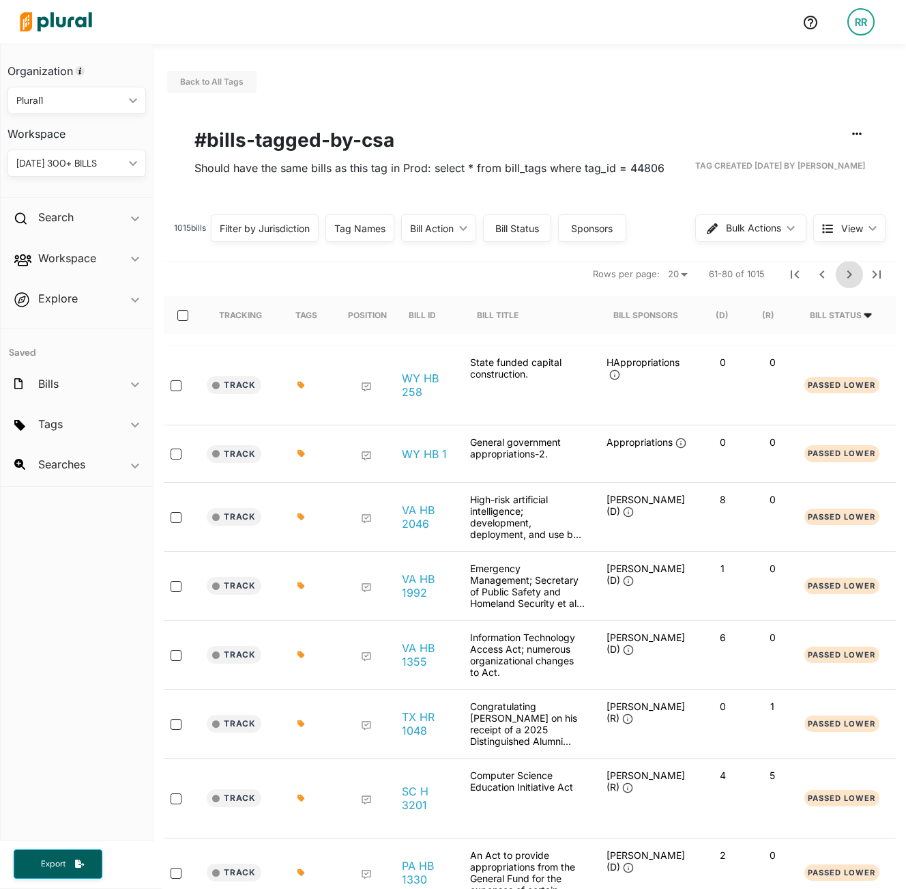
click at [844, 274] on icon "Next Page" at bounding box center [850, 274] width 16 height 16
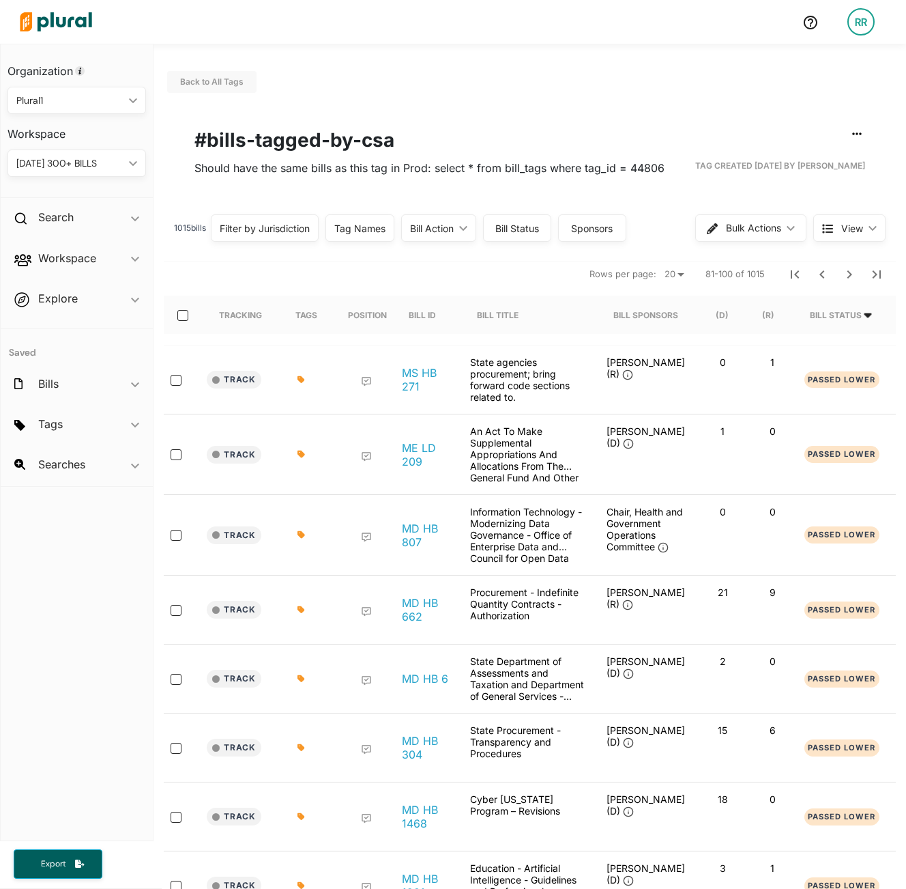
click at [272, 230] on div "Filter by Jurisdiction" at bounding box center [265, 228] width 90 height 14
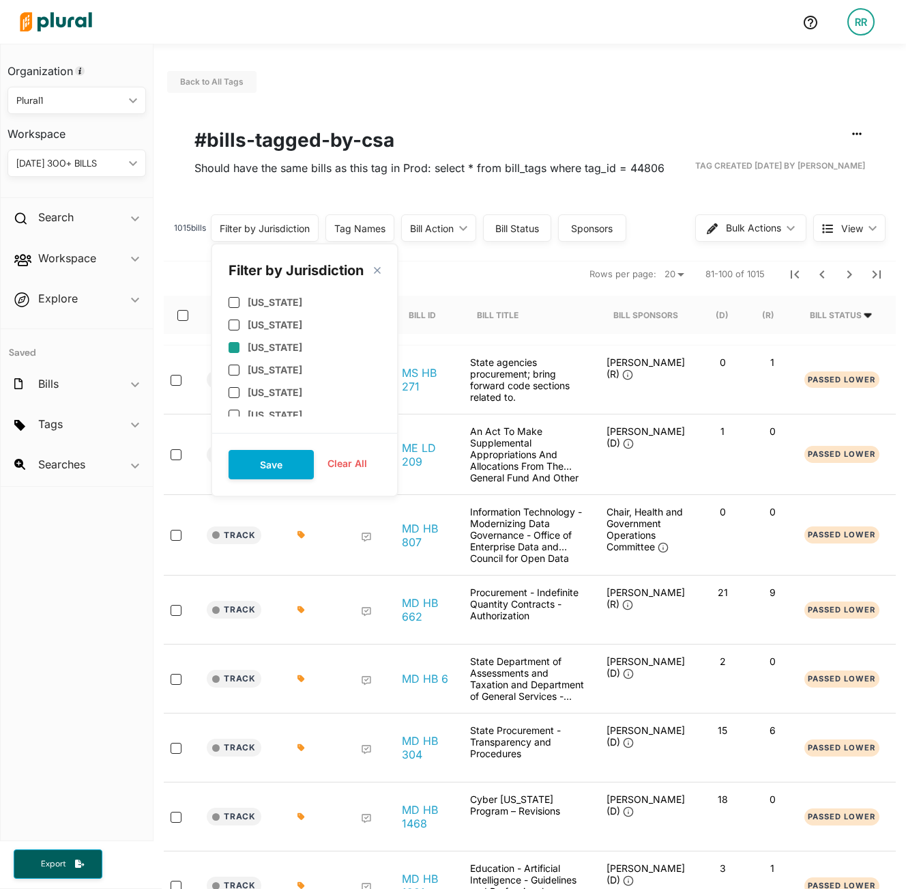
click at [238, 342] on input "checkbox" at bounding box center [234, 347] width 11 height 11
checkbox input "true"
click at [292, 461] on button "Save" at bounding box center [271, 464] width 85 height 29
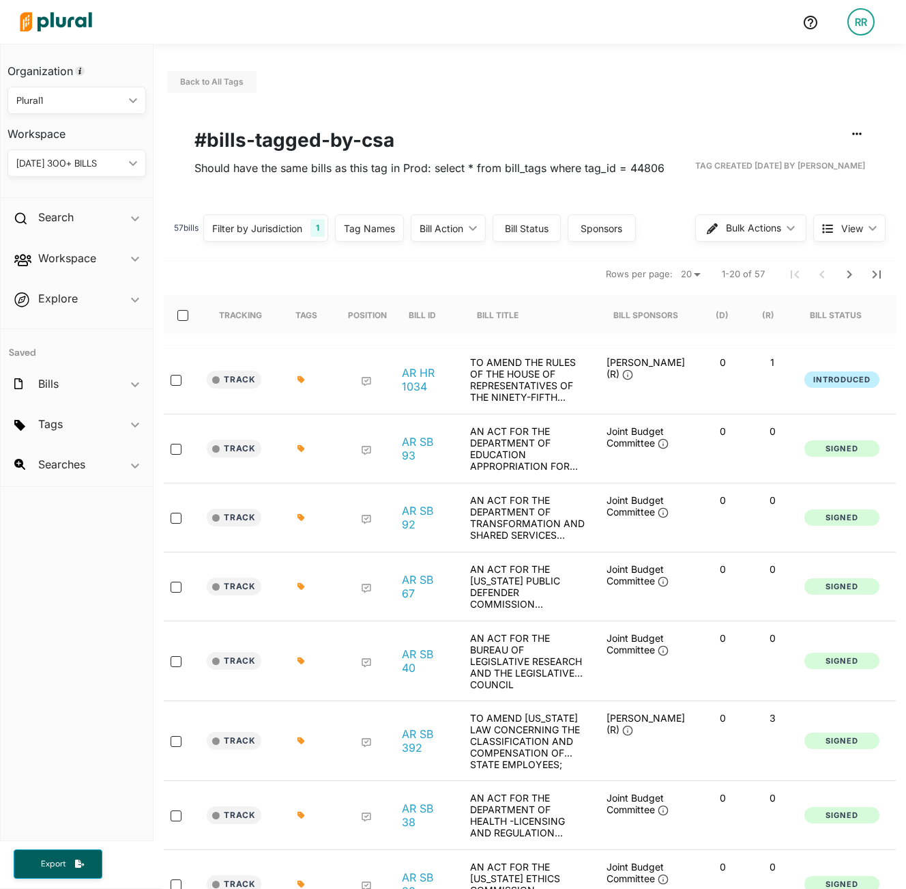
click at [309, 275] on nav "Rows per page: 20 50 1-20 of 57" at bounding box center [530, 274] width 732 height 38
click at [408, 372] on link "AR HR 1034" at bounding box center [425, 379] width 46 height 27
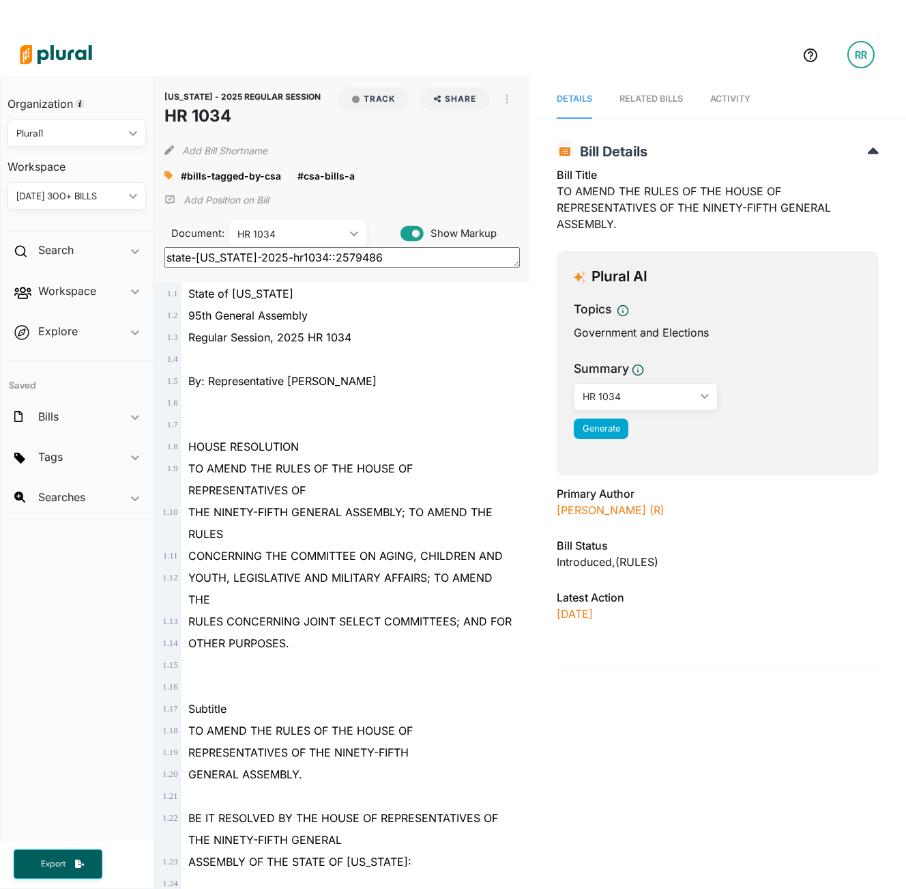
click at [611, 518] on div "Primary Author [PERSON_NAME] (R)" at bounding box center [718, 505] width 322 height 41
click at [597, 509] on link "[PERSON_NAME] (R)" at bounding box center [611, 510] width 108 height 14
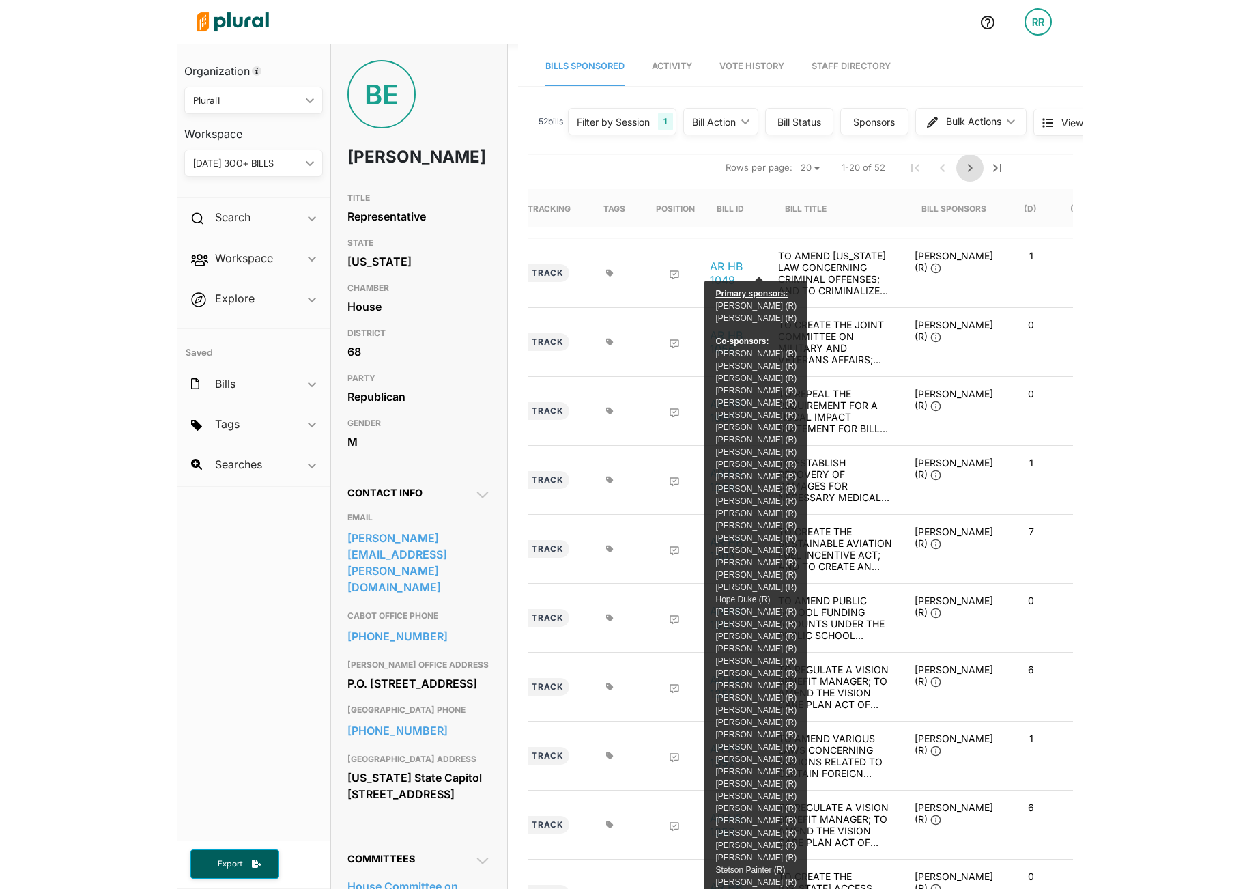
scroll to position [0, 65]
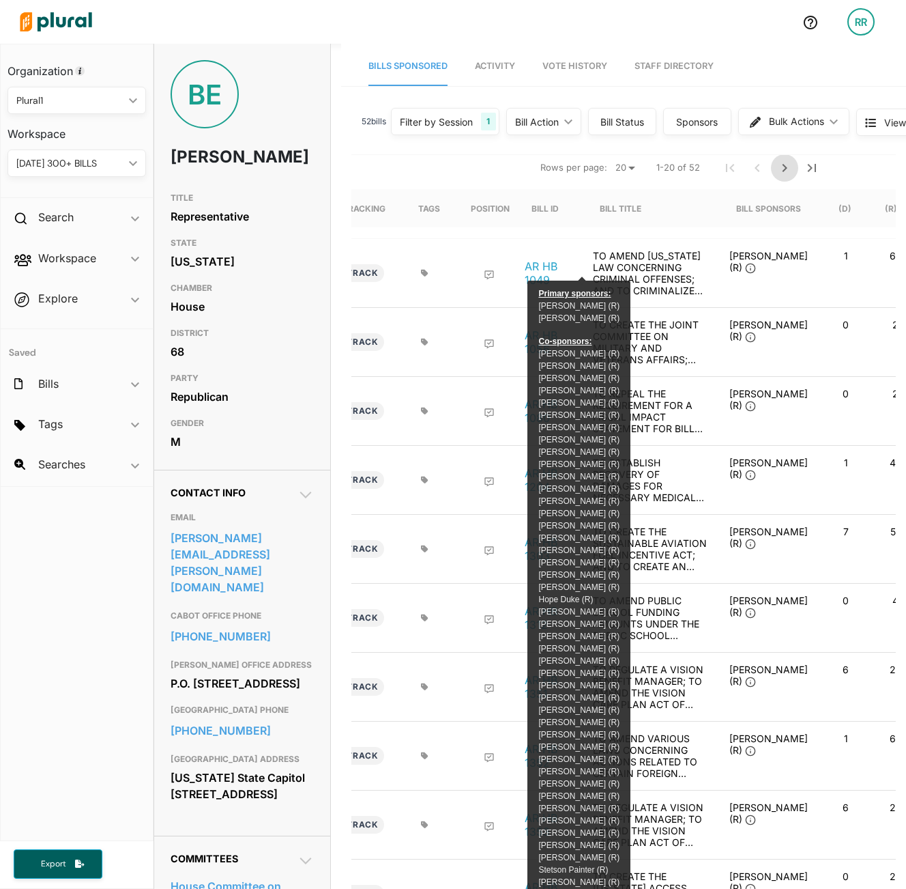
click at [783, 168] on icon "Next Page" at bounding box center [785, 168] width 5 height 8
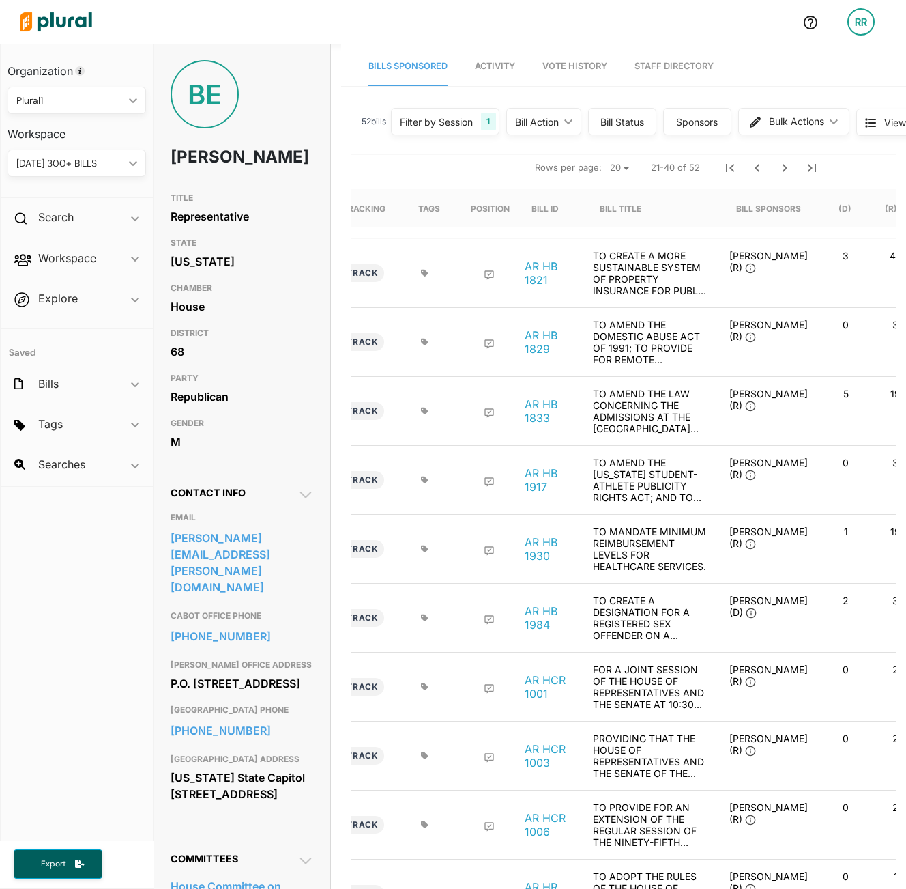
click at [610, 128] on div "Bill Status" at bounding box center [622, 122] width 51 height 14
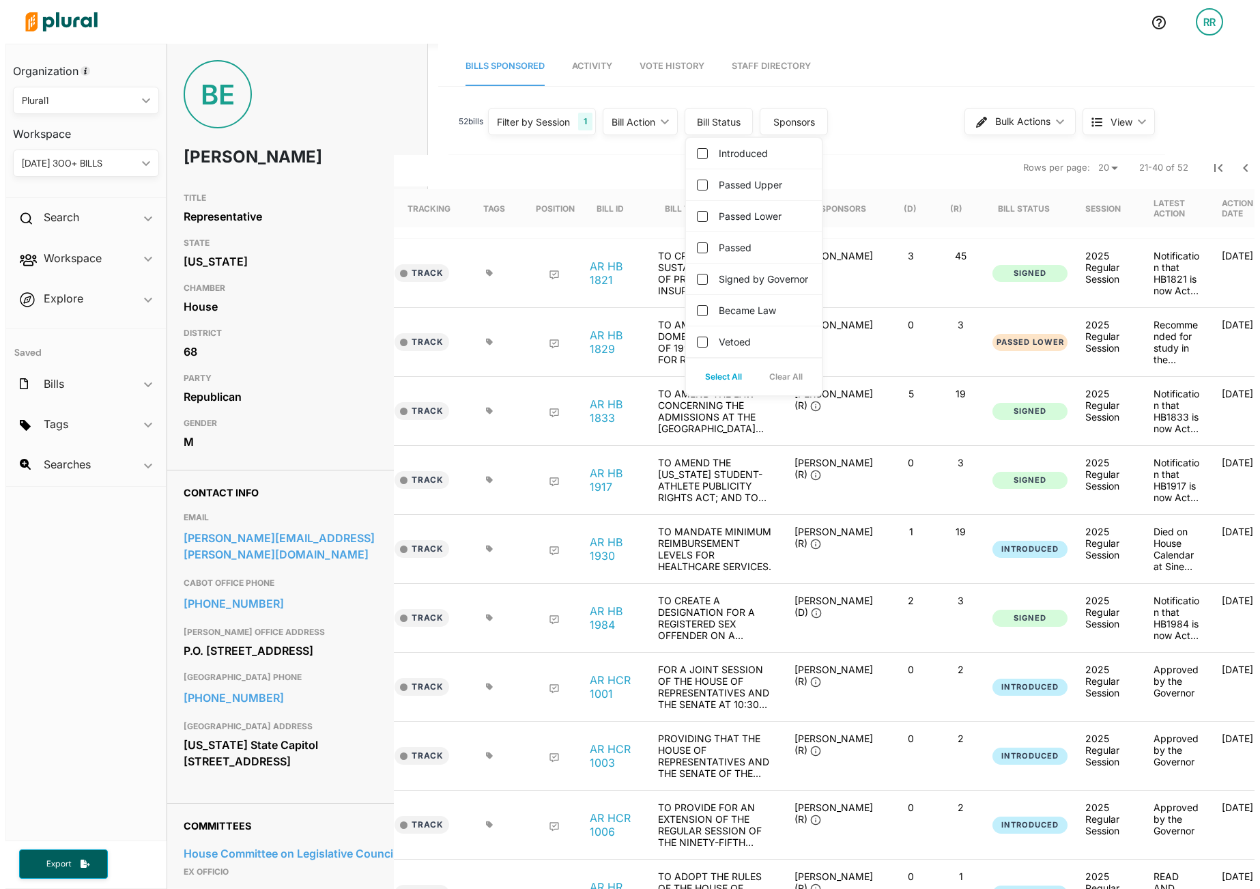
scroll to position [0, 55]
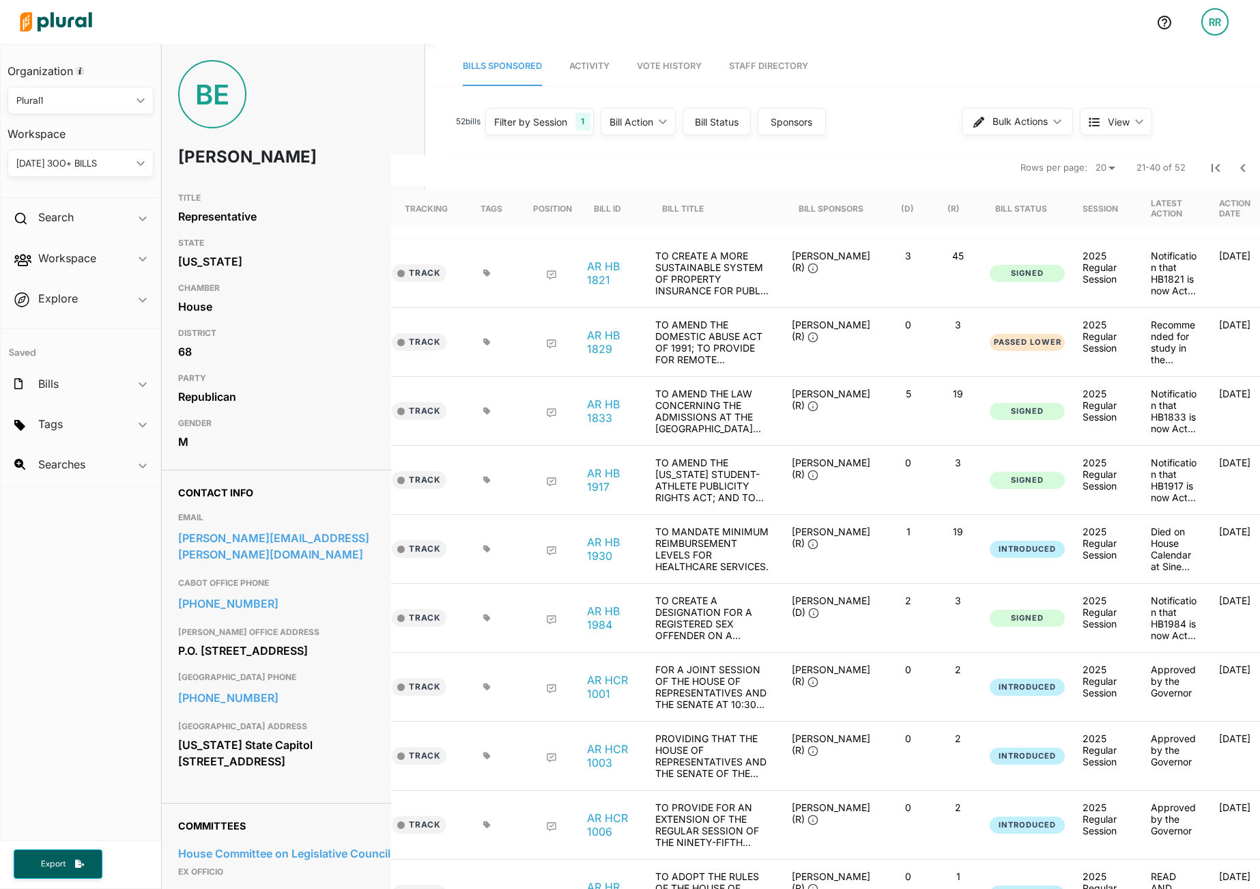
click at [916, 132] on div "52 bill s Filter by Session 1 Filter by Session close Current Sessions [US_STAT…" at bounding box center [804, 122] width 717 height 44
click at [713, 122] on div "Bill Status" at bounding box center [716, 122] width 51 height 14
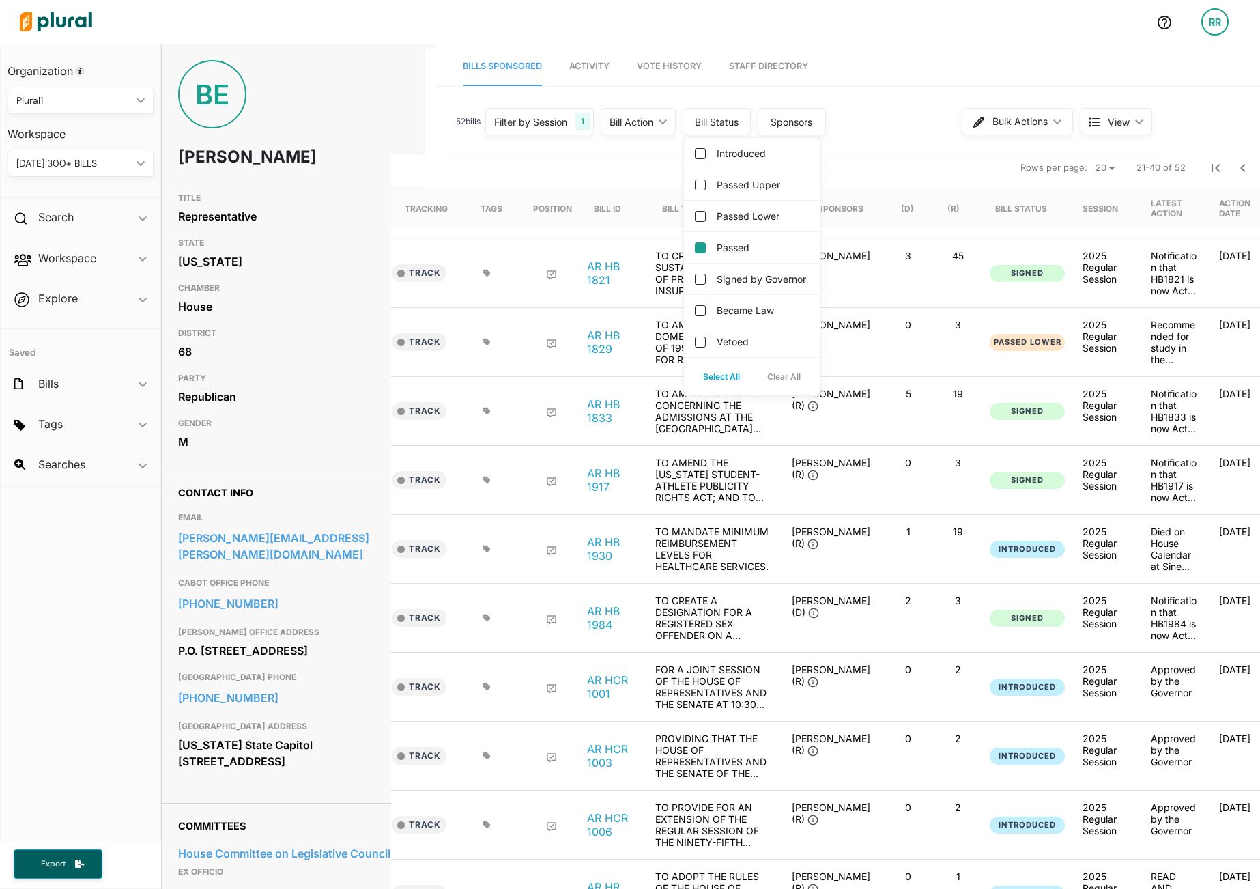
scroll to position [0, 0]
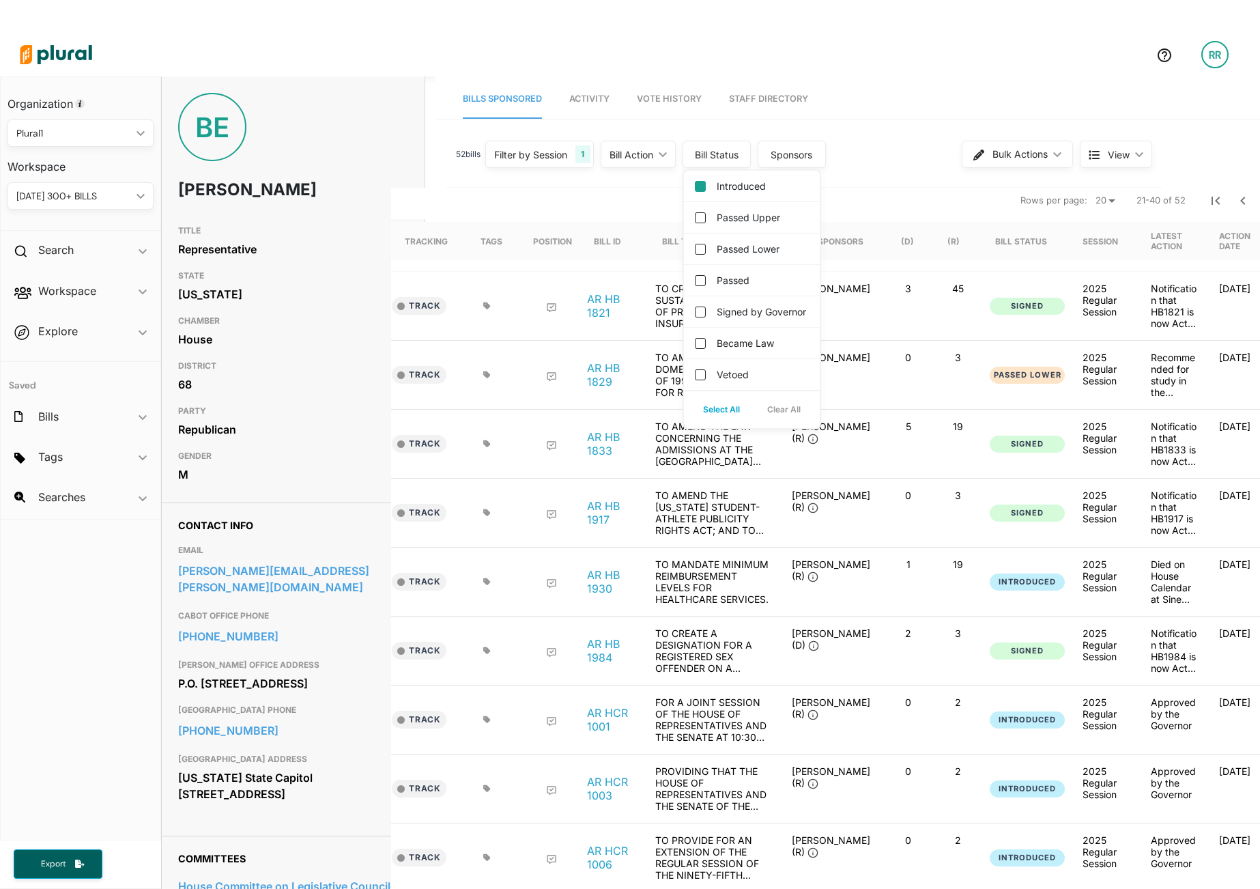
click at [704, 184] on input "Introduced" at bounding box center [700, 186] width 11 height 11
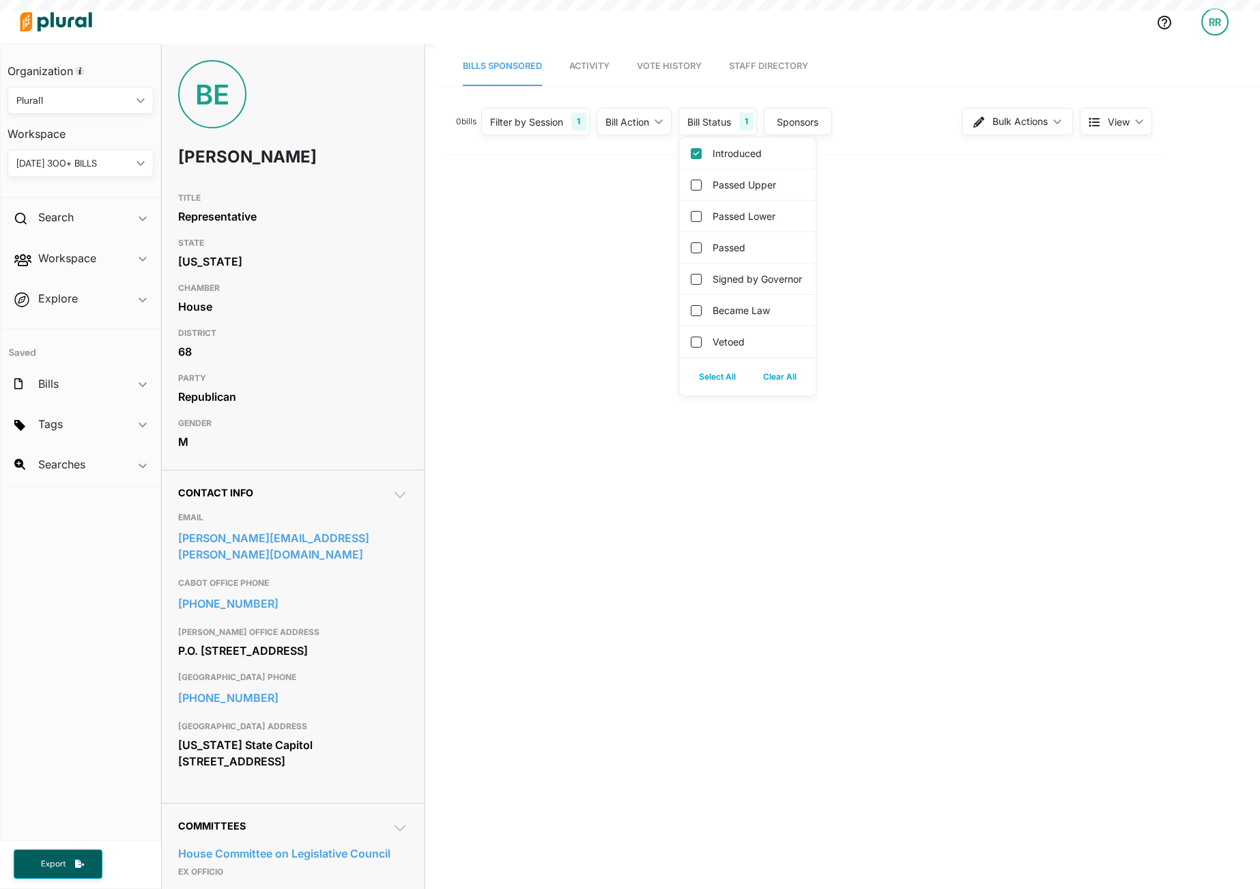
click at [916, 111] on div "0 bill s Filter by Session 1 Filter by Session close Current Sessions [US_STATE…" at bounding box center [804, 122] width 717 height 44
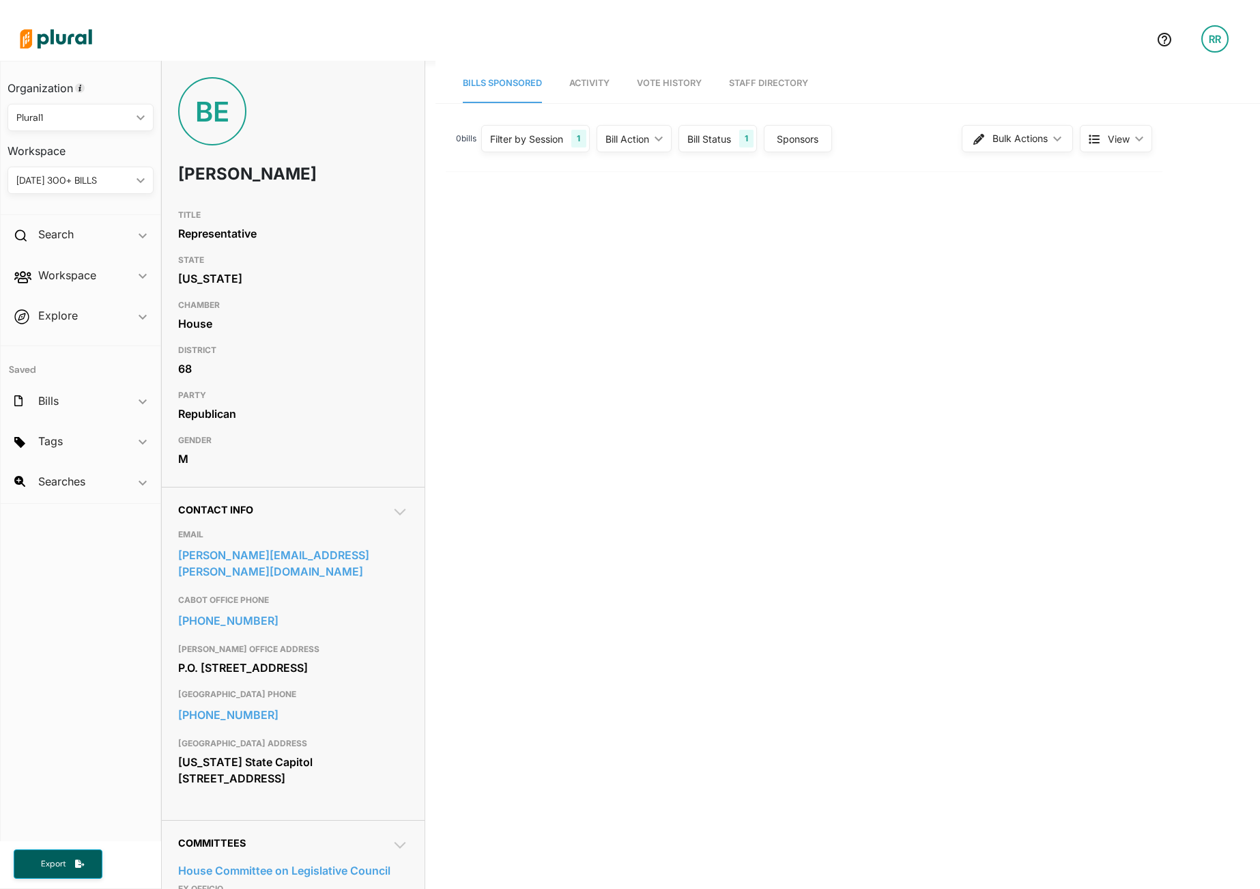
scroll to position [0, 0]
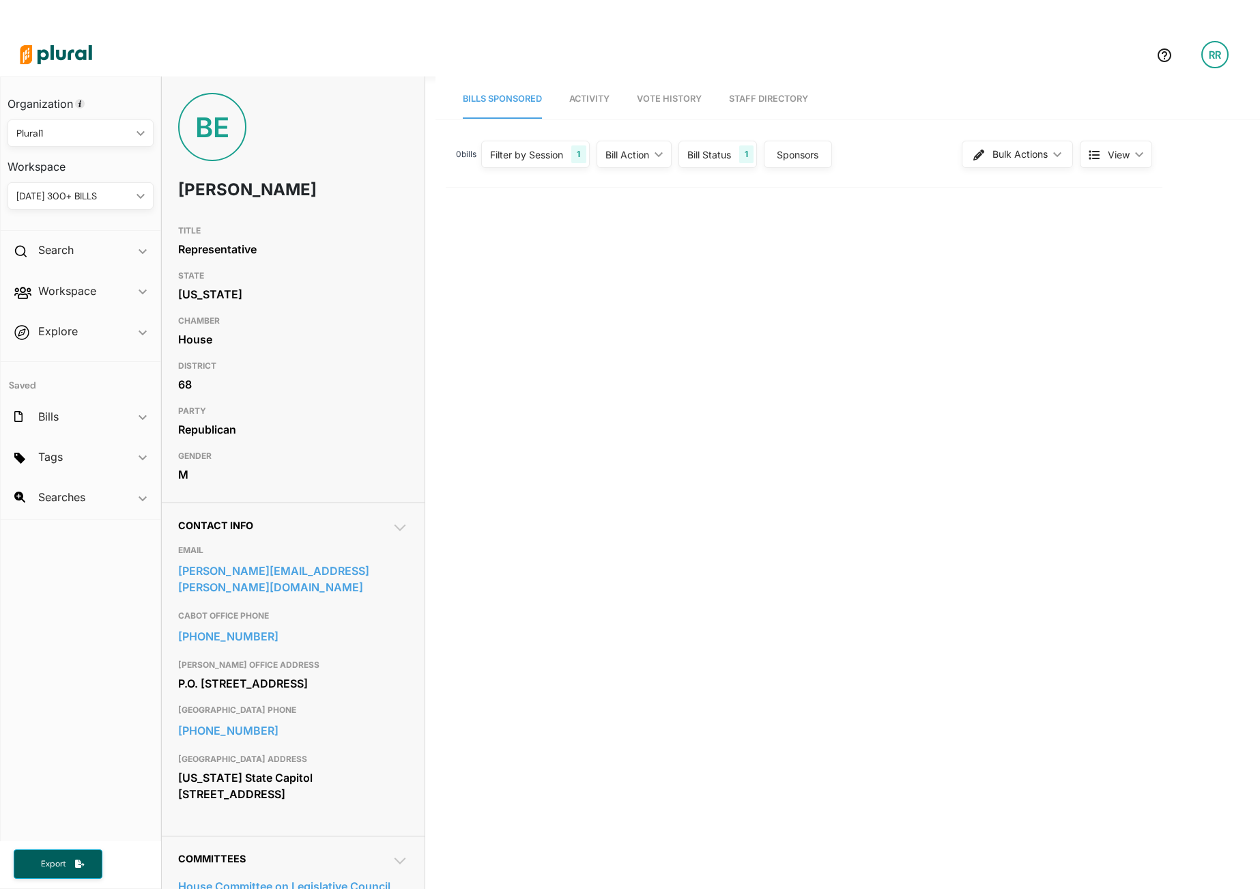
click at [743, 150] on div "1" at bounding box center [746, 154] width 14 height 18
click at [700, 186] on input "Introduced" at bounding box center [696, 186] width 11 height 11
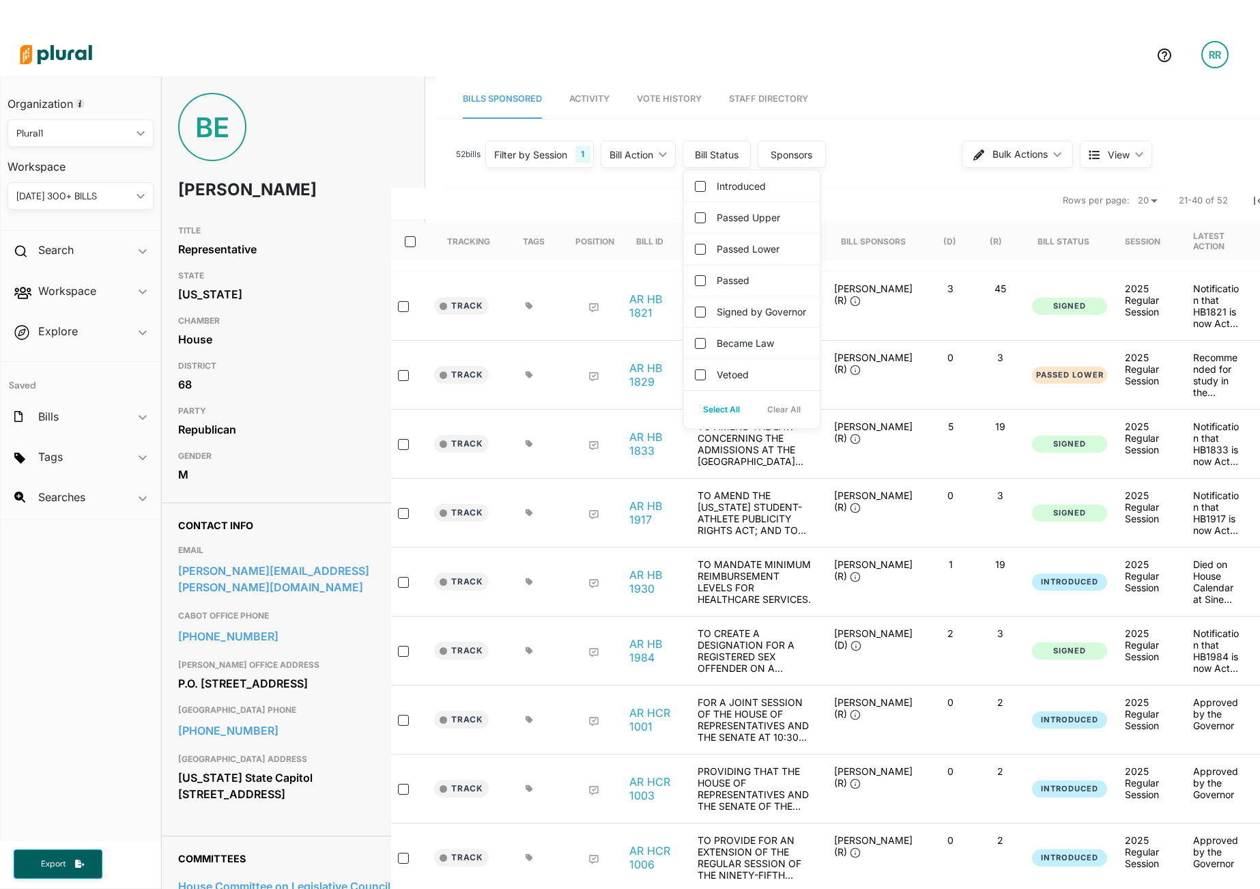
click at [889, 139] on div "52 bill s Filter by Session 1 Filter by Session close Current Sessions [US_STAT…" at bounding box center [804, 154] width 717 height 44
click at [724, 160] on div "Bill Status" at bounding box center [716, 154] width 51 height 14
click at [704, 185] on input "Introduced" at bounding box center [700, 186] width 11 height 11
checkbox input "true"
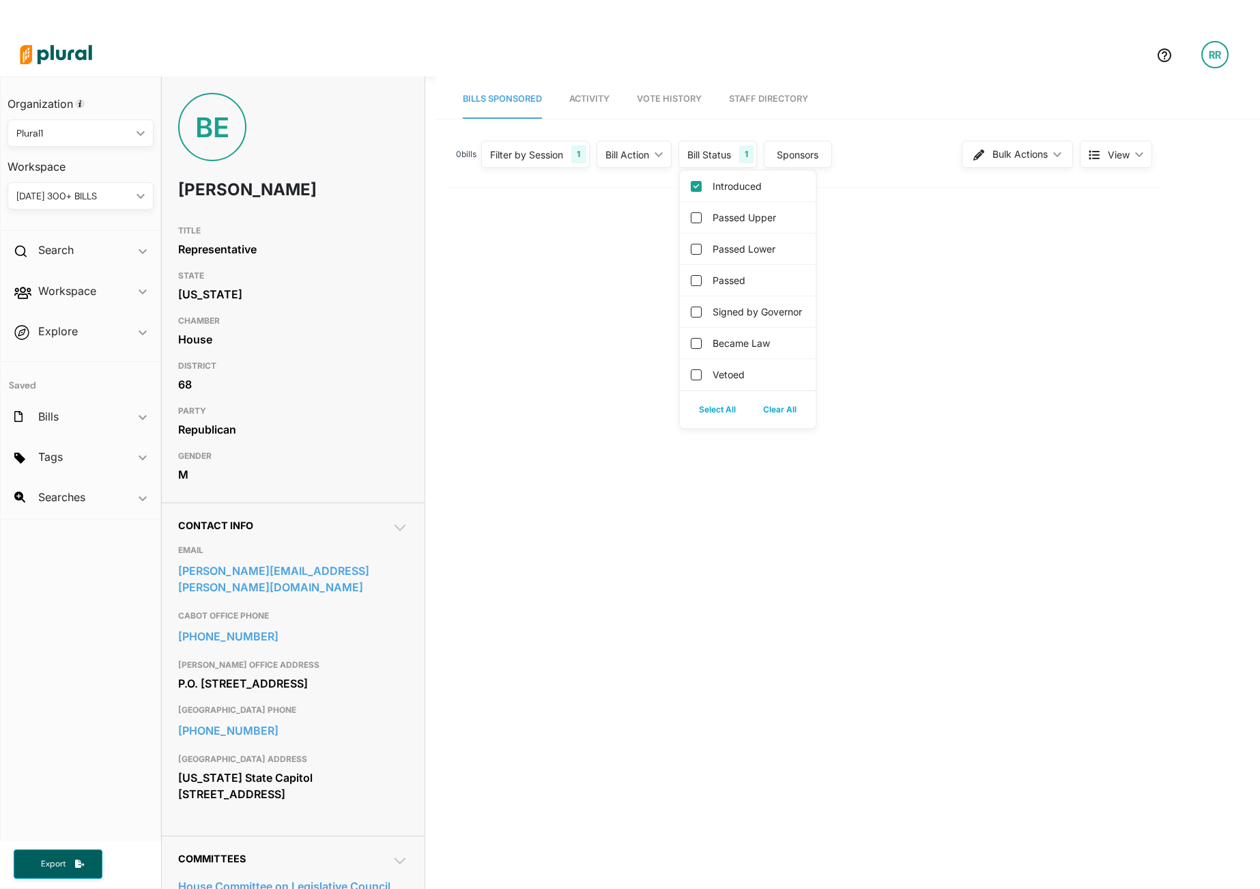
click at [916, 475] on div "0 bill s Filter by Session 1 Filter by Session close Current Sessions [US_STATE…" at bounding box center [803, 473] width 737 height 683
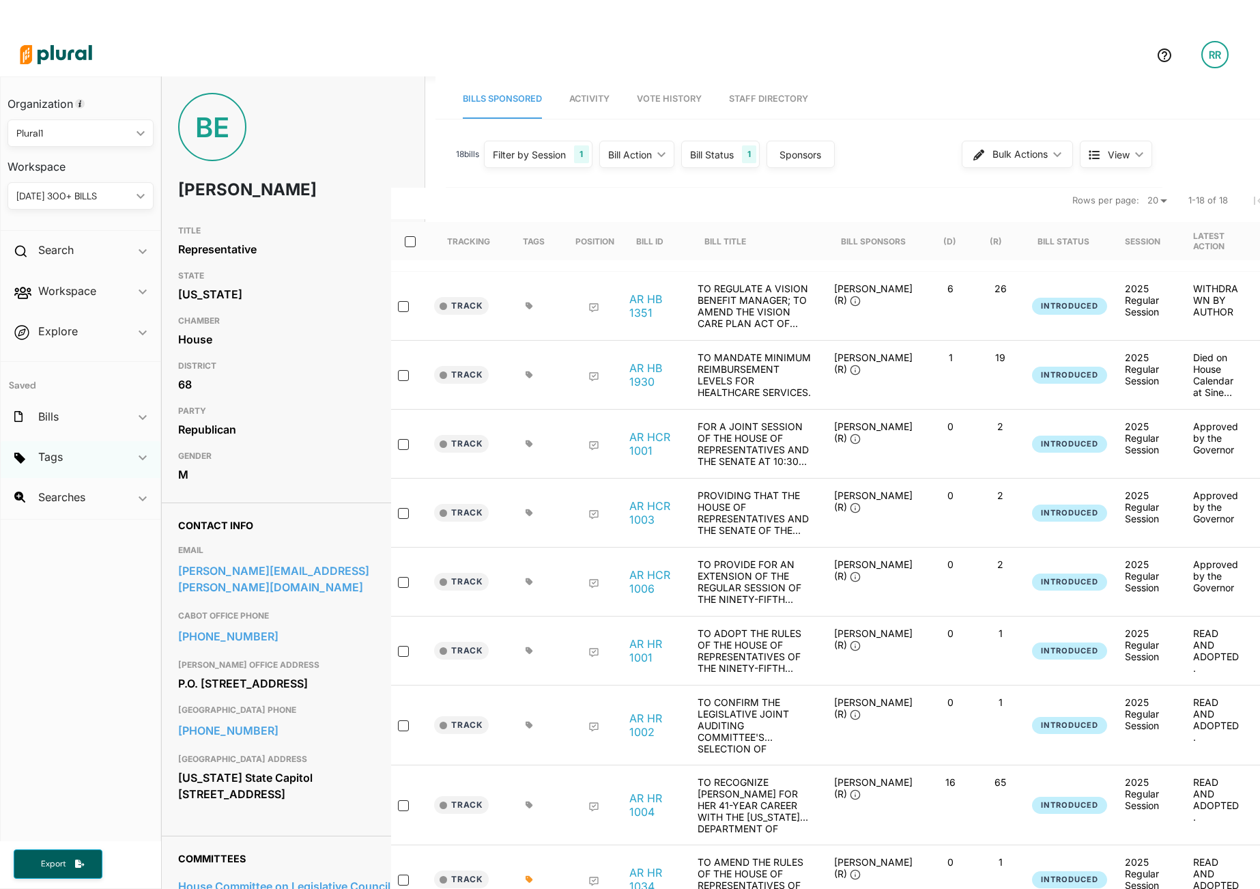
click at [76, 467] on div "Tags ic_keyboard_arrow_down" at bounding box center [81, 459] width 160 height 37
click at [83, 416] on div "Bills ic_keyboard_arrow_down" at bounding box center [81, 419] width 160 height 37
click at [60, 294] on h2 "Workspace" at bounding box center [67, 290] width 58 height 15
click at [59, 339] on h4 "Bills" at bounding box center [84, 340] width 126 height 13
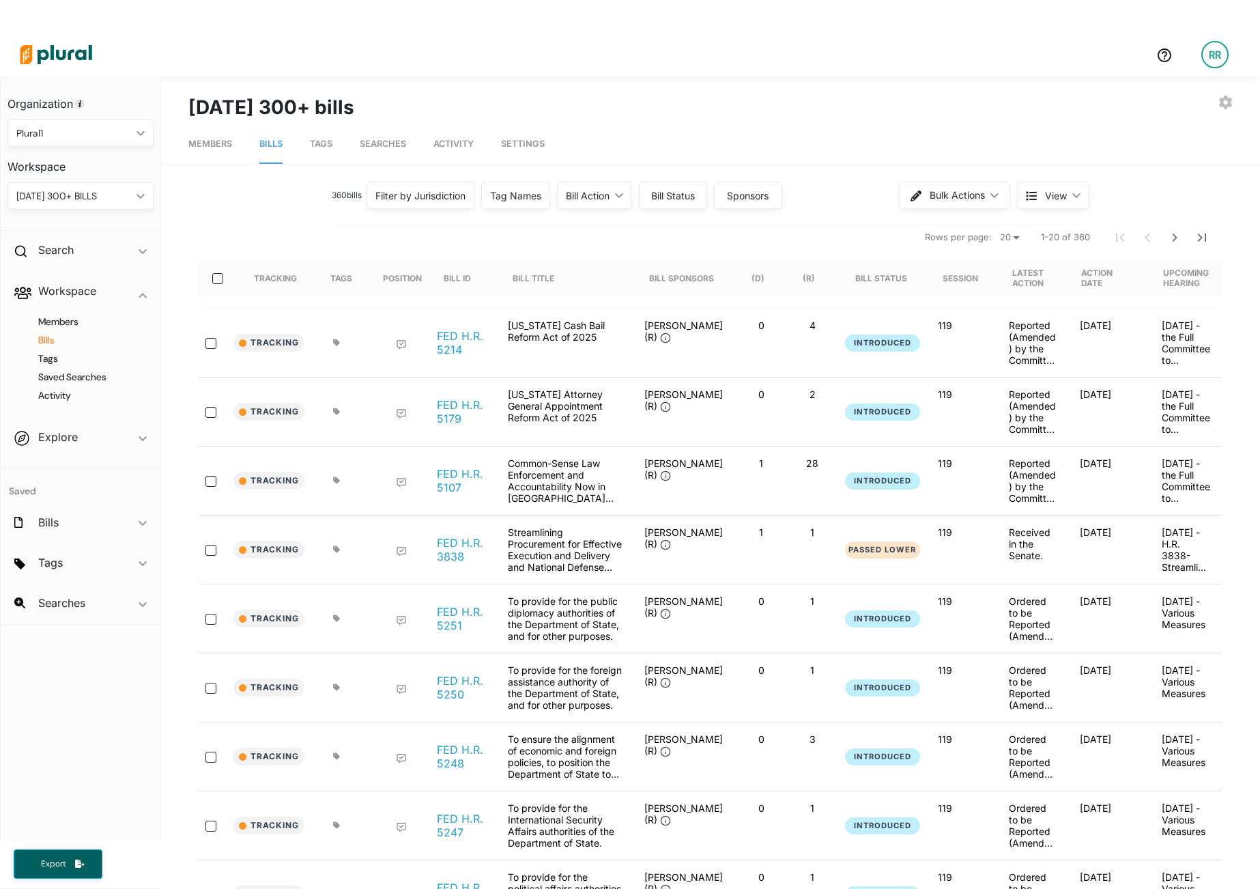
click at [527, 182] on div "Tag Names" at bounding box center [515, 195] width 69 height 27
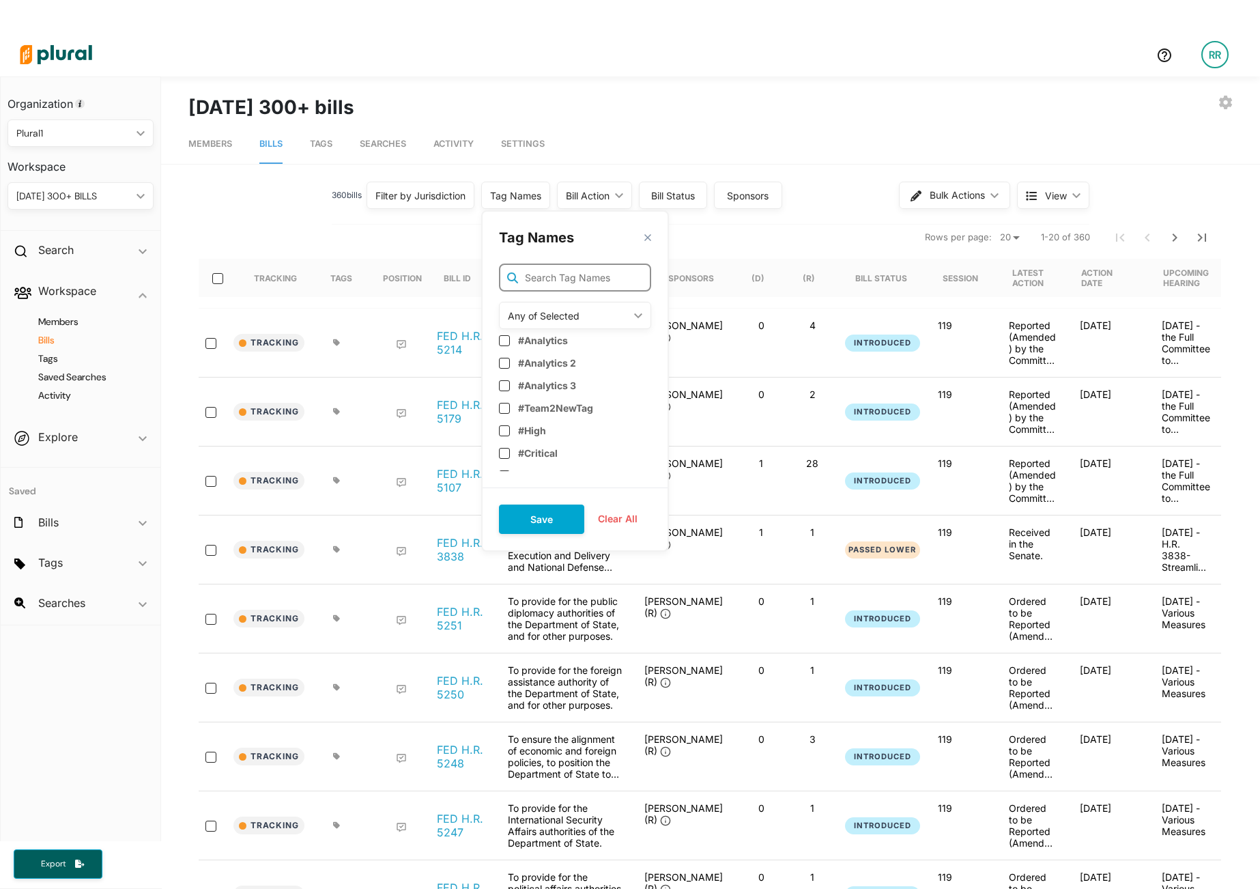
click at [527, 284] on input "text" at bounding box center [575, 277] width 152 height 28
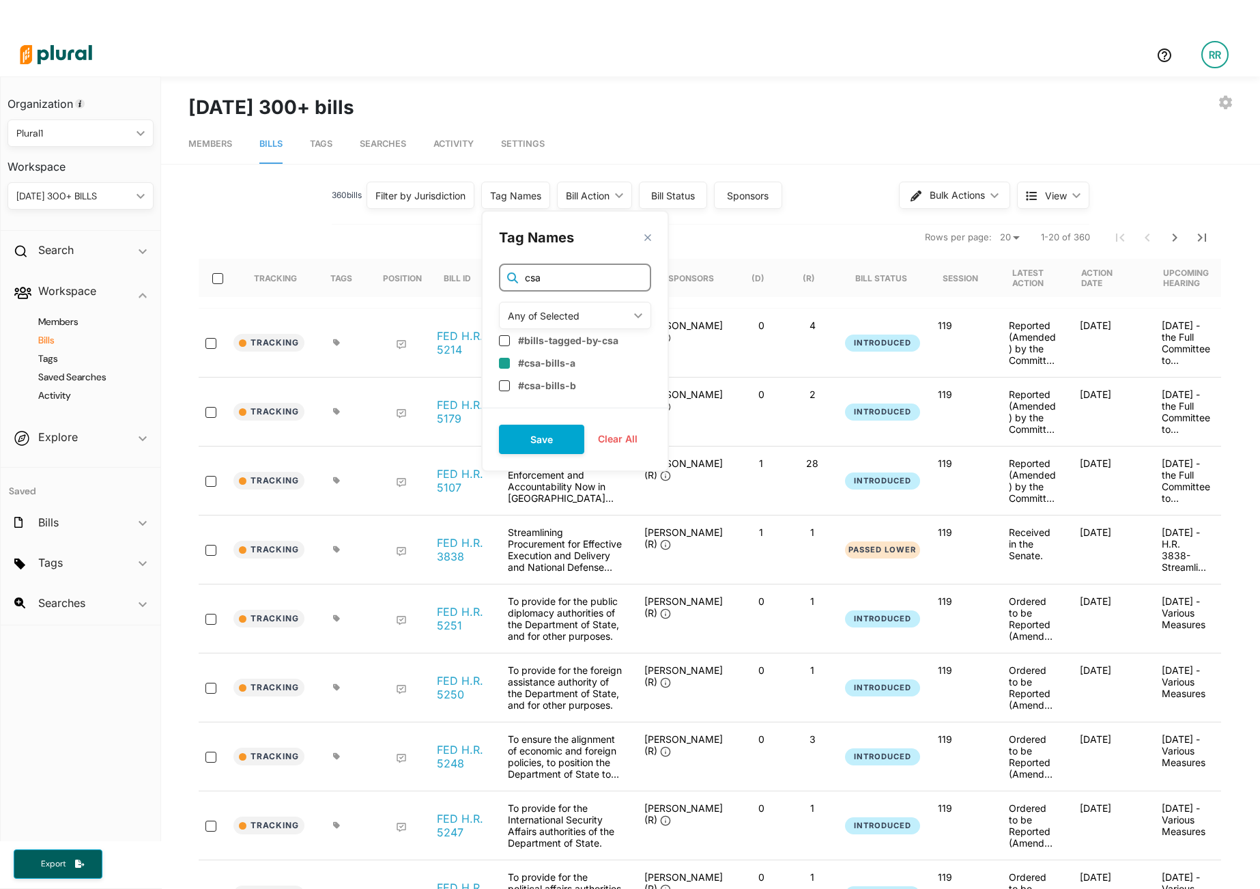
type input "csa"
click at [506, 359] on input "checkbox" at bounding box center [504, 361] width 11 height 11
click at [504, 362] on input "checkbox" at bounding box center [504, 361] width 11 height 11
click at [626, 315] on div "Any of Selected" at bounding box center [568, 314] width 121 height 14
click at [581, 343] on div "Any of Selected" at bounding box center [560, 347] width 100 height 12
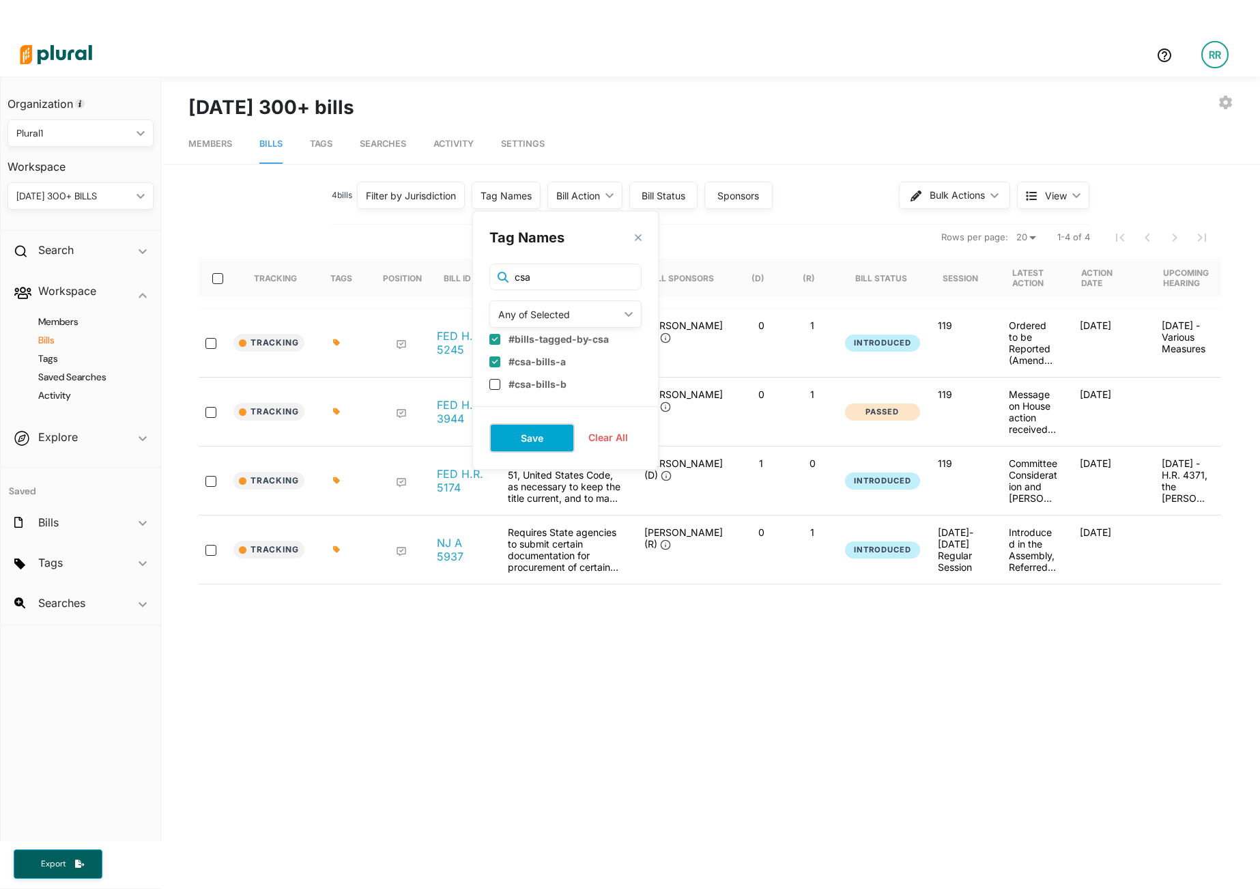
click at [548, 435] on button "Save" at bounding box center [531, 437] width 85 height 29
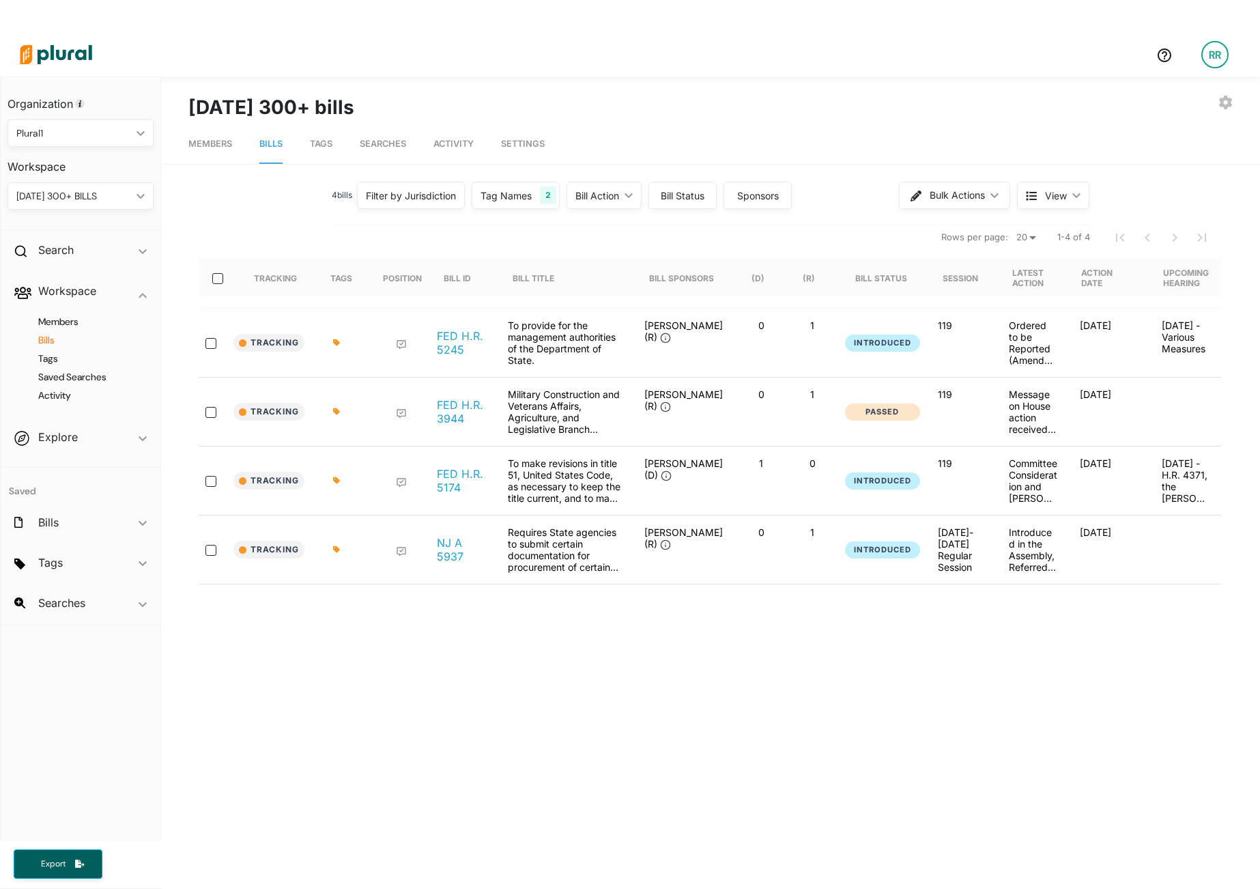
click at [527, 200] on div "Tag Names" at bounding box center [506, 195] width 51 height 14
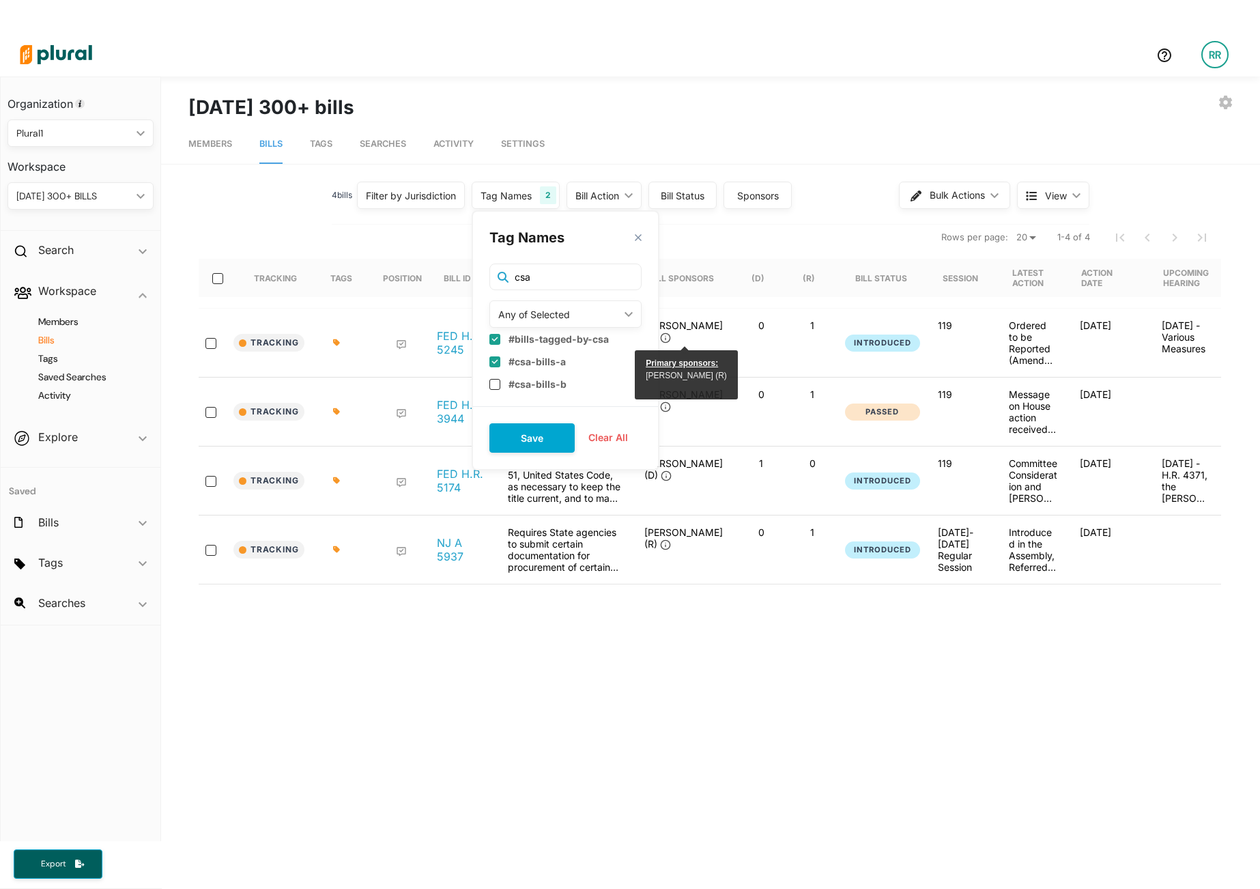
click at [816, 223] on div "4 bill s Filter by Jurisdiction Filter by Jurisdiction close New Jersey US Cong…" at bounding box center [711, 200] width 758 height 47
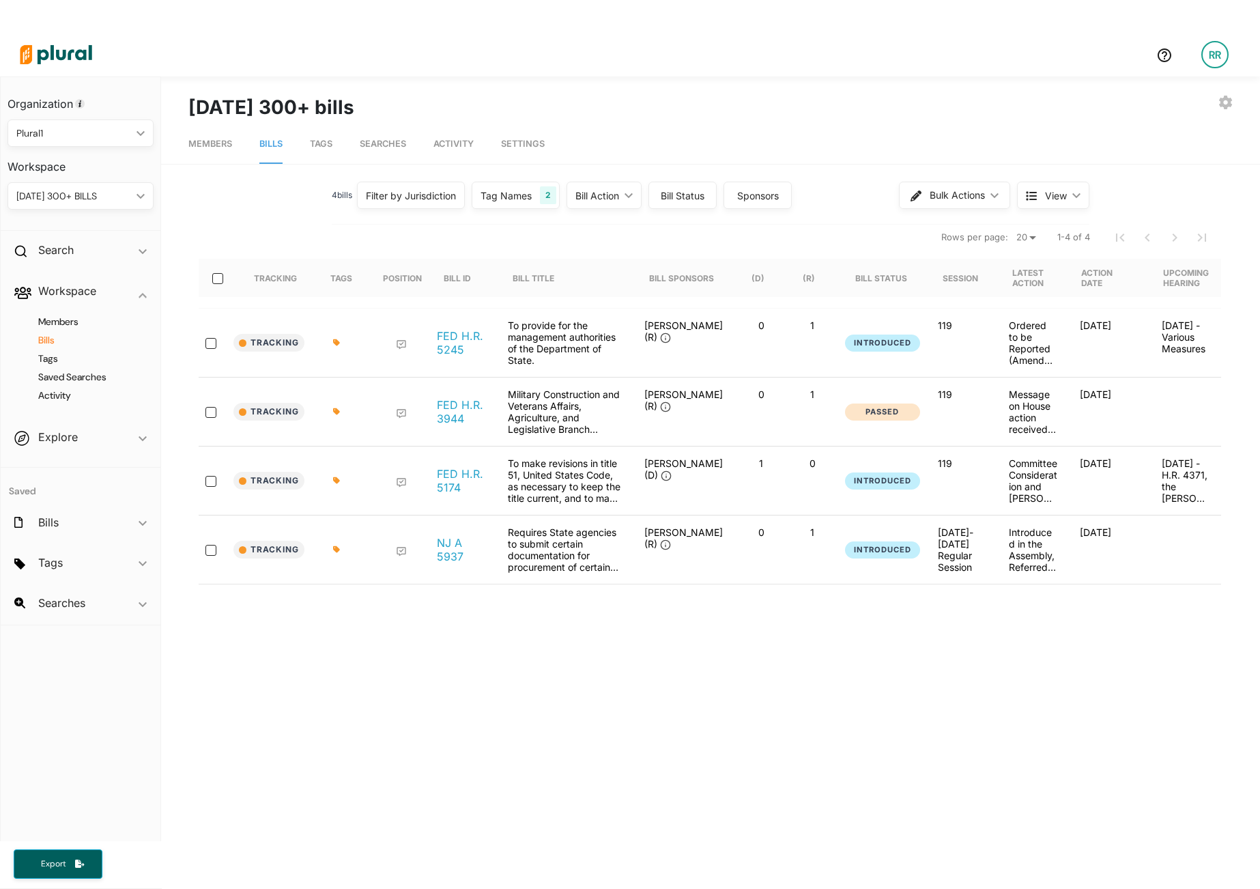
click at [124, 199] on div "[DATE] 300+ BILLS" at bounding box center [73, 196] width 115 height 14
click at [540, 231] on nav "Rows per page: 20 50 1-4 of 4" at bounding box center [710, 237] width 1023 height 38
click at [545, 199] on div "2" at bounding box center [548, 195] width 16 height 18
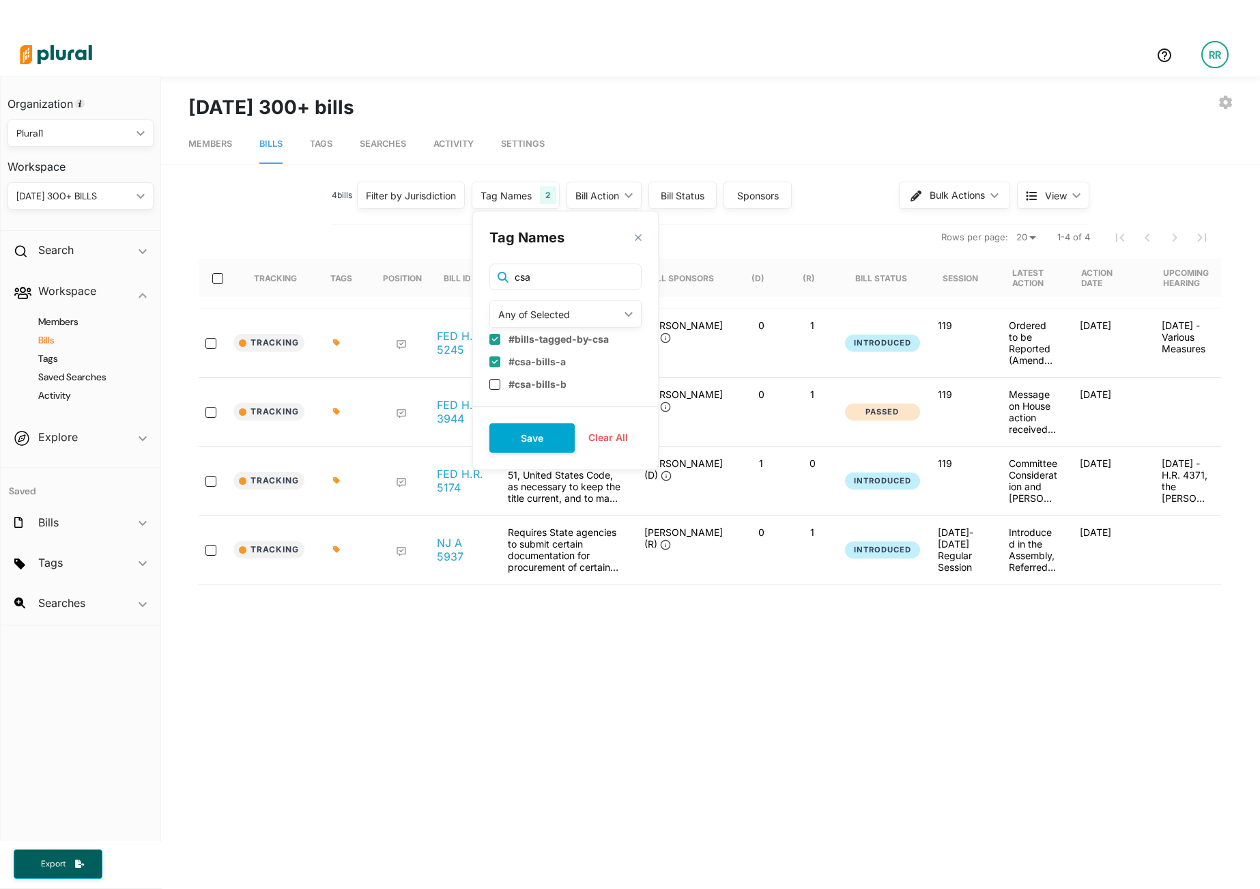
click at [493, 359] on input "checkbox" at bounding box center [494, 361] width 11 height 11
click at [539, 440] on button "Save" at bounding box center [531, 437] width 85 height 29
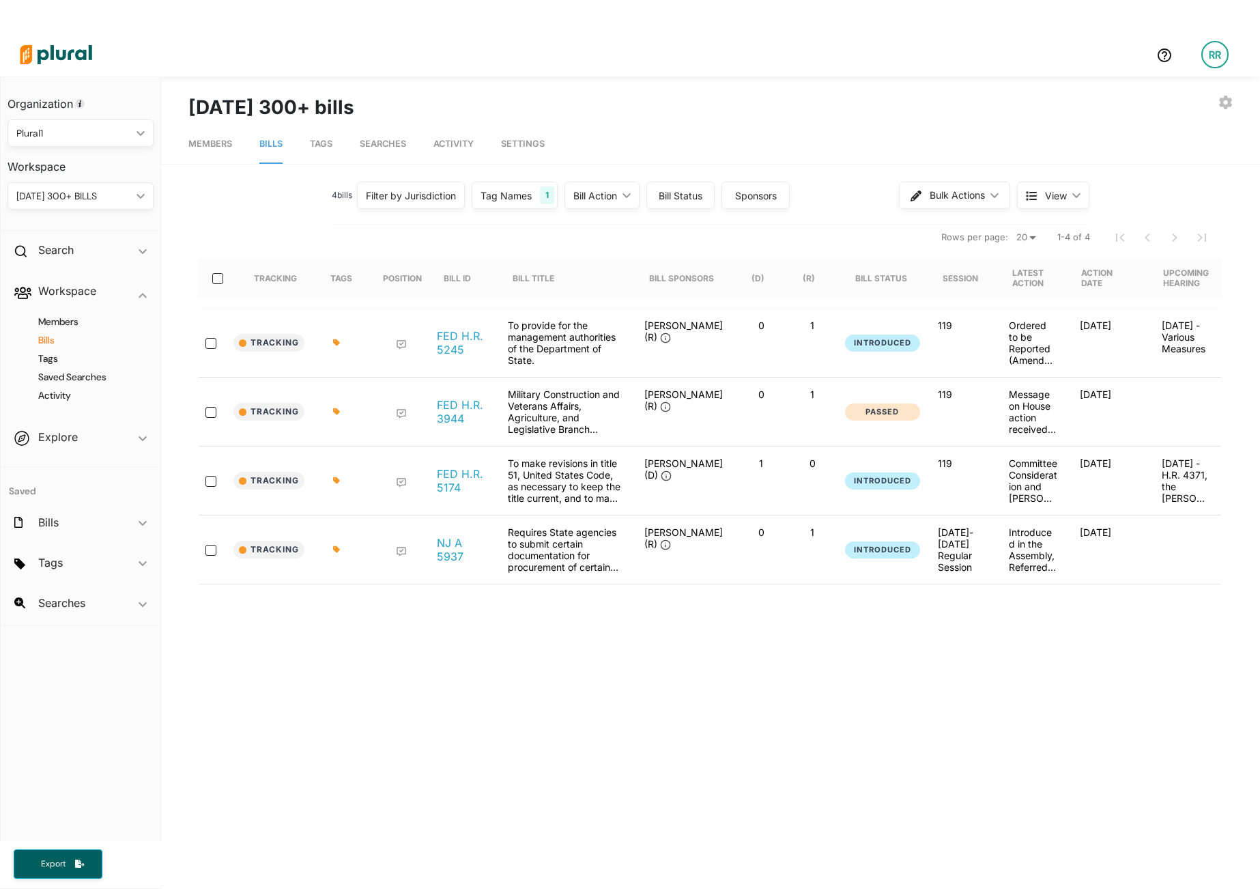
click at [506, 202] on div "Tag Names" at bounding box center [506, 195] width 51 height 14
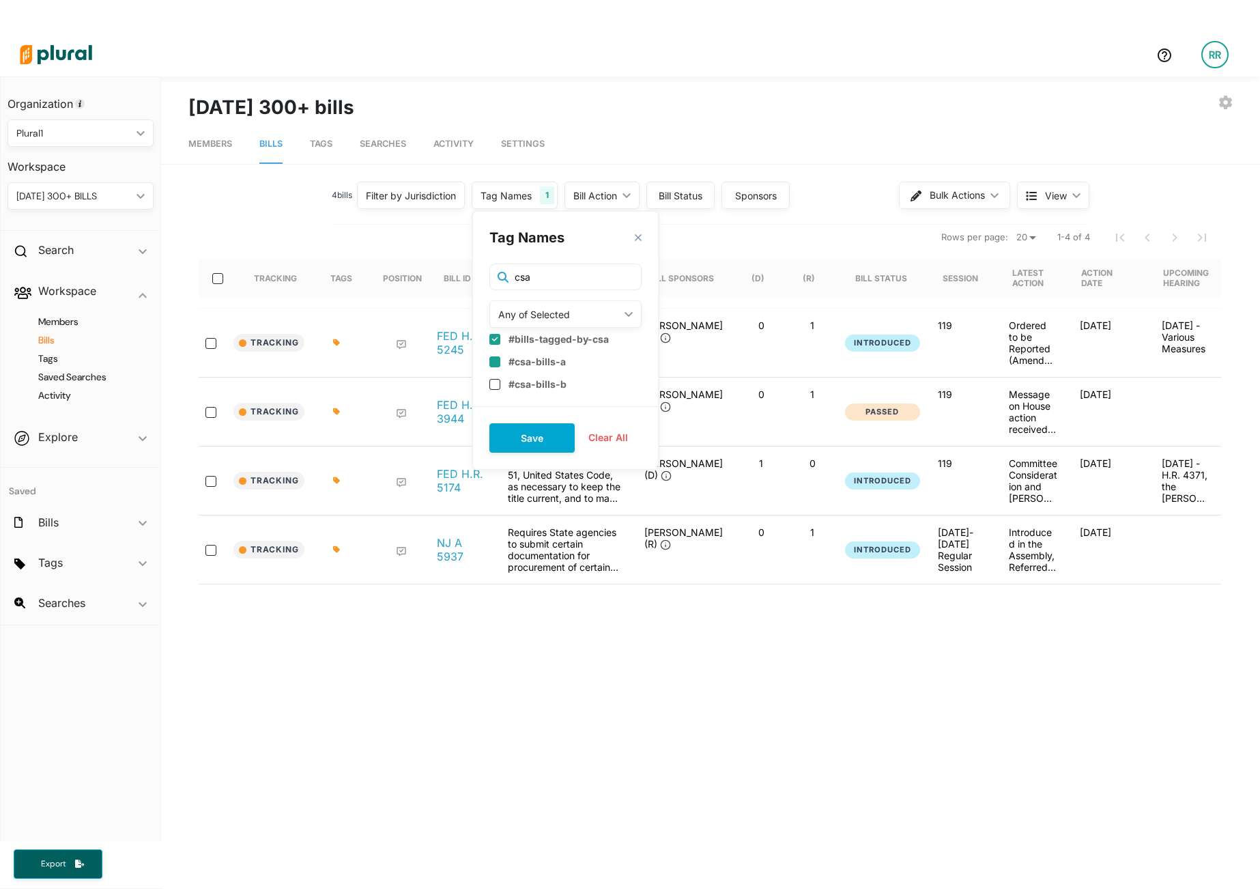
click at [494, 369] on div "#csa-bills-a" at bounding box center [565, 361] width 152 height 23
checkbox input "true"
click at [512, 435] on button "Save" at bounding box center [531, 437] width 85 height 29
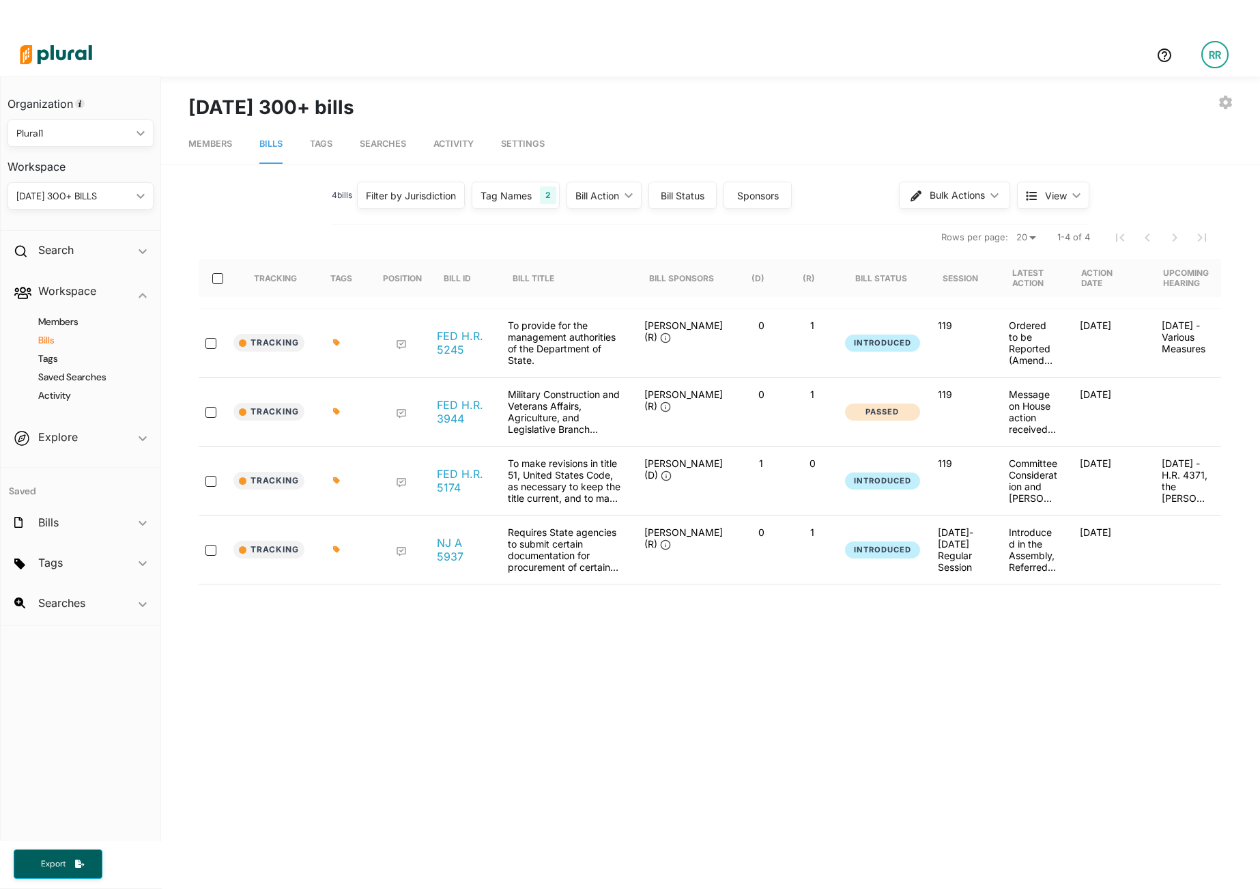
click at [515, 190] on div "Tag Names" at bounding box center [506, 195] width 51 height 14
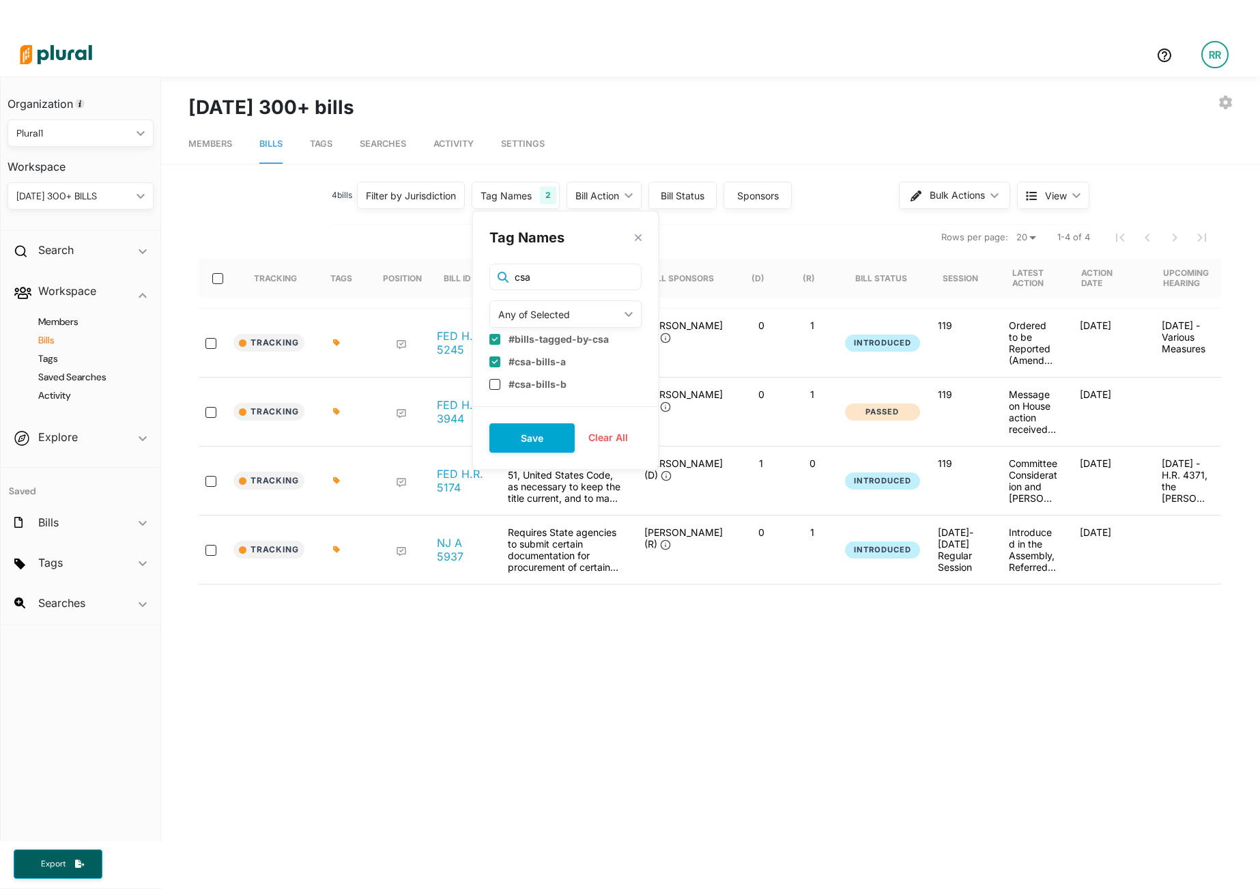
click at [533, 309] on div "Any of Selected" at bounding box center [558, 314] width 121 height 14
click at [537, 388] on link "All of Selected" at bounding box center [550, 377] width 119 height 31
click at [537, 442] on button "Save" at bounding box center [531, 437] width 85 height 29
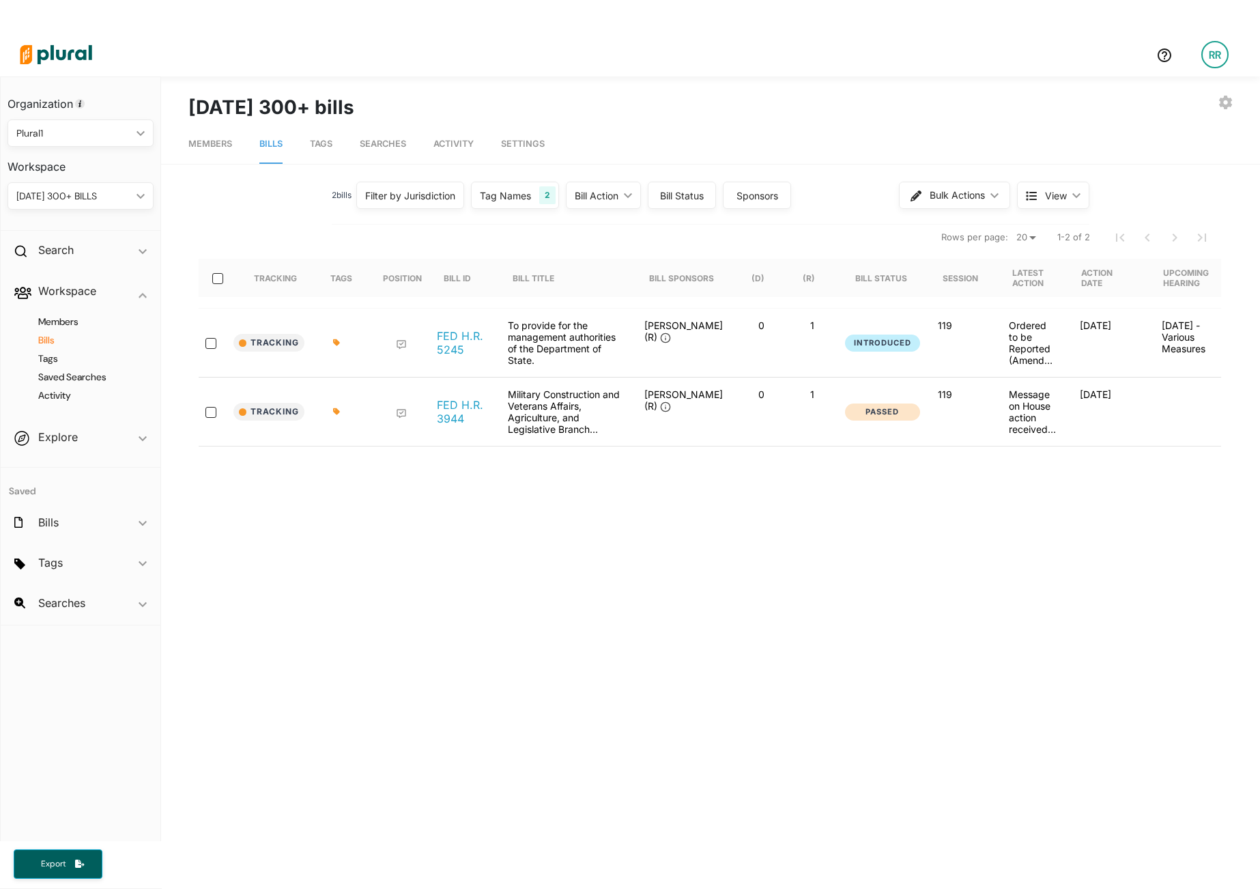
click at [521, 191] on div "Tag Names" at bounding box center [505, 195] width 51 height 14
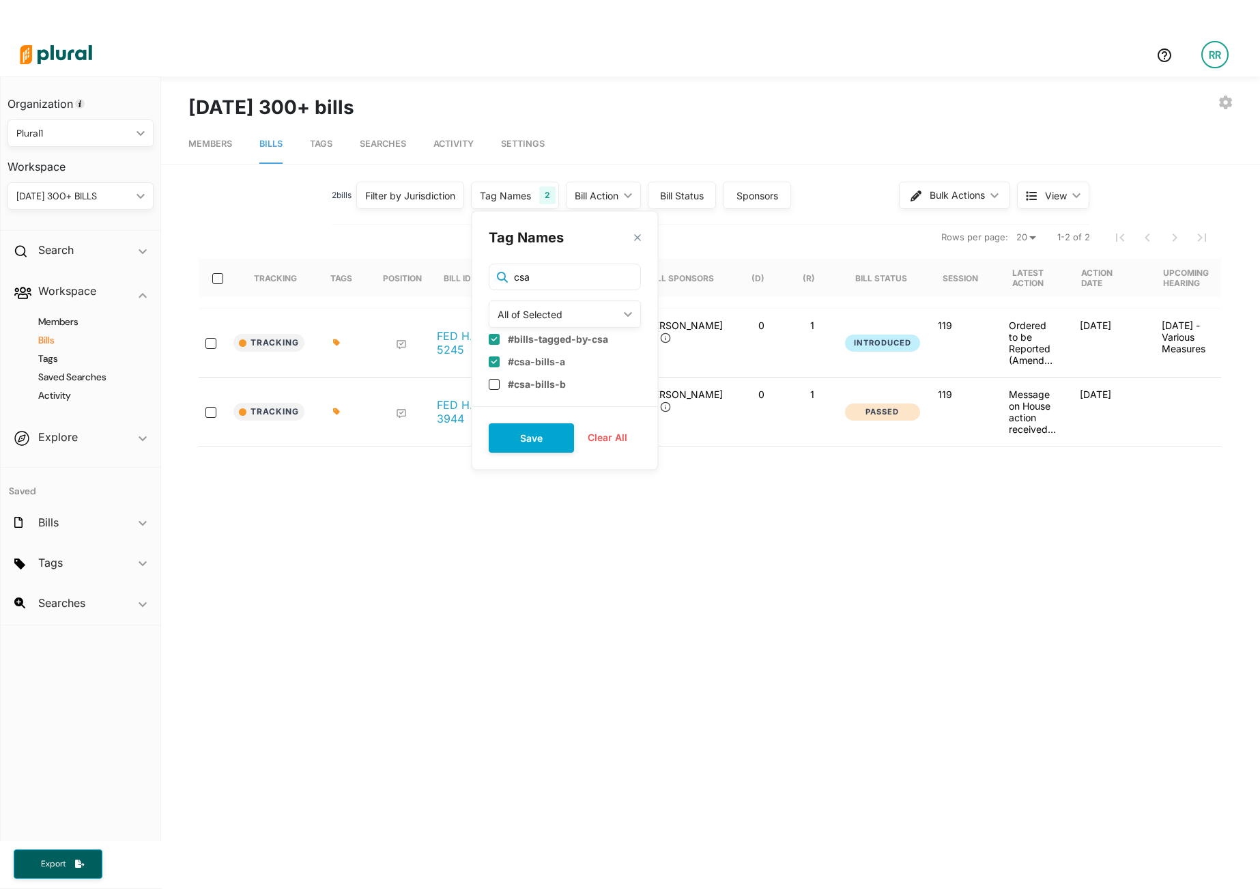
click at [515, 321] on div "All of Selected" at bounding box center [558, 314] width 121 height 14
click at [525, 410] on div "None of Selected" at bounding box center [550, 409] width 100 height 12
click at [530, 444] on button "Save" at bounding box center [531, 437] width 85 height 29
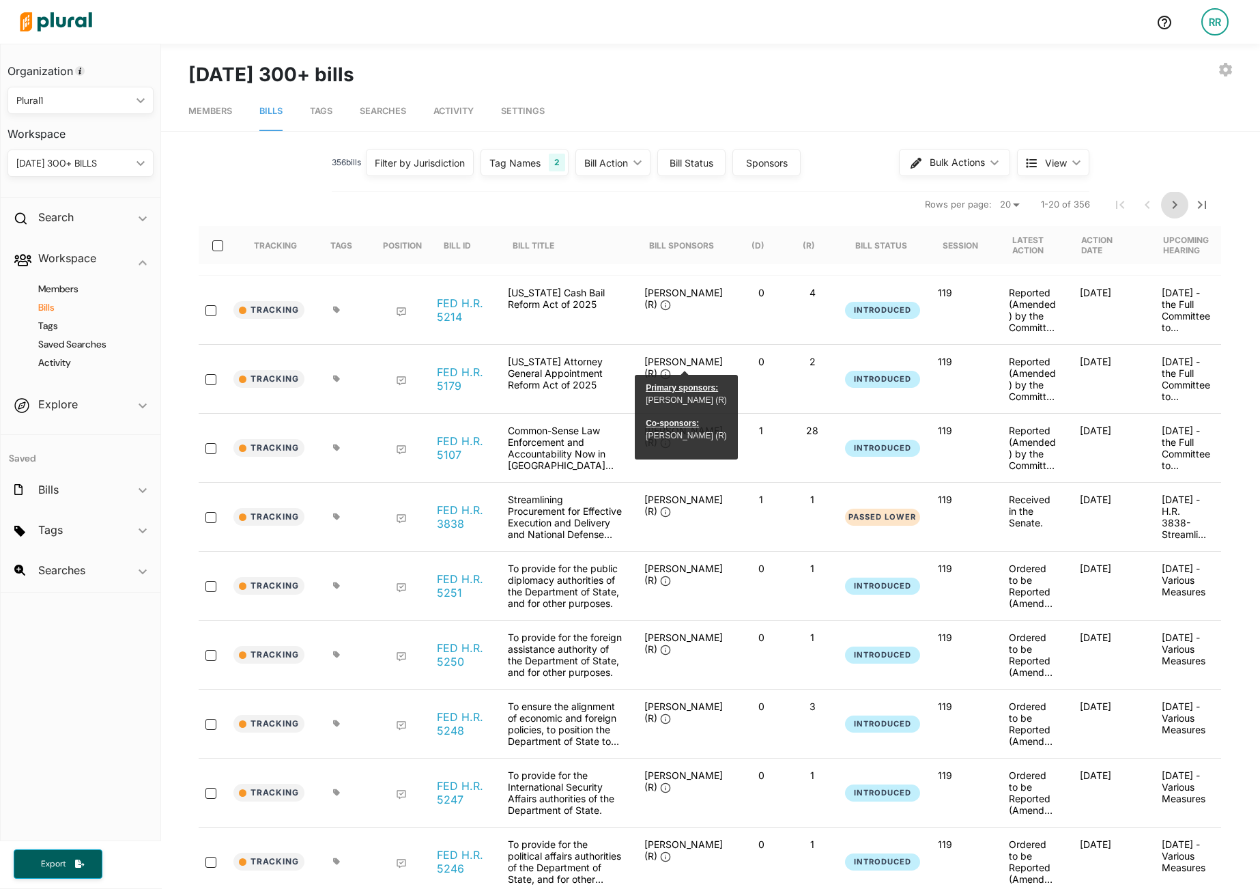
click at [1167, 210] on icon "Next Page" at bounding box center [1175, 205] width 16 height 16
